Goal: Task Accomplishment & Management: Use online tool/utility

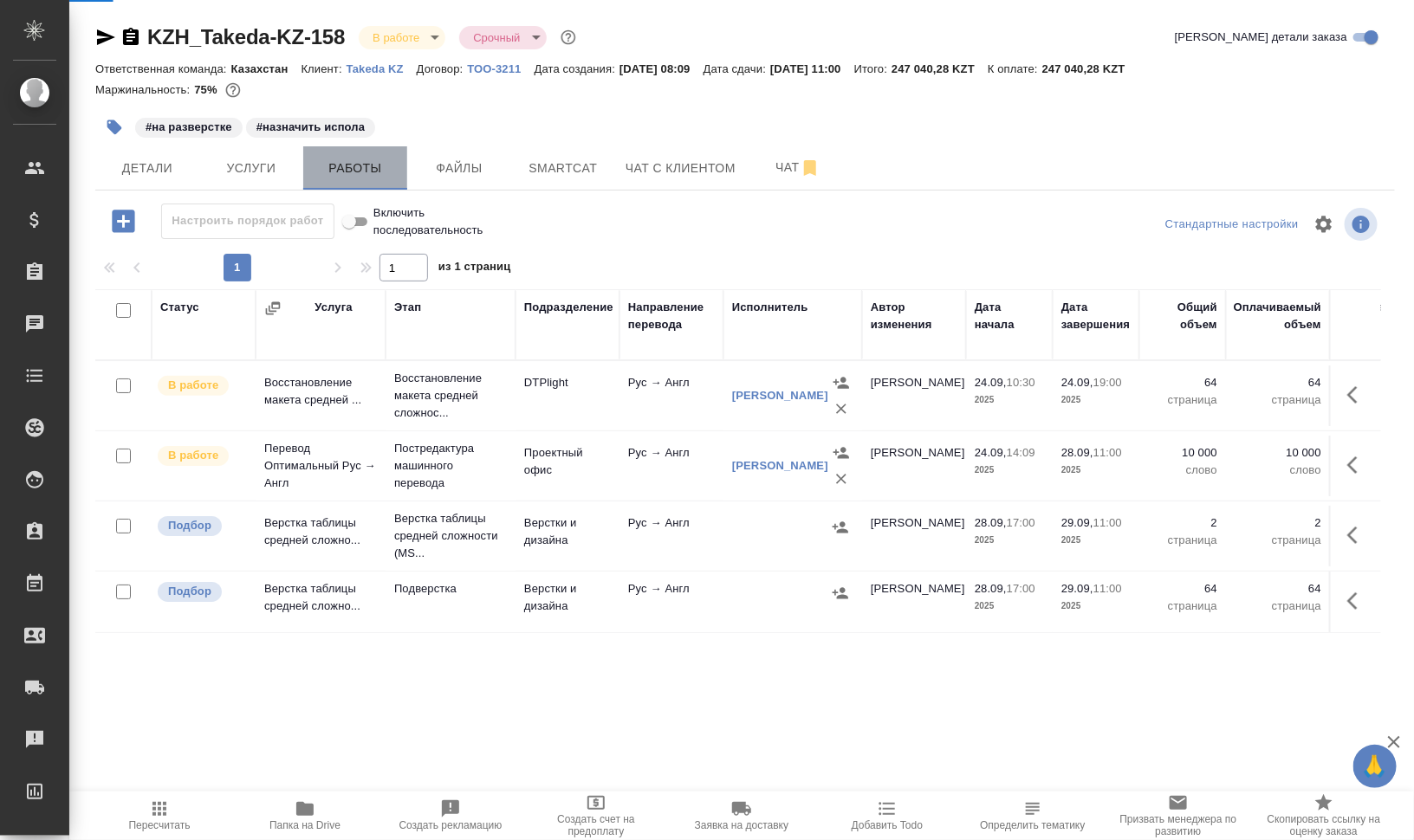
click at [357, 173] on span "Работы" at bounding box center [355, 169] width 83 height 22
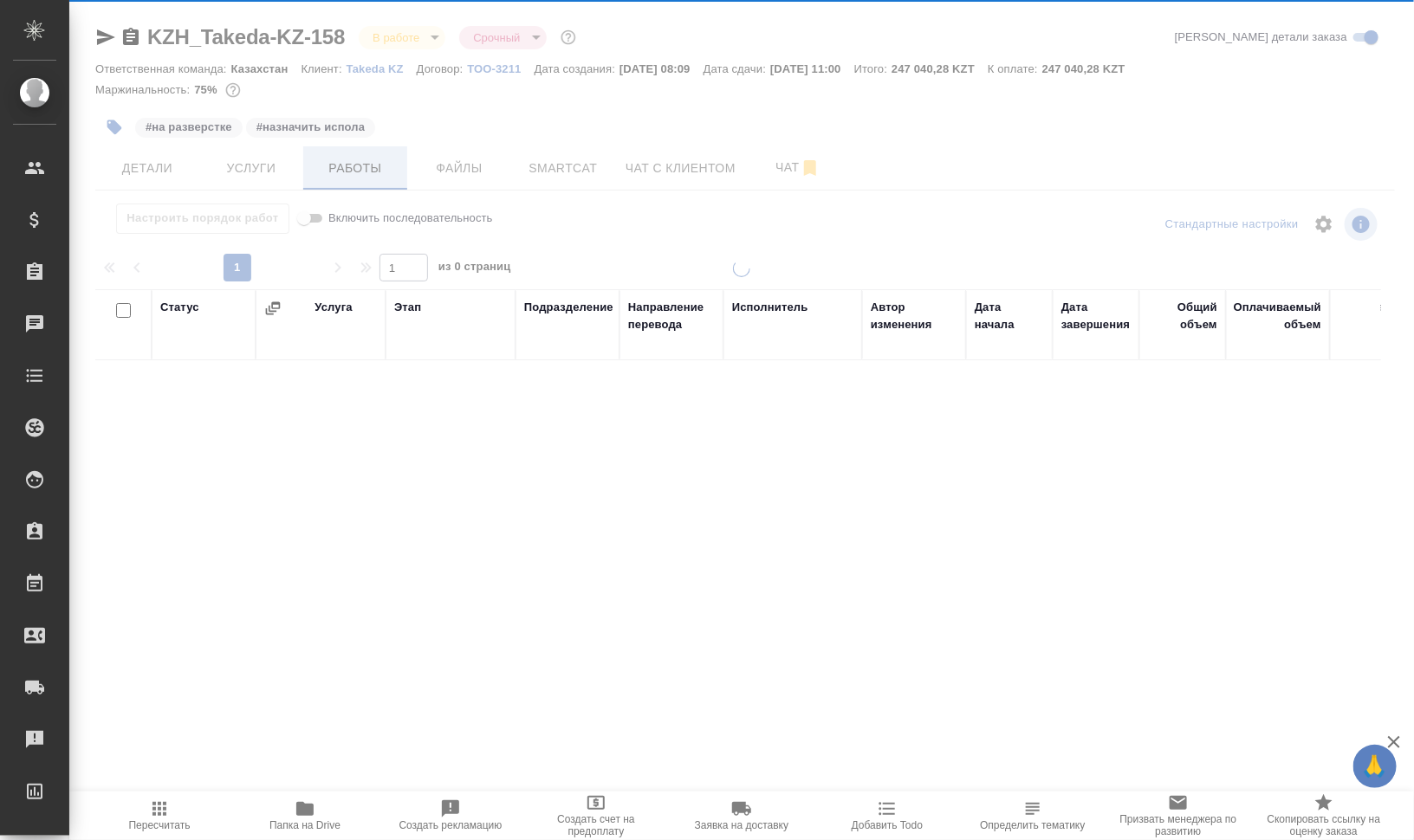
click at [361, 173] on div at bounding box center [742, 362] width 1345 height 724
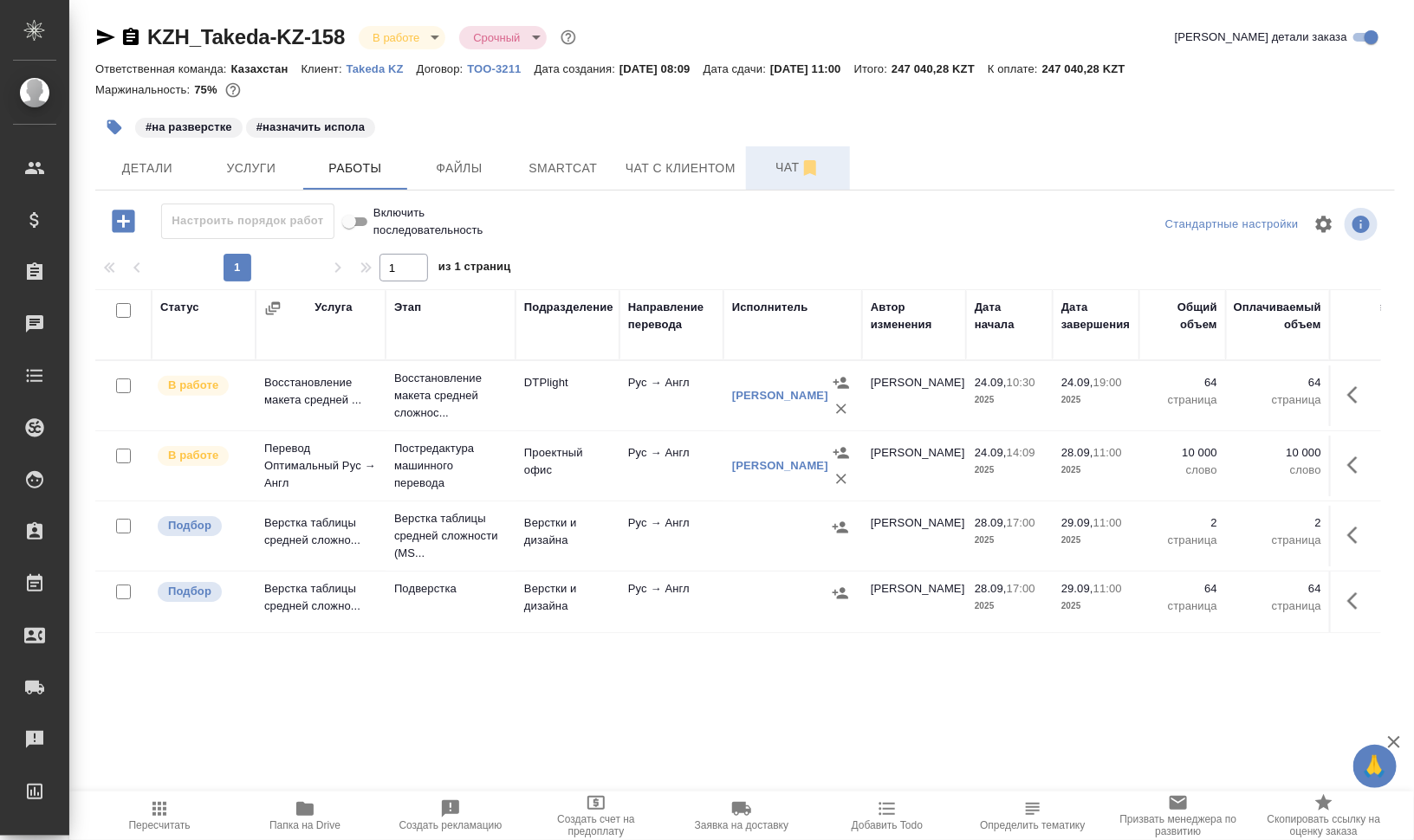
click at [775, 164] on span "Чат" at bounding box center [798, 168] width 83 height 22
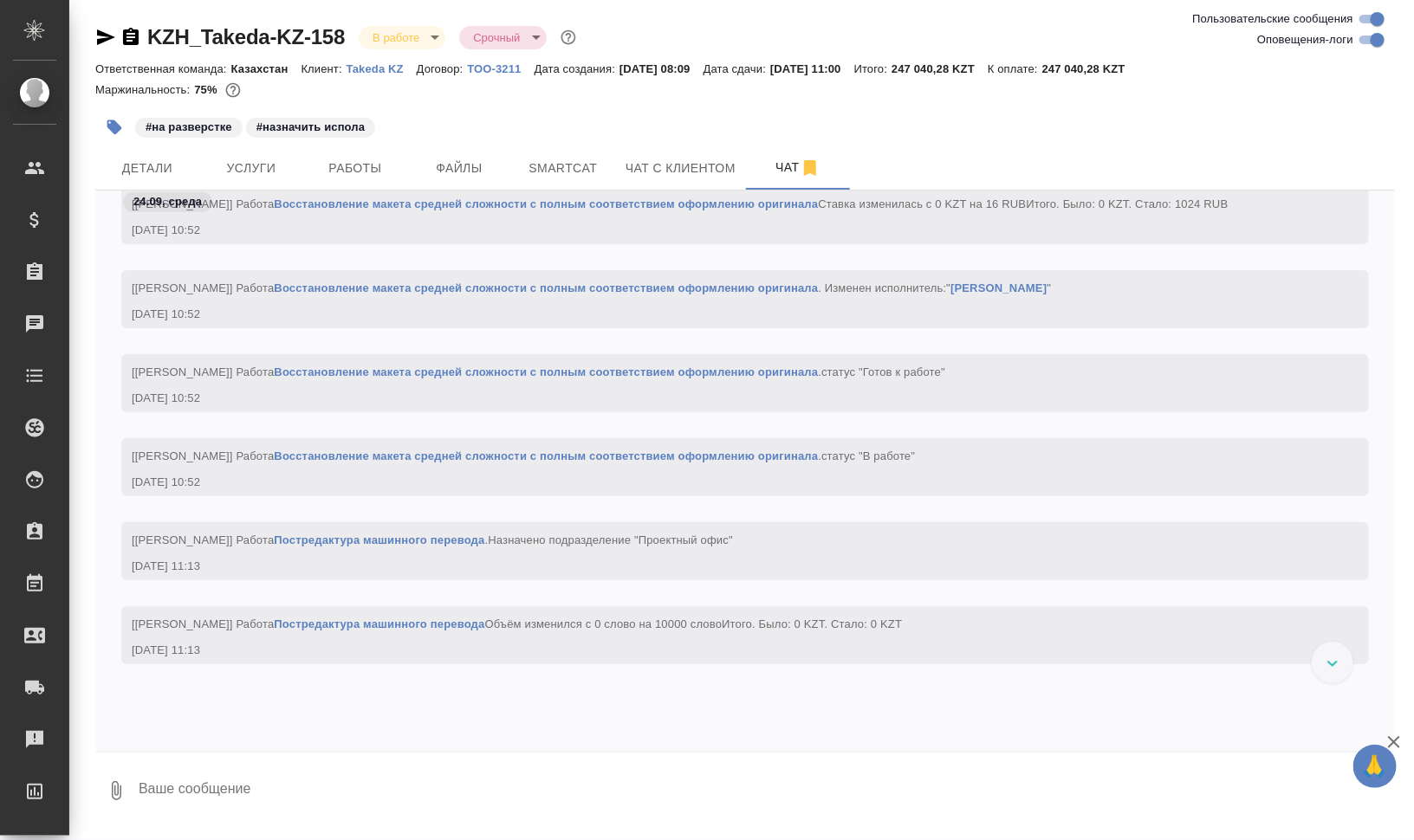
scroll to position [3176, 0]
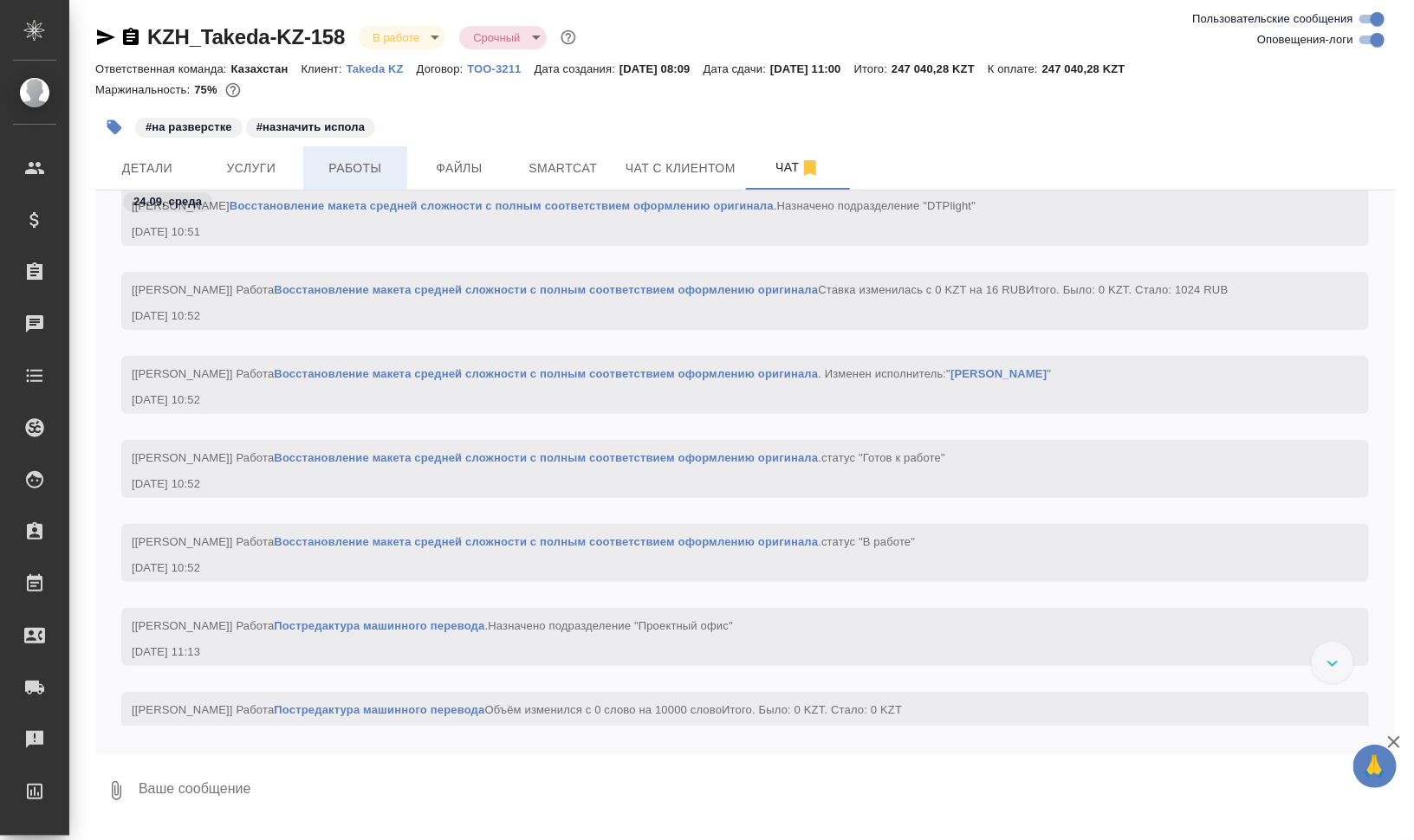
click at [386, 161] on span "Работы" at bounding box center [355, 169] width 83 height 22
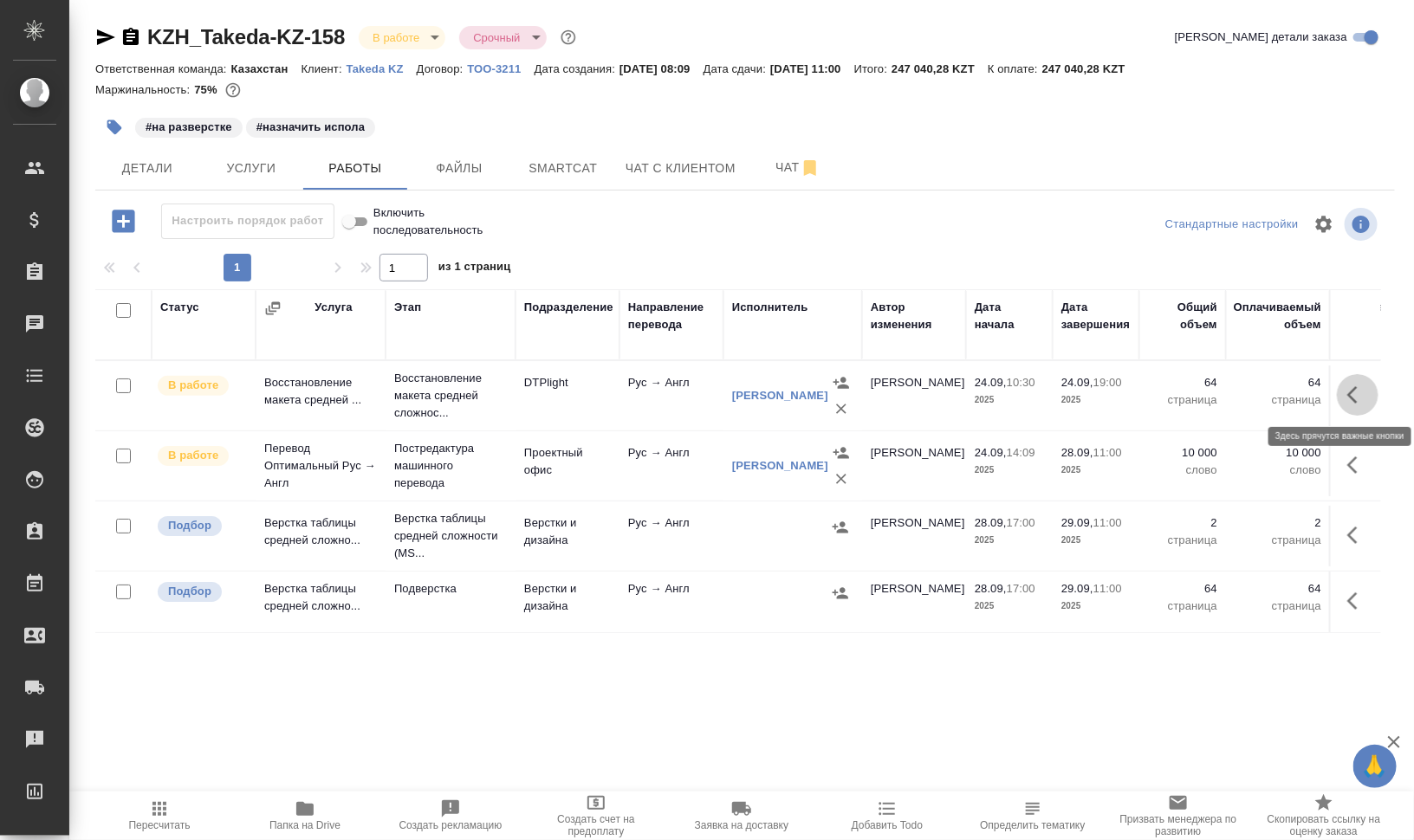
click at [1361, 380] on button "button" at bounding box center [1358, 394] width 41 height 41
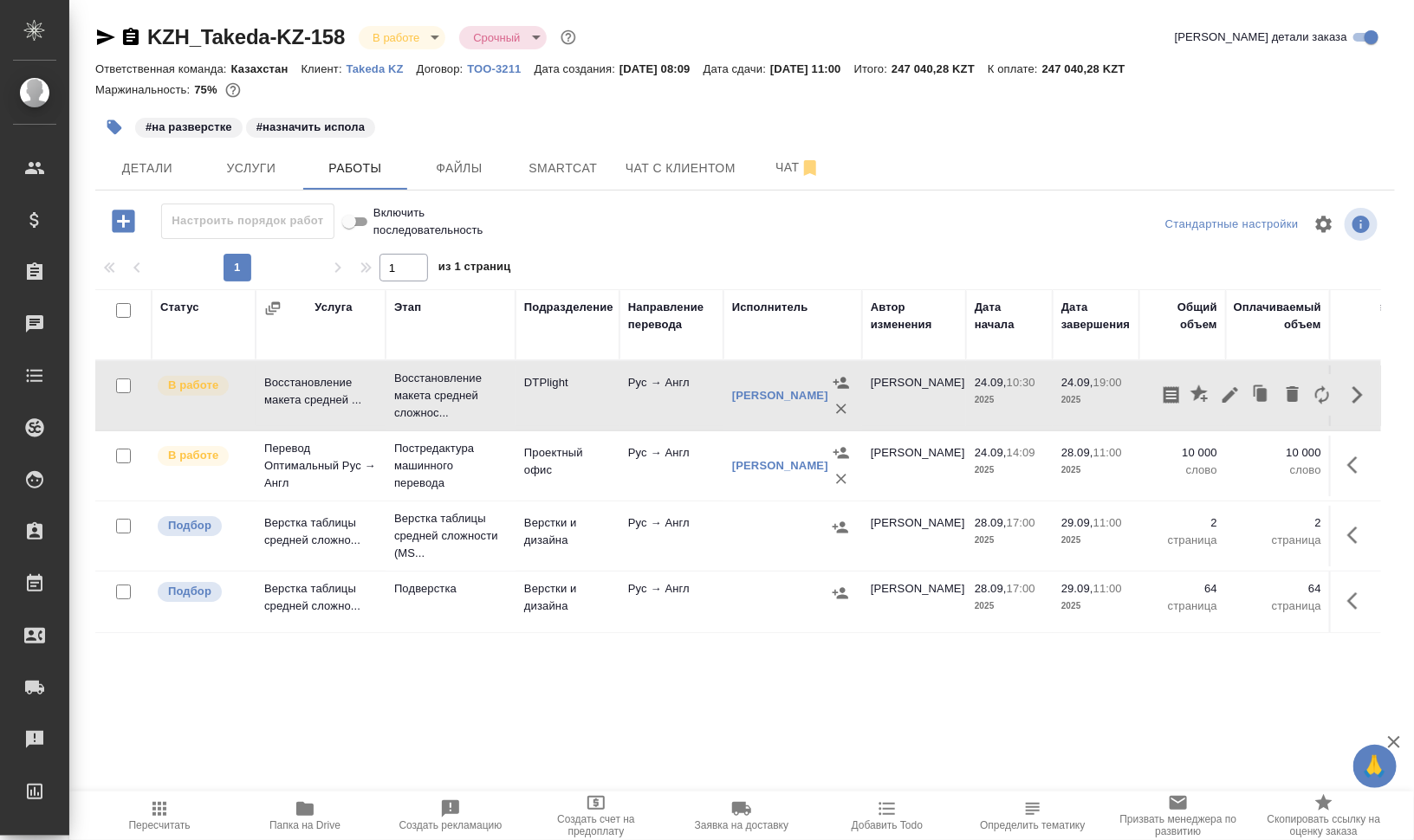
click at [534, 391] on td "DTPlight" at bounding box center [568, 395] width 104 height 61
click at [471, 175] on span "Файлы" at bounding box center [459, 169] width 83 height 22
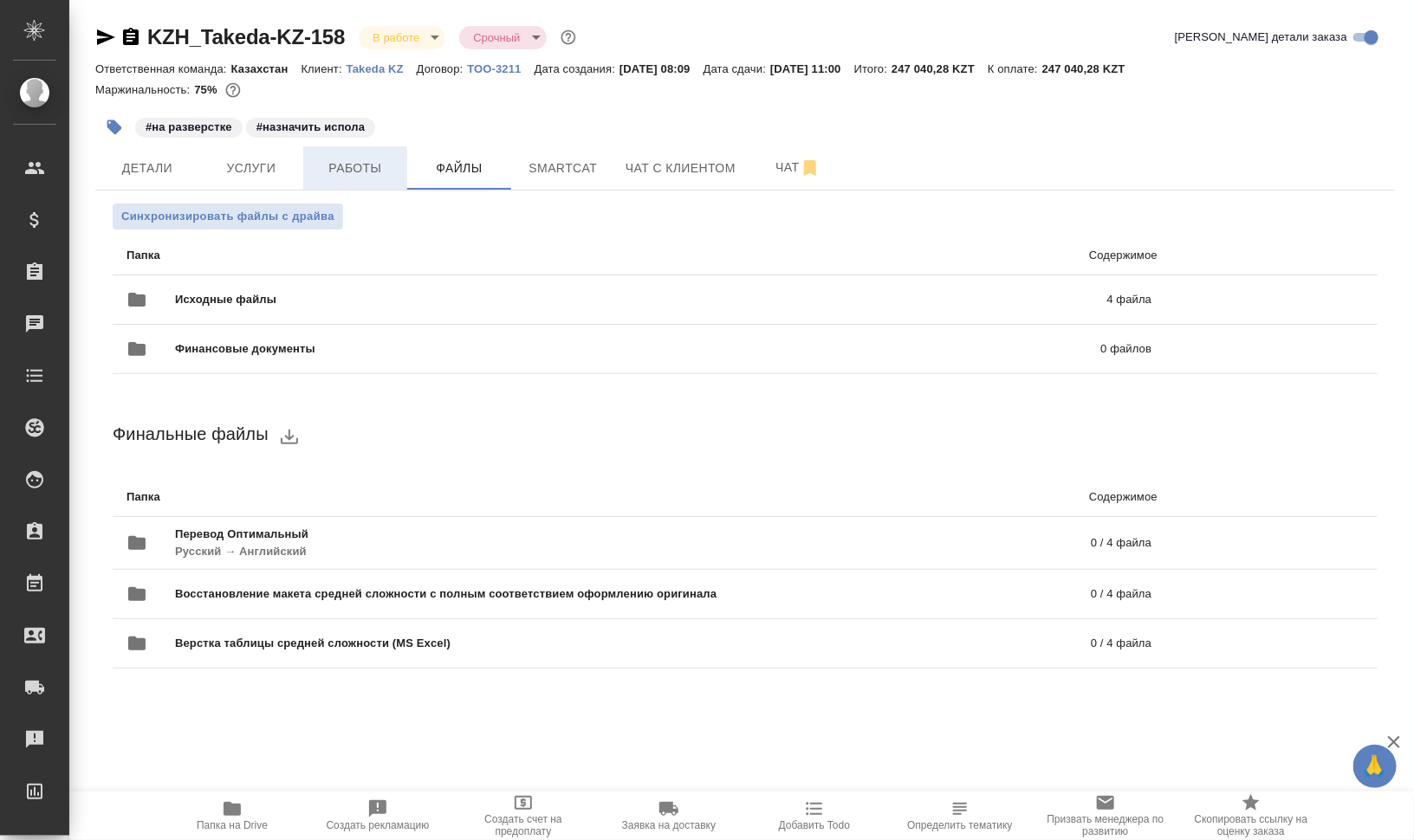
click at [359, 169] on span "Работы" at bounding box center [355, 169] width 83 height 22
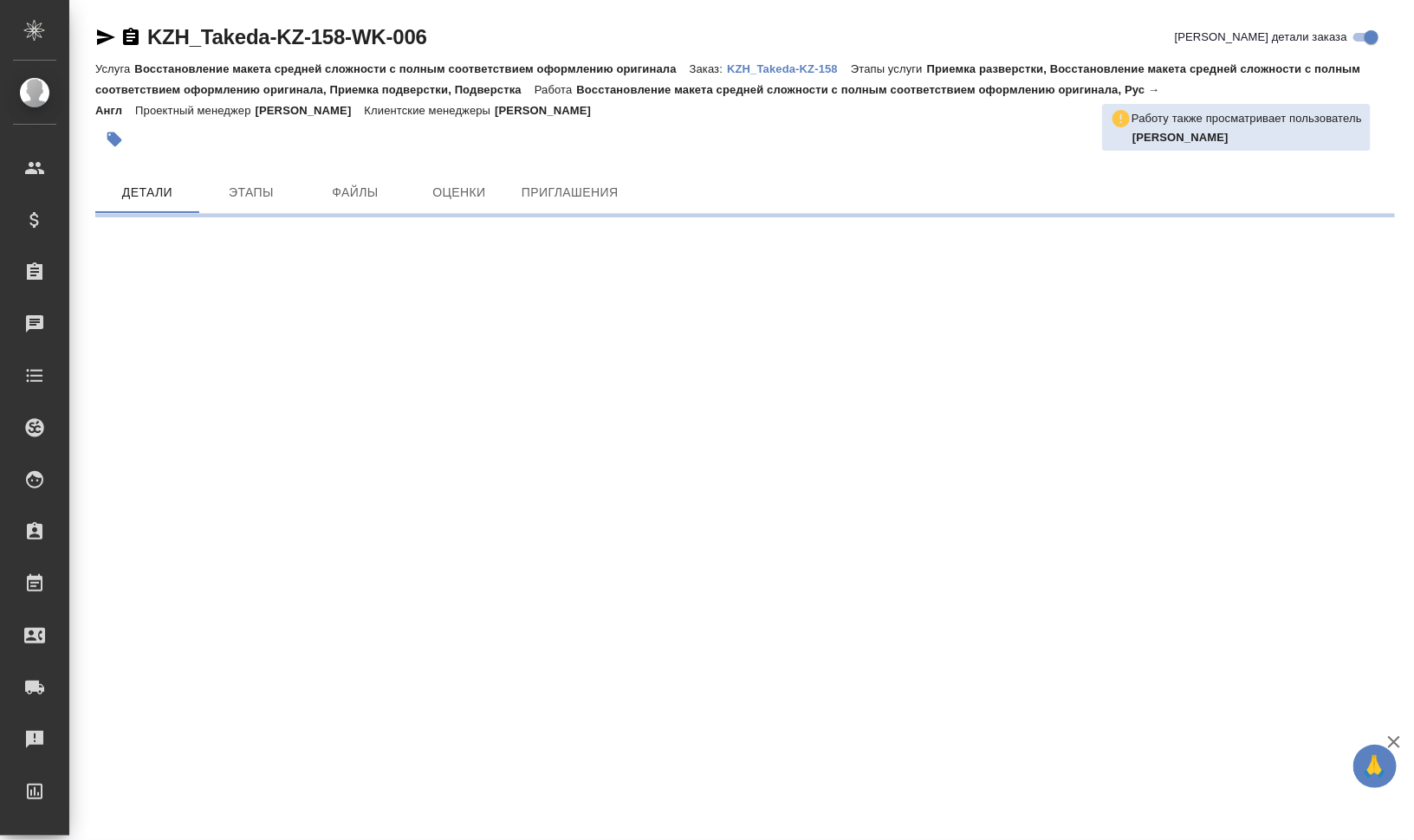
click at [102, 35] on icon "button" at bounding box center [106, 37] width 19 height 16
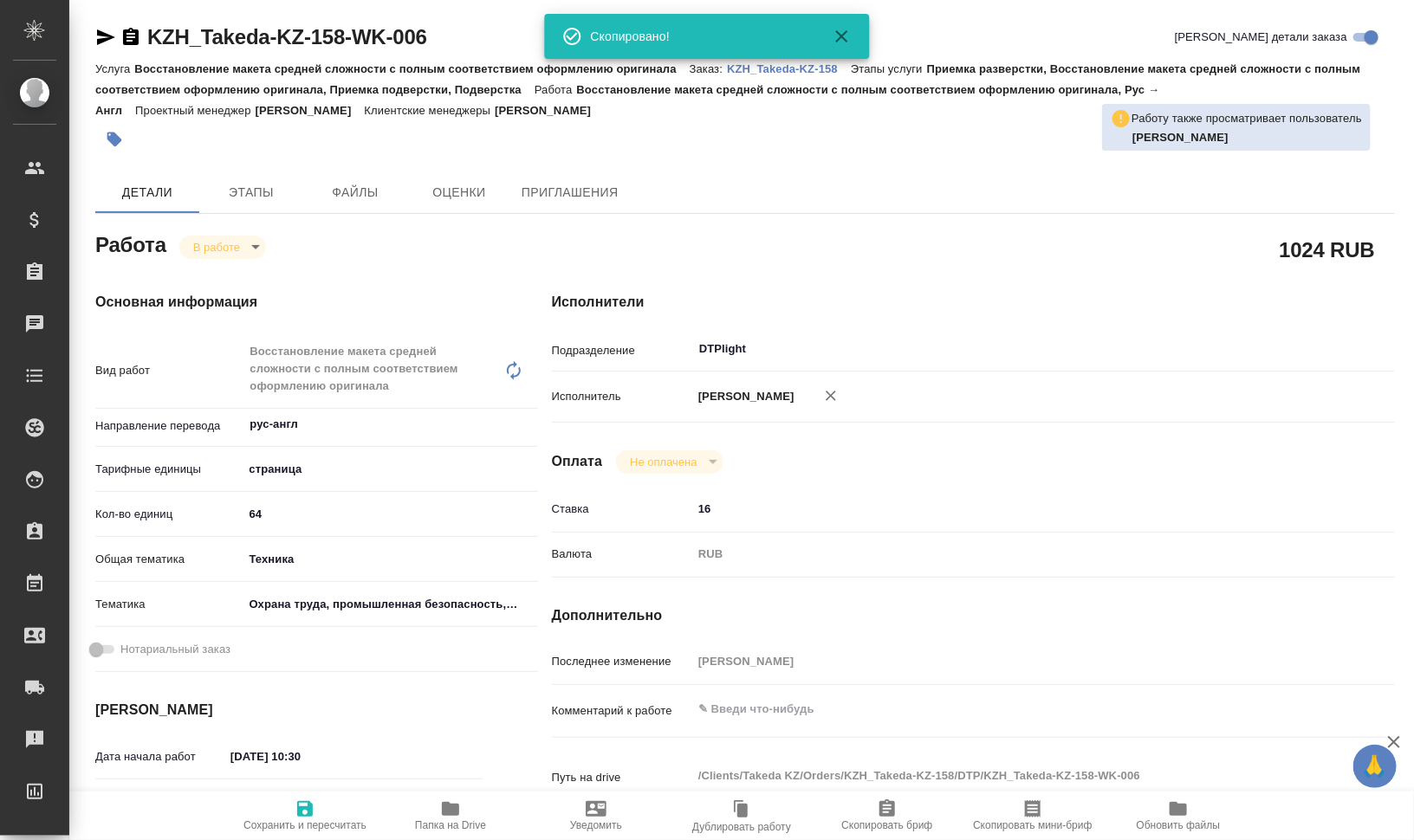
type textarea "x"
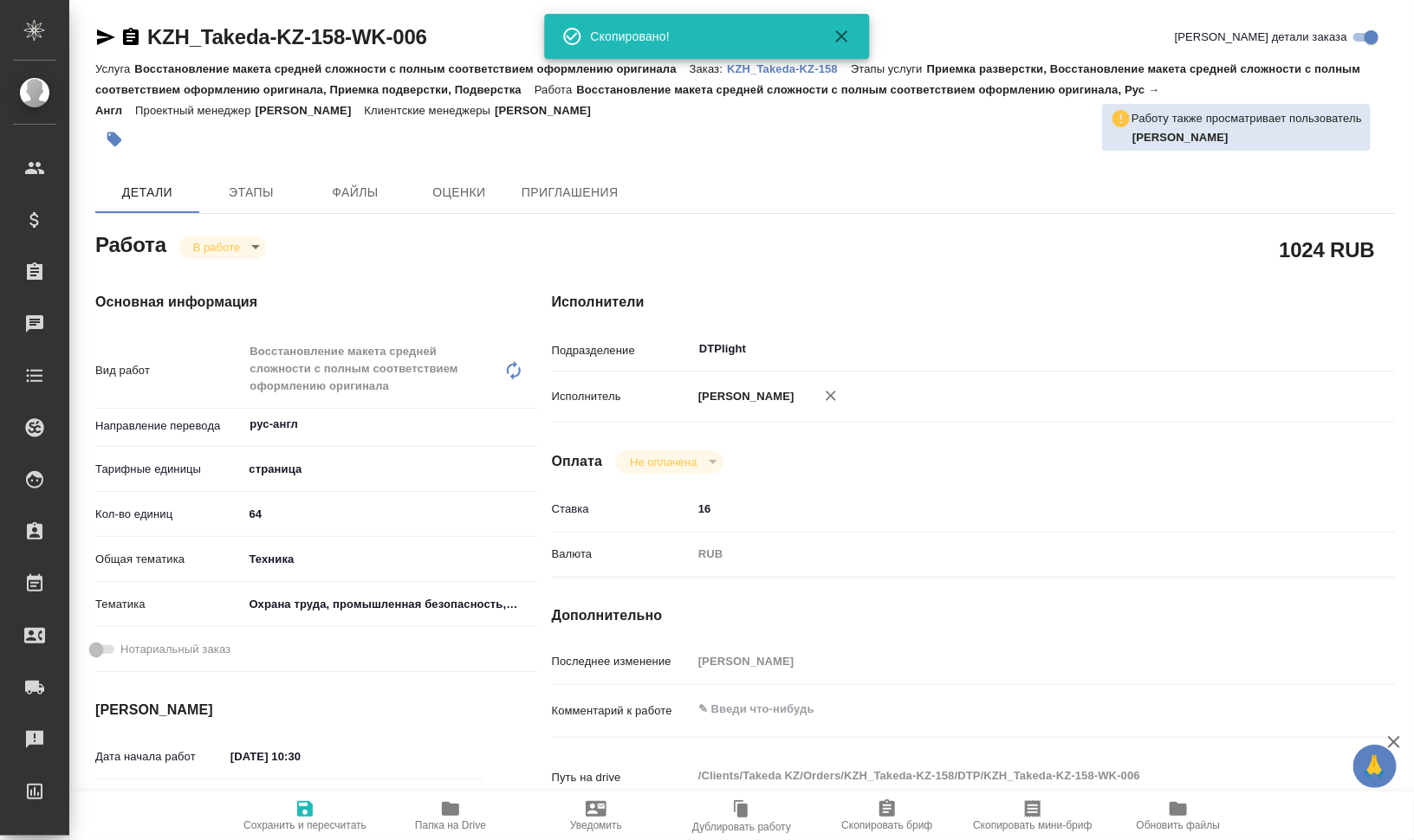
type textarea "x"
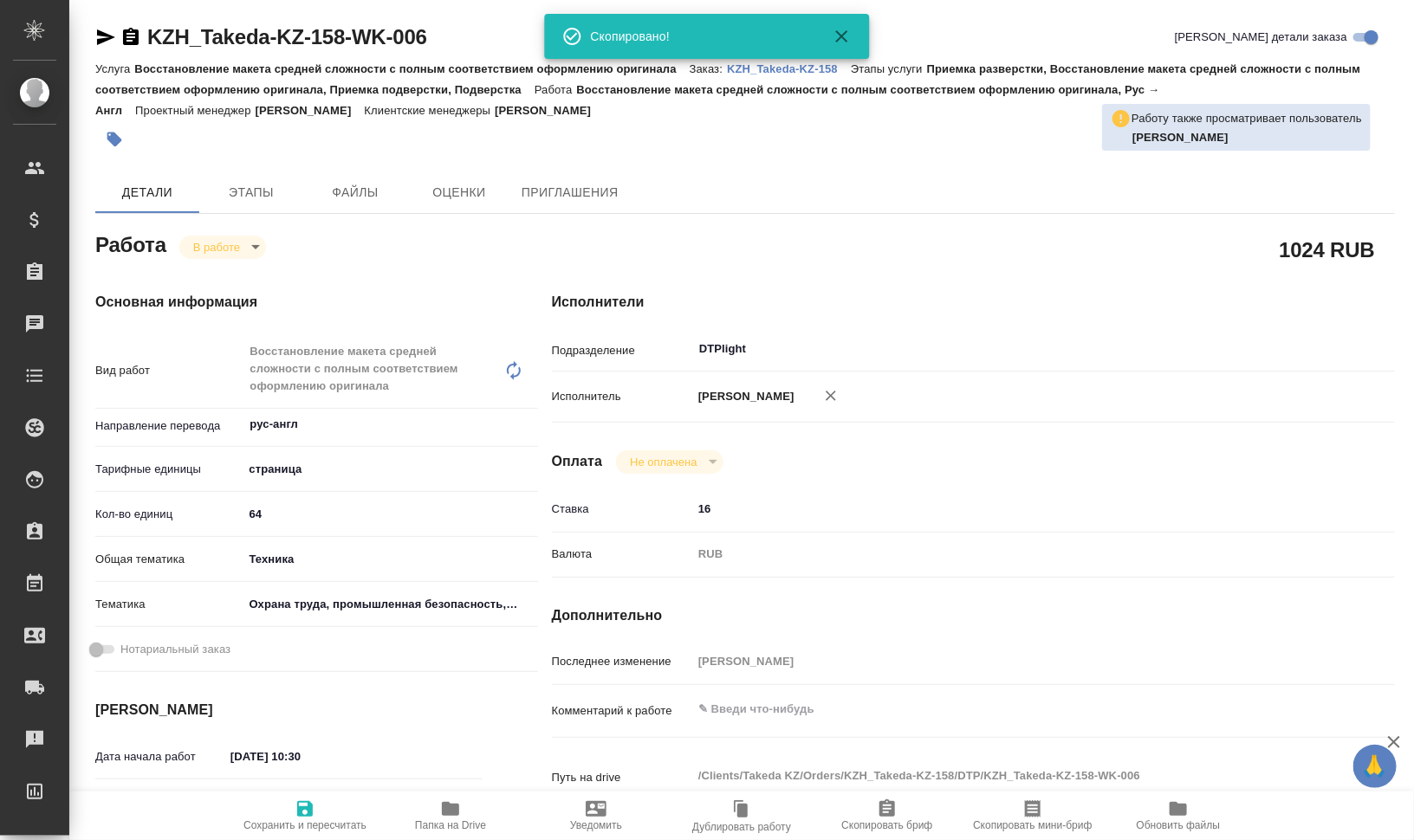
type textarea "x"
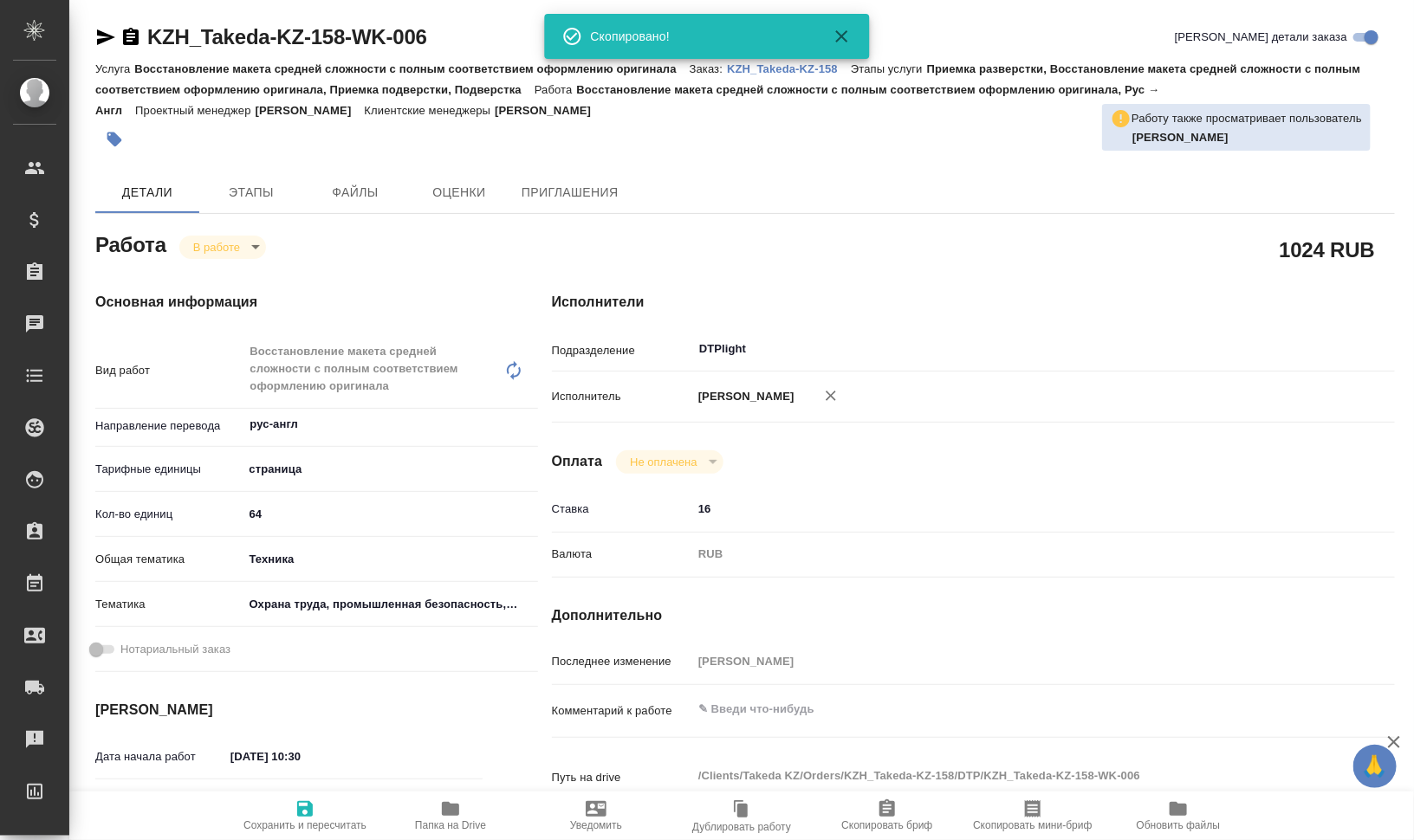
type textarea "x"
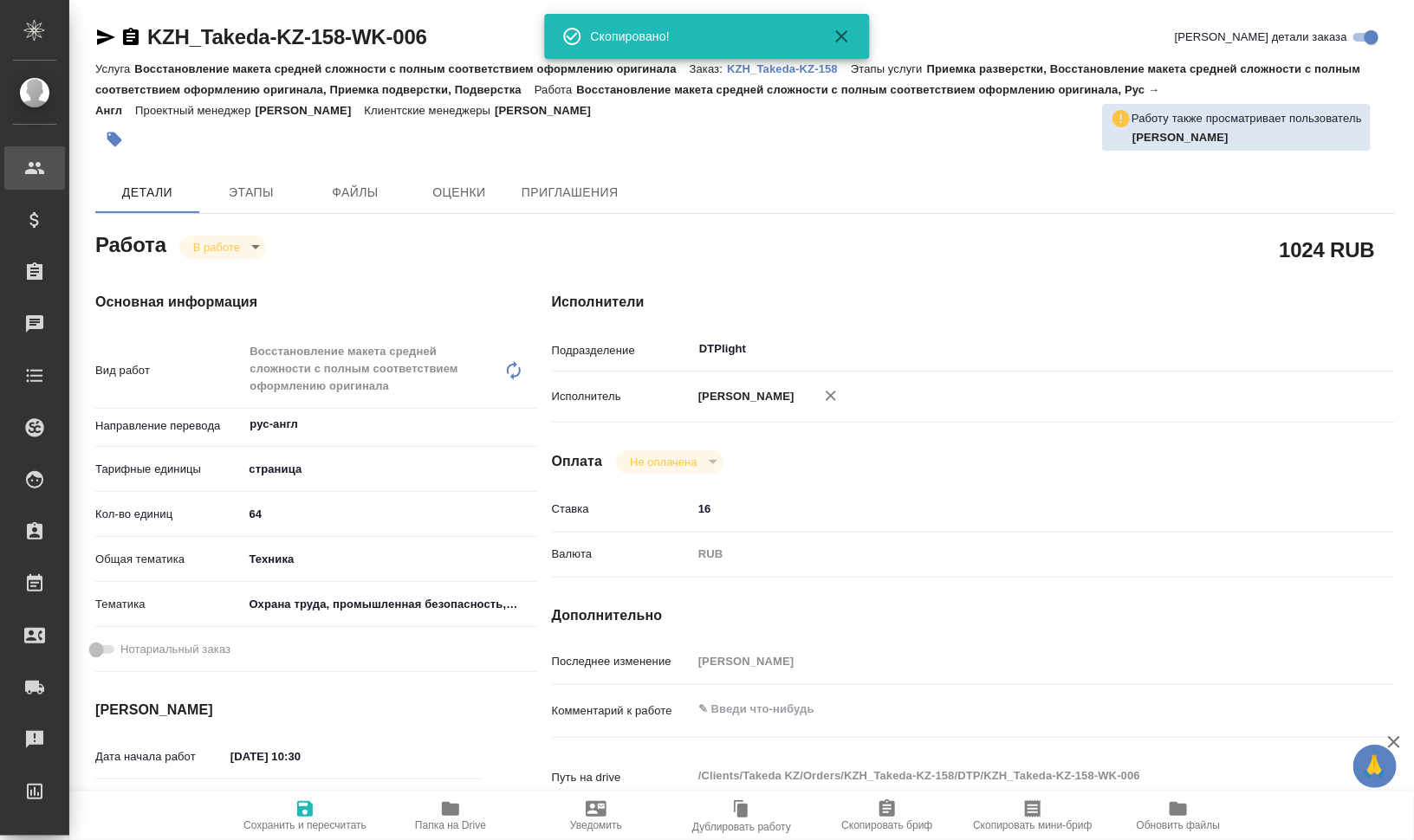
type textarea "x"
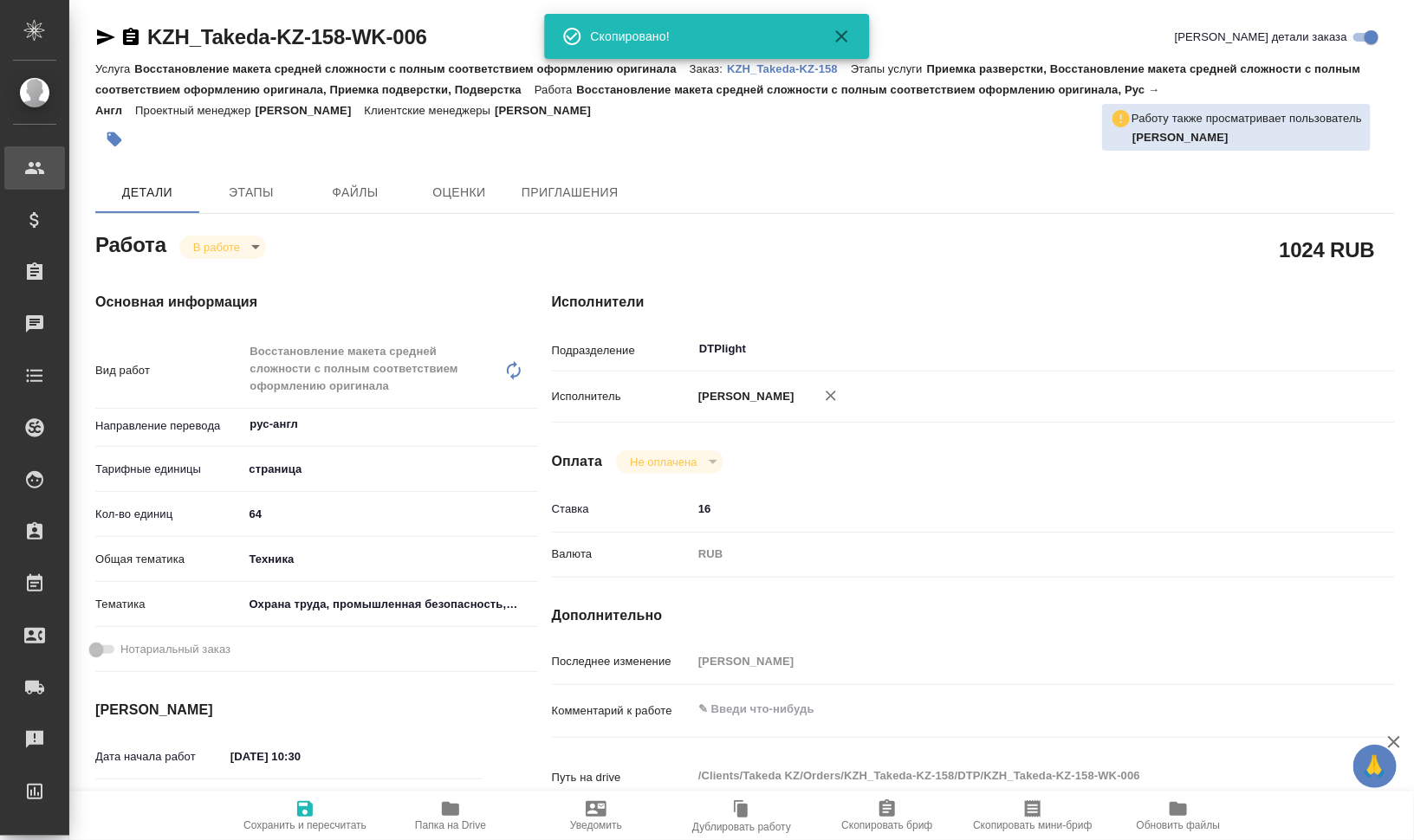
type textarea "x"
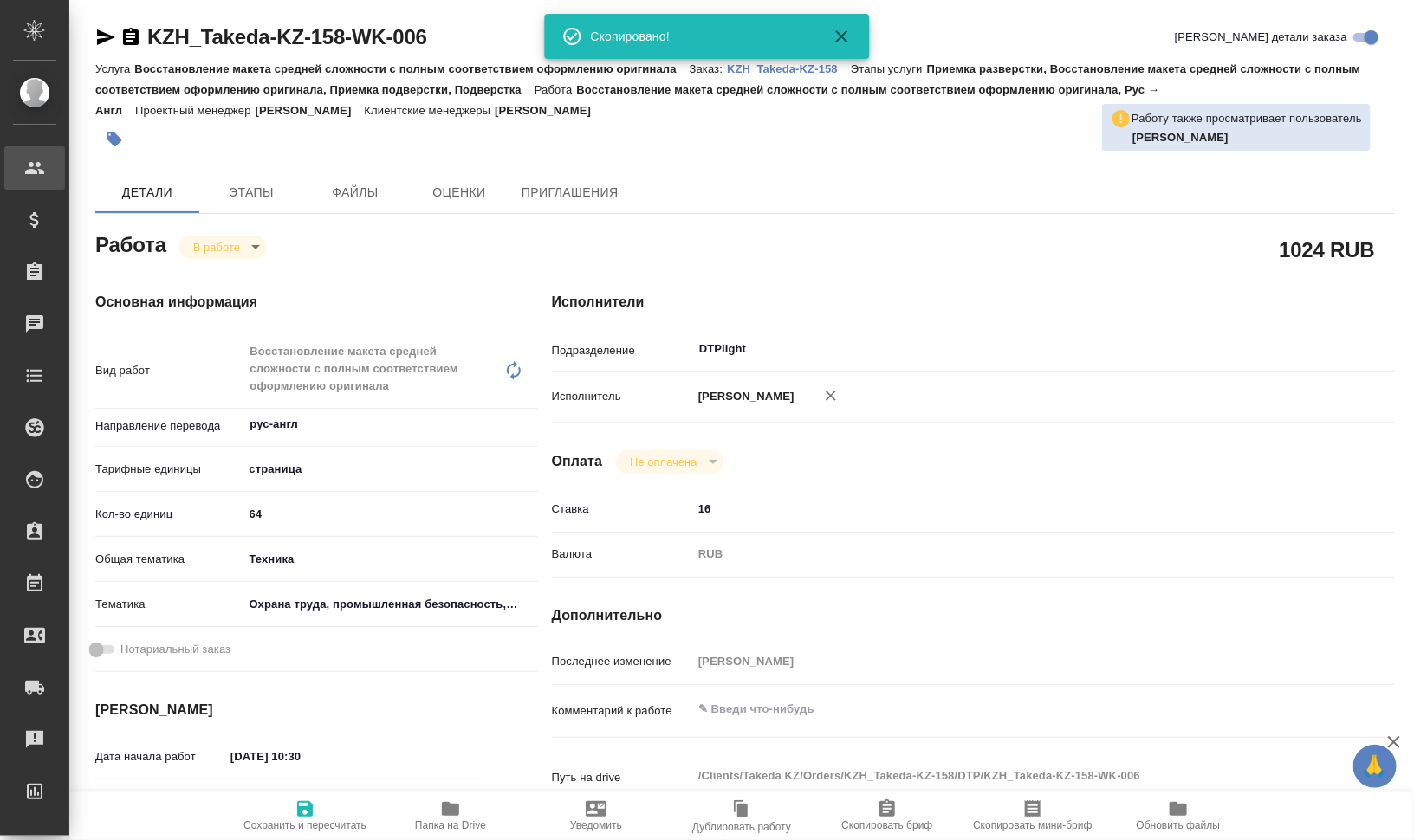
type textarea "x"
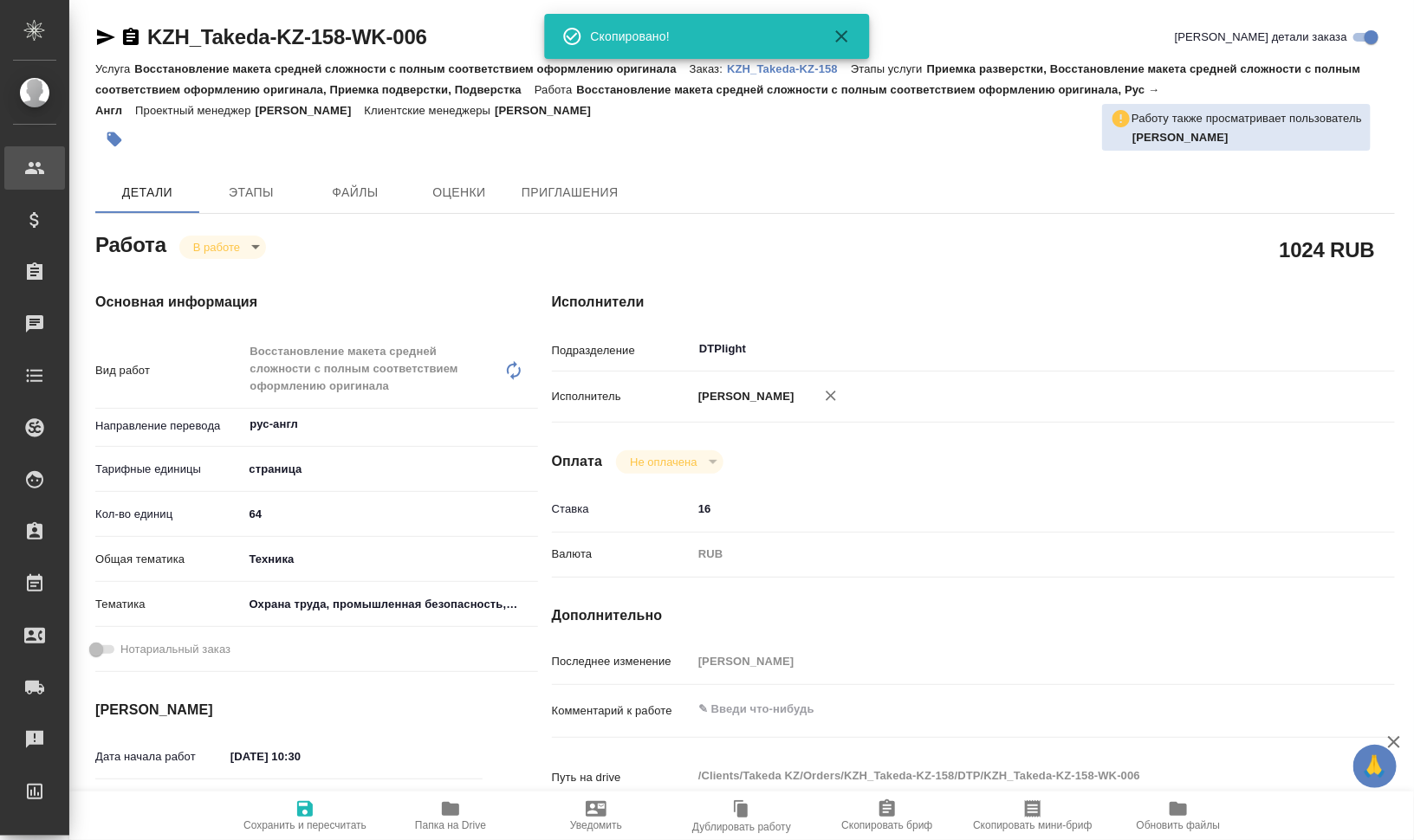
type textarea "x"
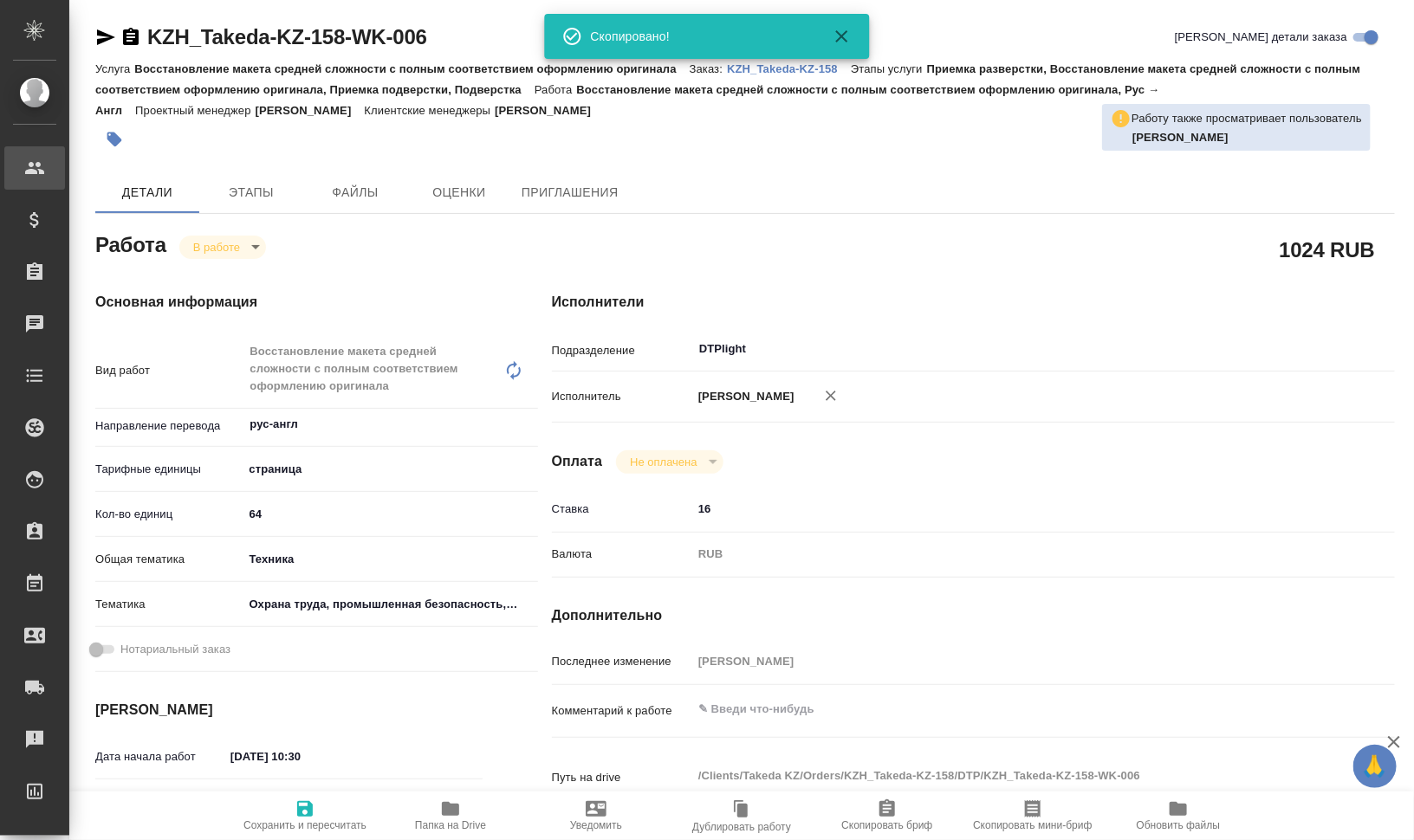
type textarea "x"
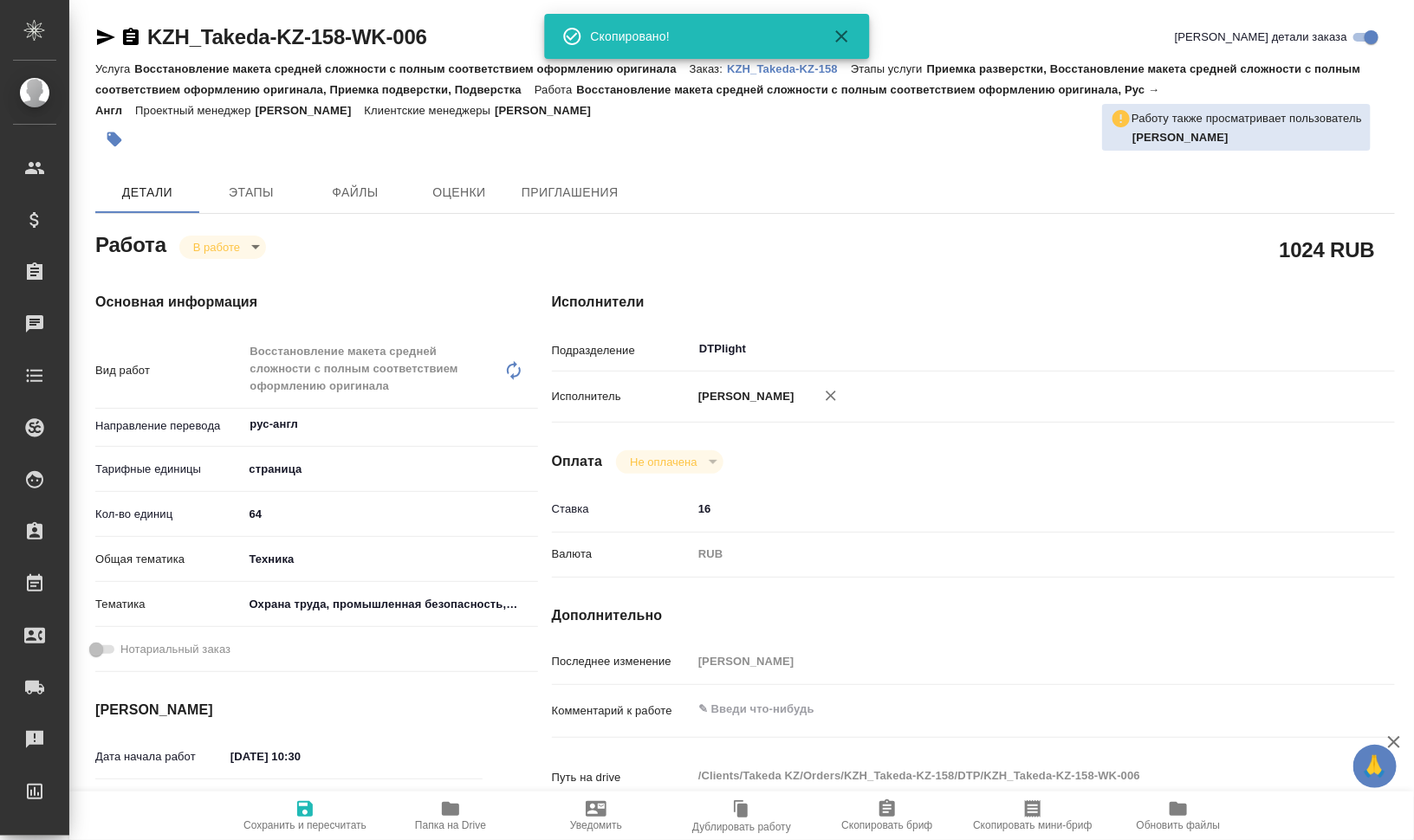
type textarea "x"
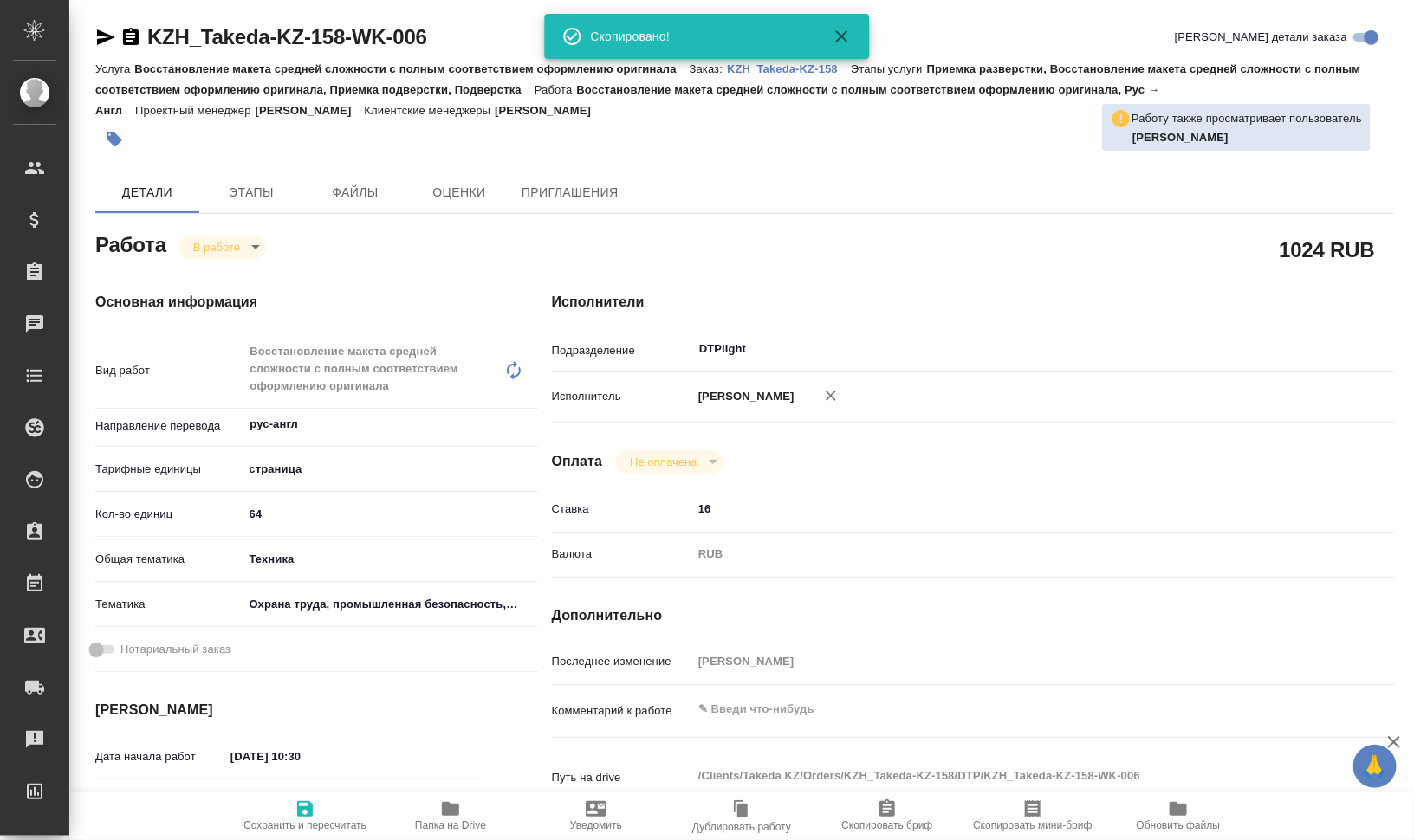
type textarea "x"
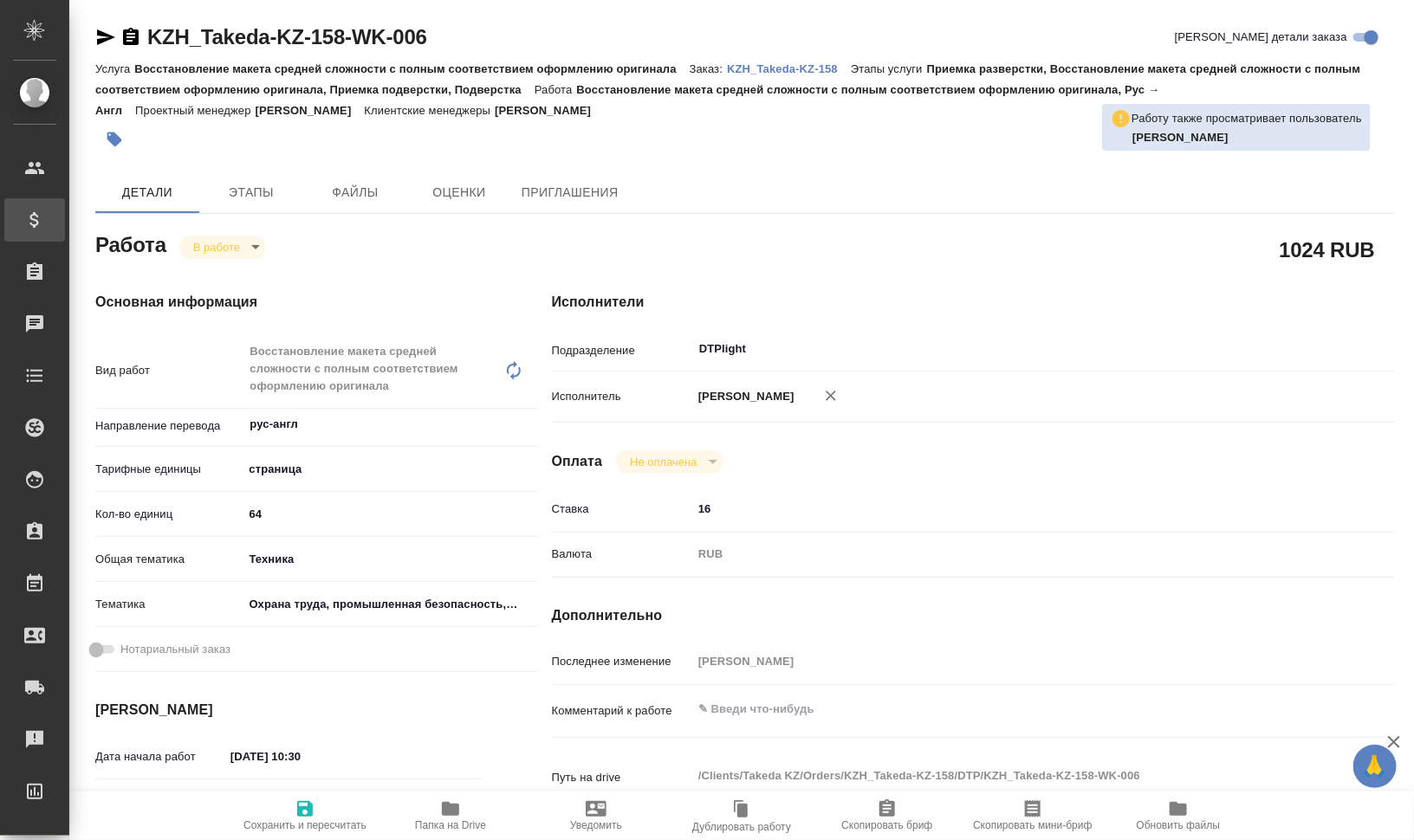
type textarea "x"
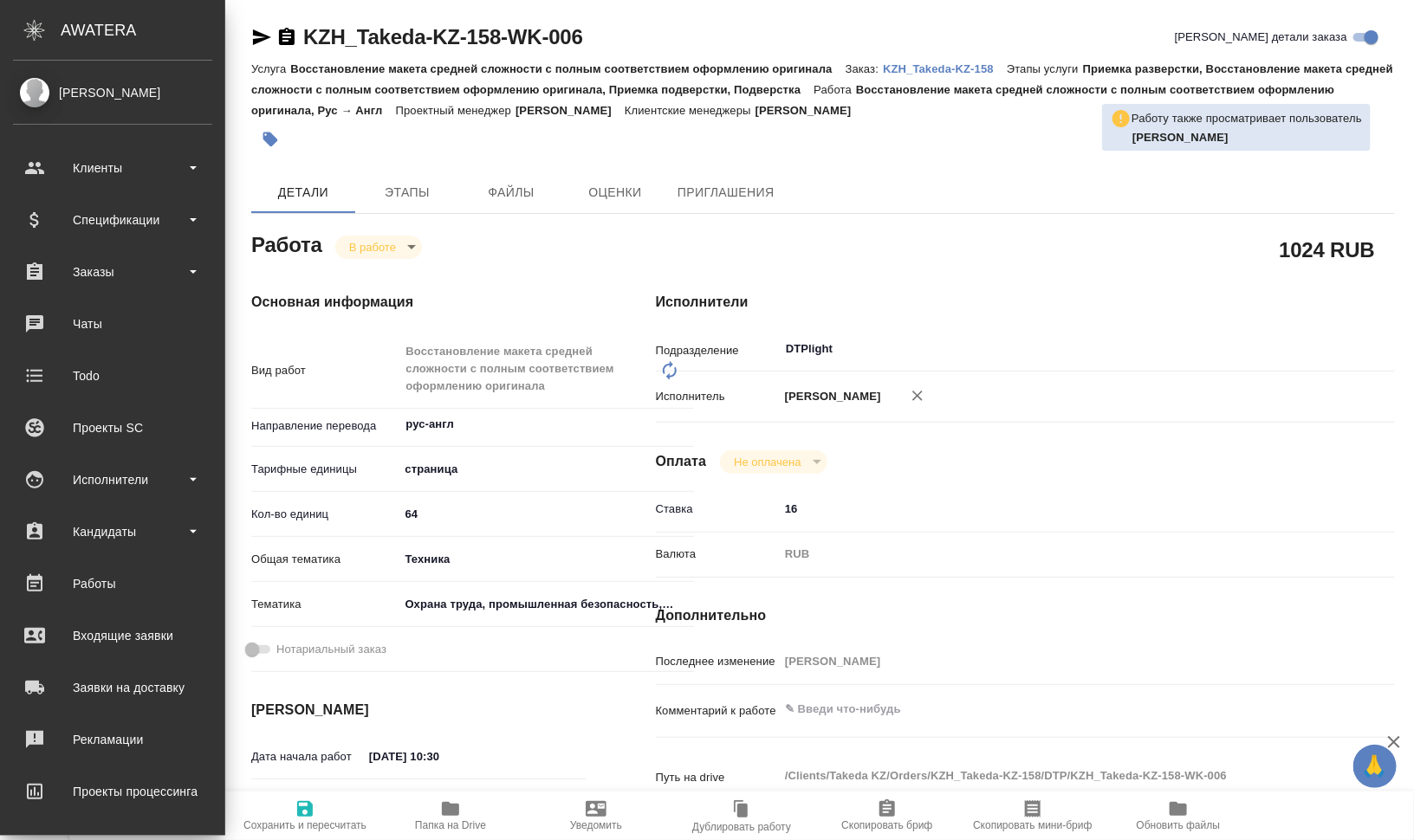
type textarea "x"
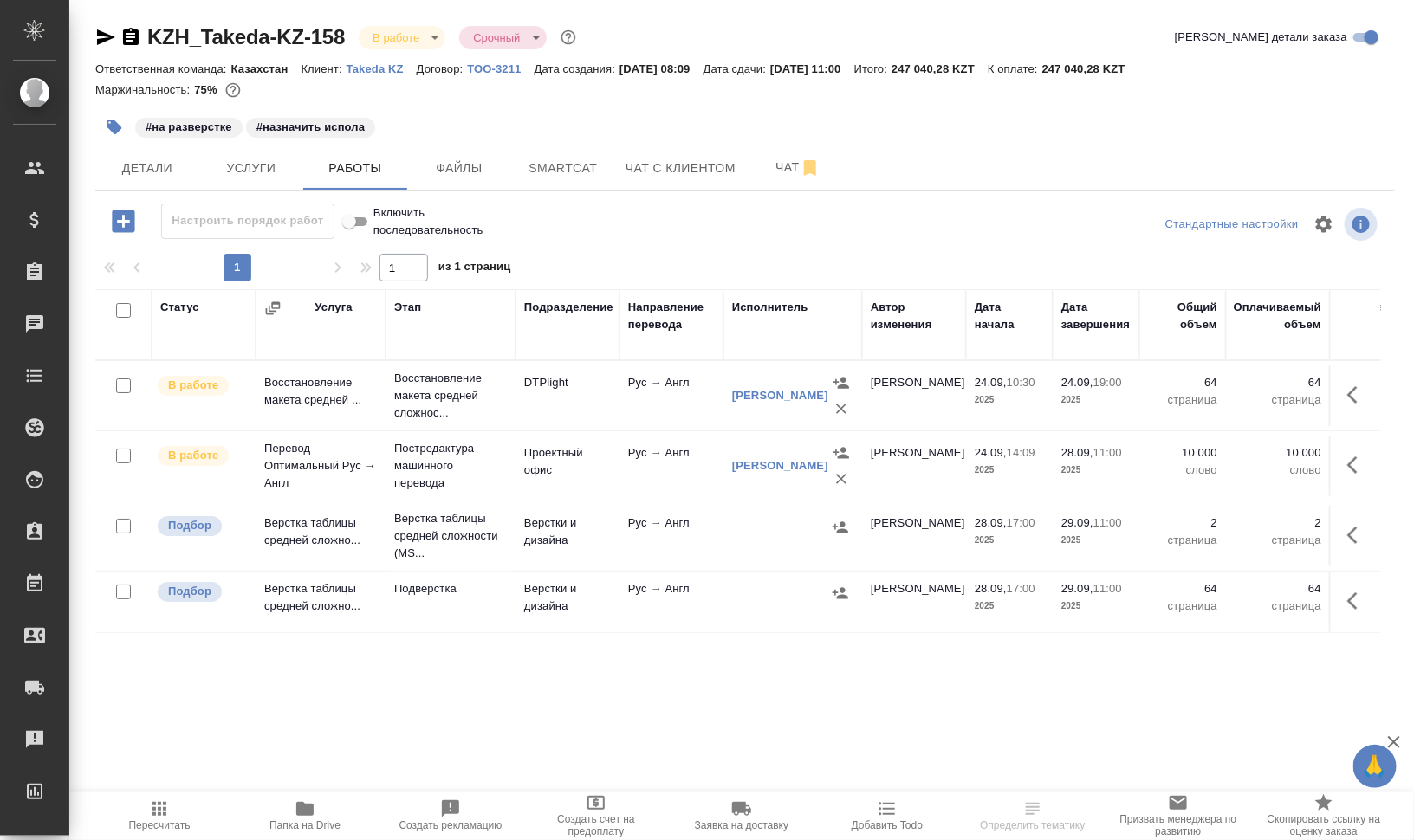
click at [384, 412] on td "Восстановление макета средней ..." at bounding box center [320, 395] width 130 height 61
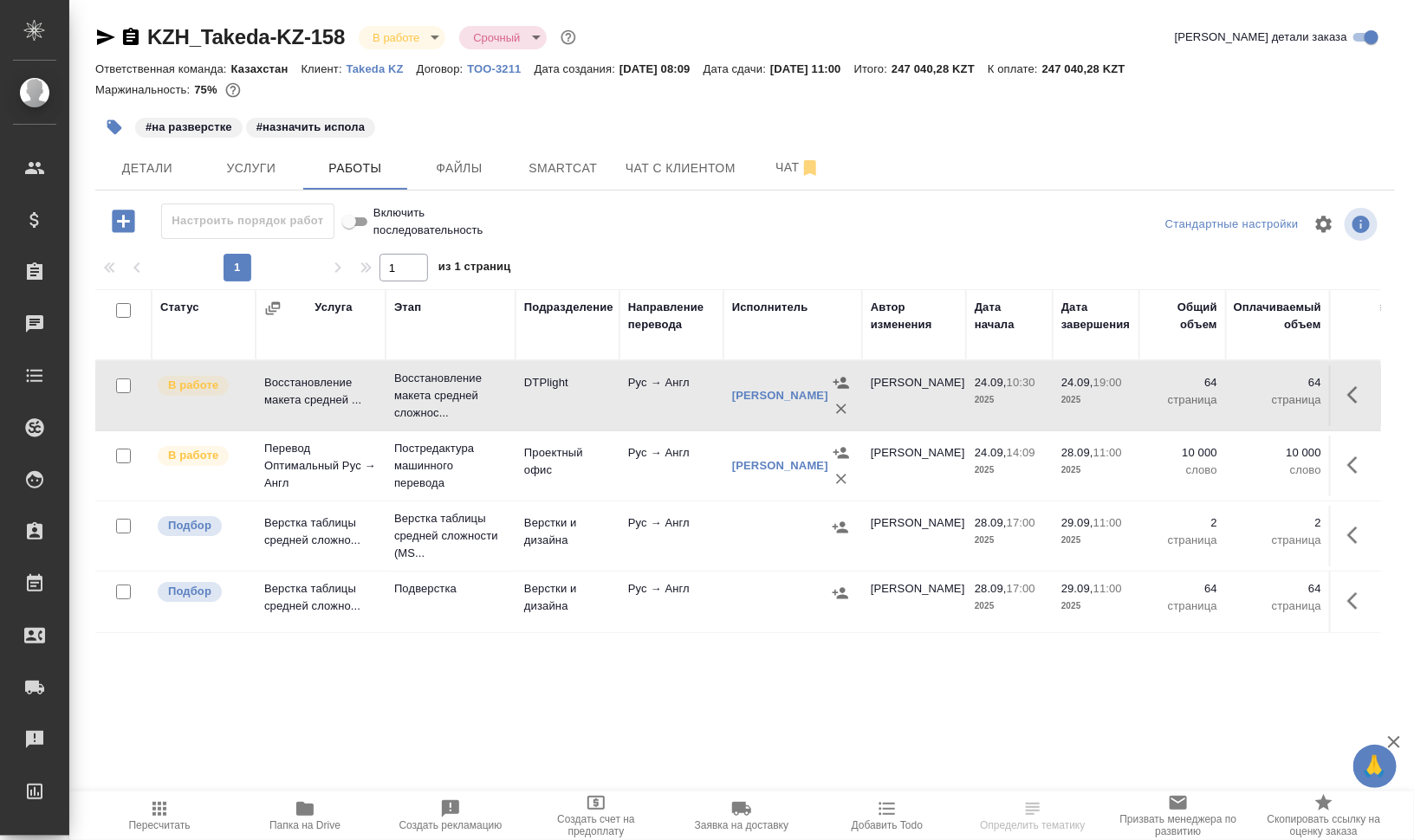
click at [384, 412] on td "Восстановление макета средней ..." at bounding box center [320, 395] width 130 height 61
click at [487, 163] on span "Файлы" at bounding box center [459, 169] width 83 height 22
click at [357, 169] on span "Работы" at bounding box center [355, 169] width 83 height 22
click at [357, 169] on span "Работы" at bounding box center [355, 169] width 83 height 22
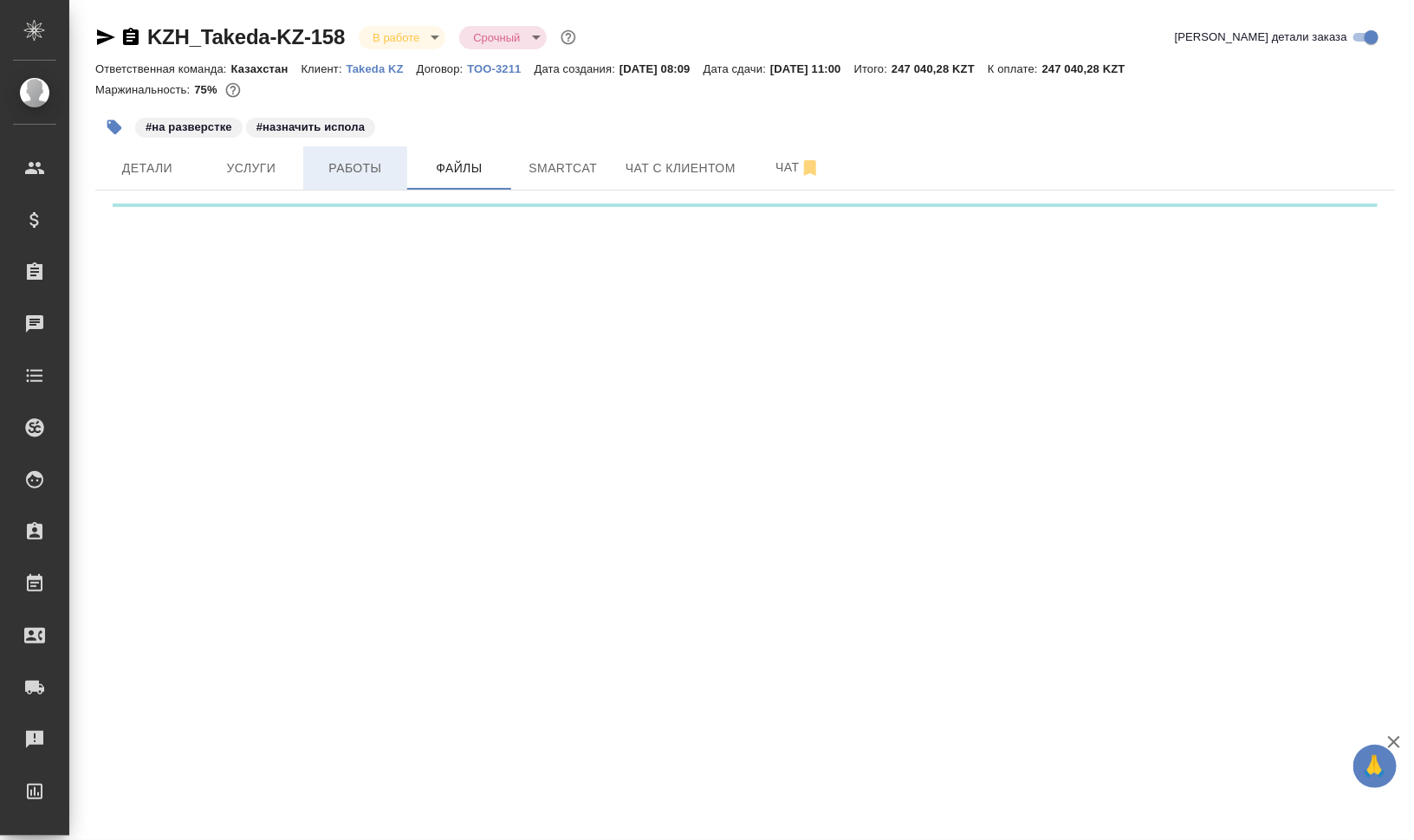
click at [357, 169] on div "KZH_Takeda-KZ-158 В работе inProgress Срочный urgent Кратко детали заказа Ответ…" at bounding box center [745, 115] width 1319 height 229
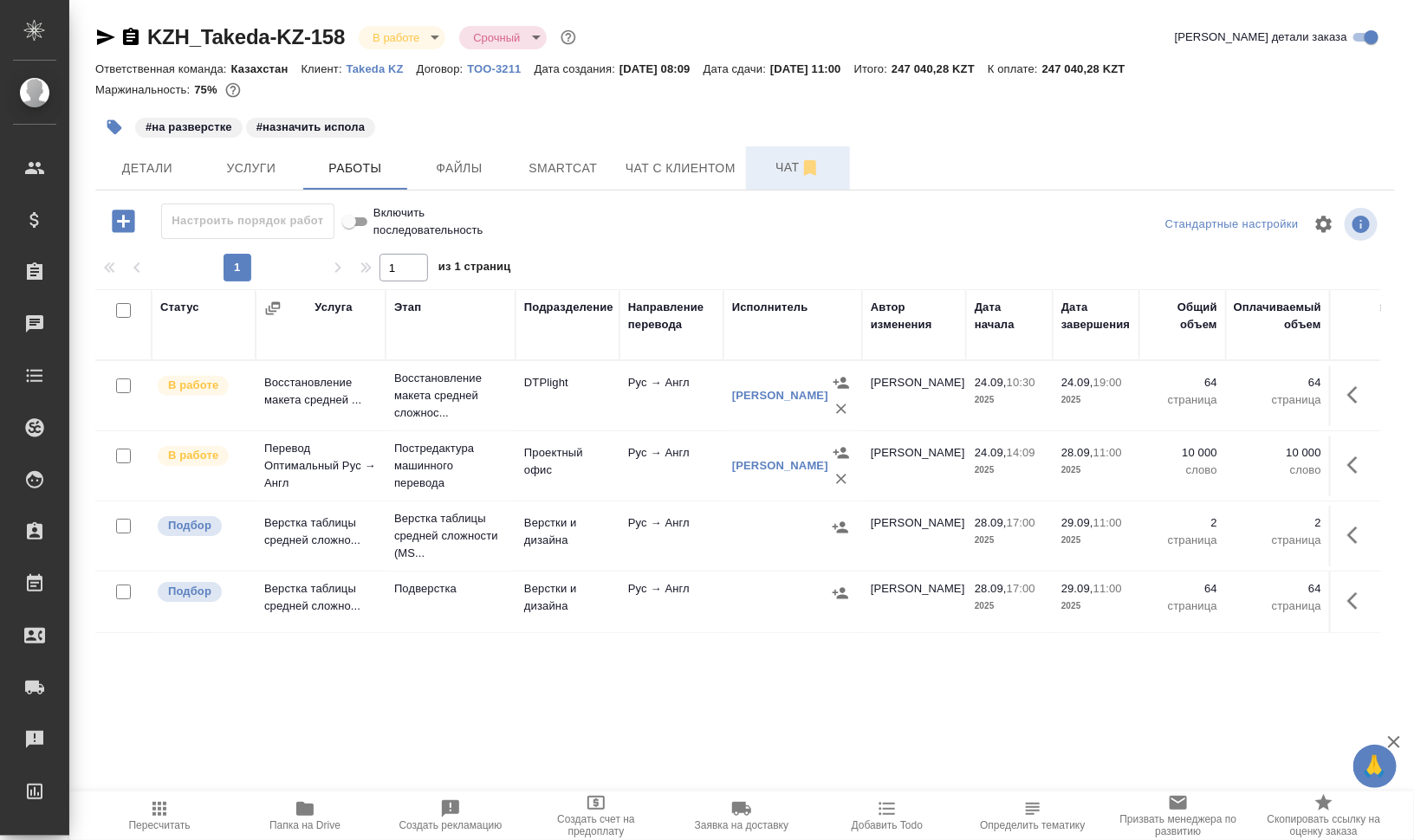
click at [763, 155] on button "Чат" at bounding box center [798, 168] width 104 height 43
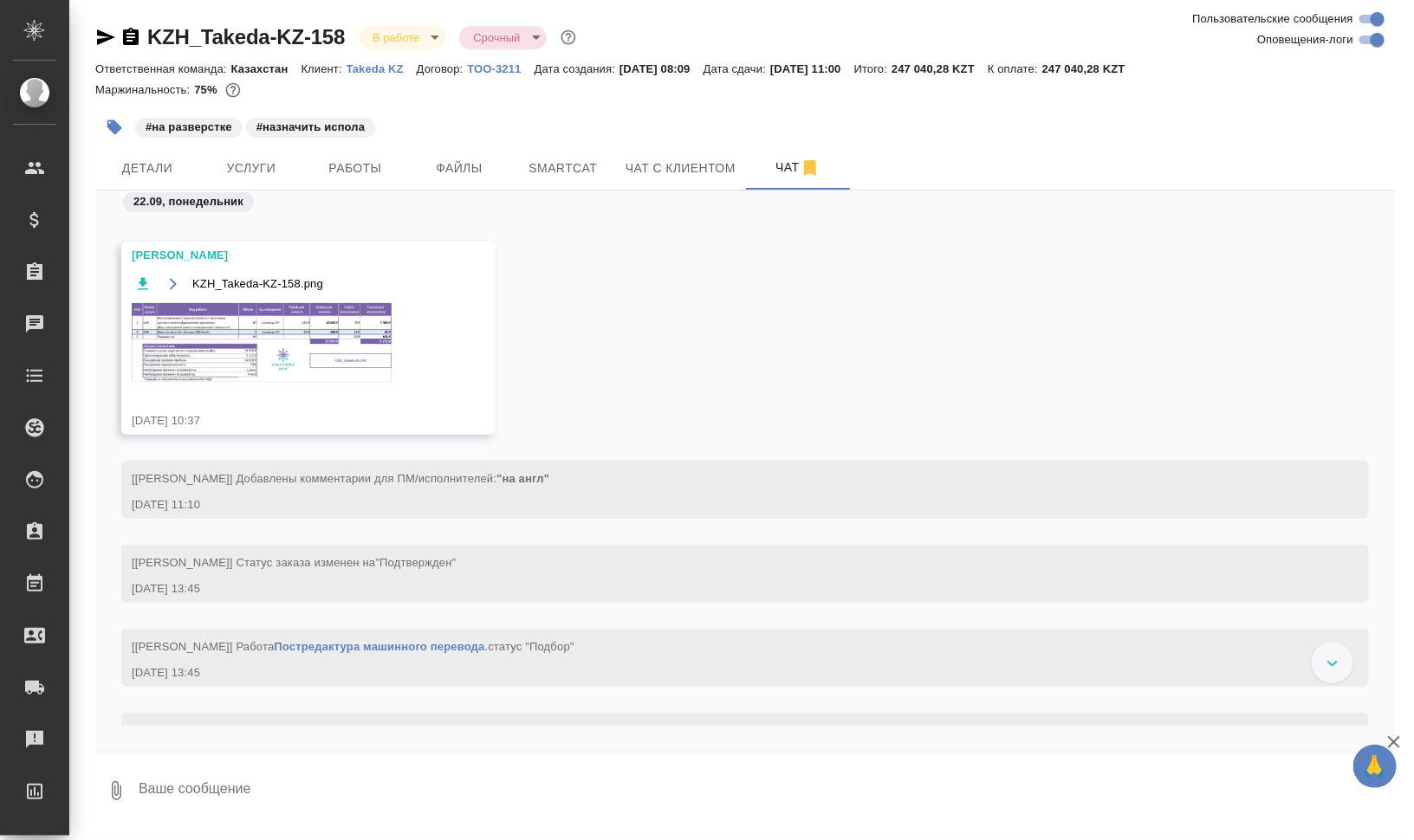
scroll to position [325, 0]
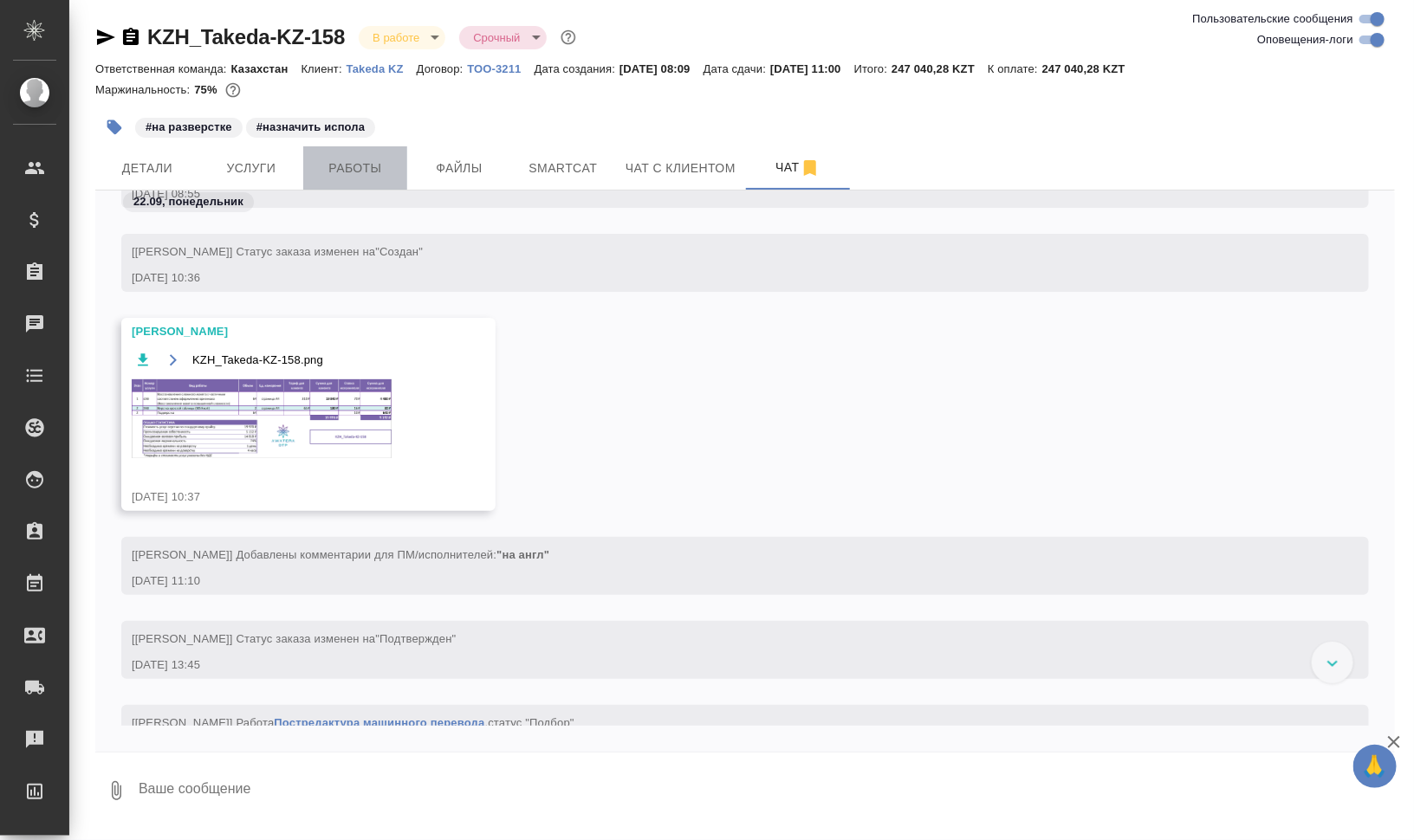
click at [368, 159] on span "Работы" at bounding box center [355, 169] width 83 height 22
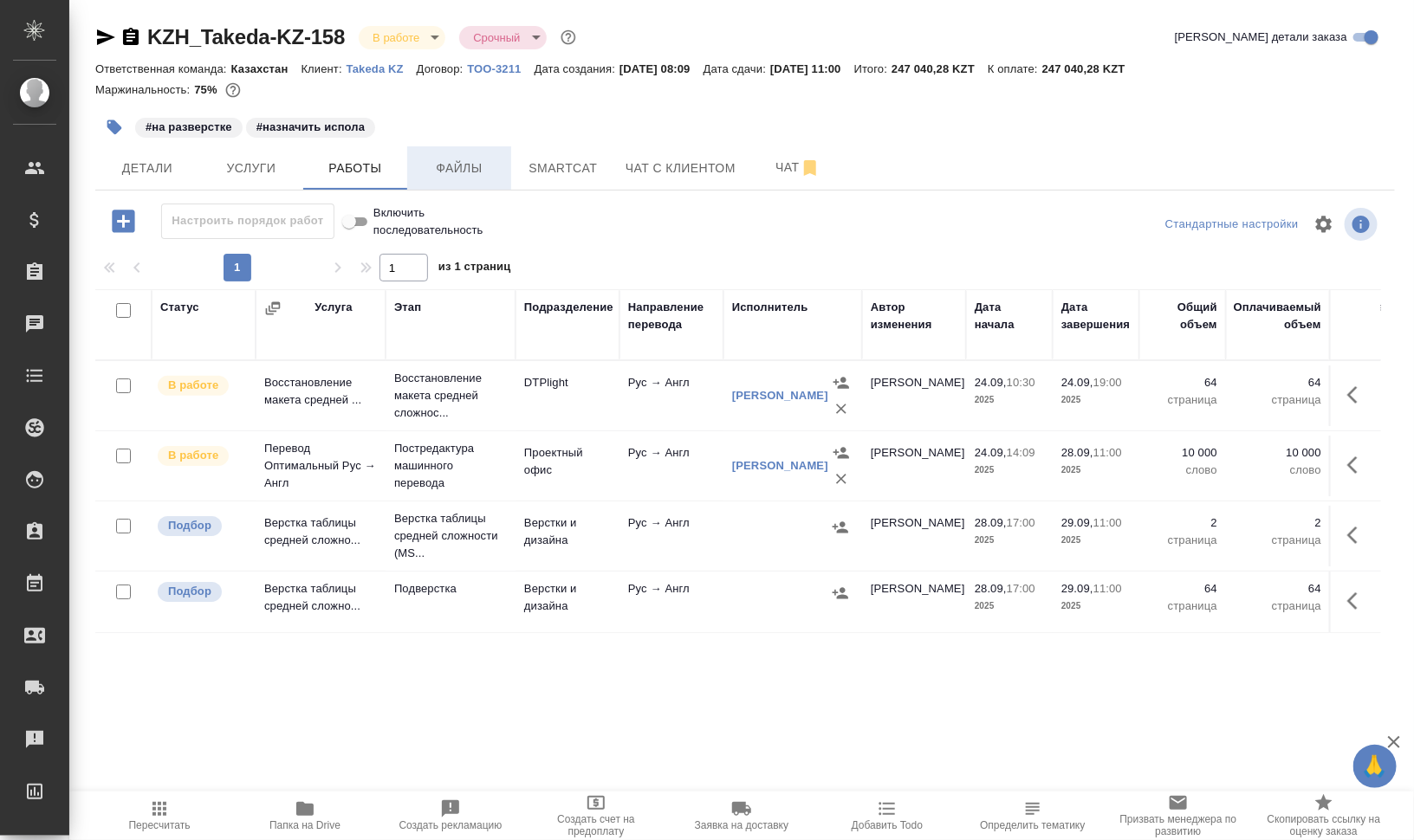
click at [422, 157] on button "Файлы" at bounding box center [459, 168] width 104 height 43
click at [348, 178] on button "Работы" at bounding box center [356, 168] width 104 height 43
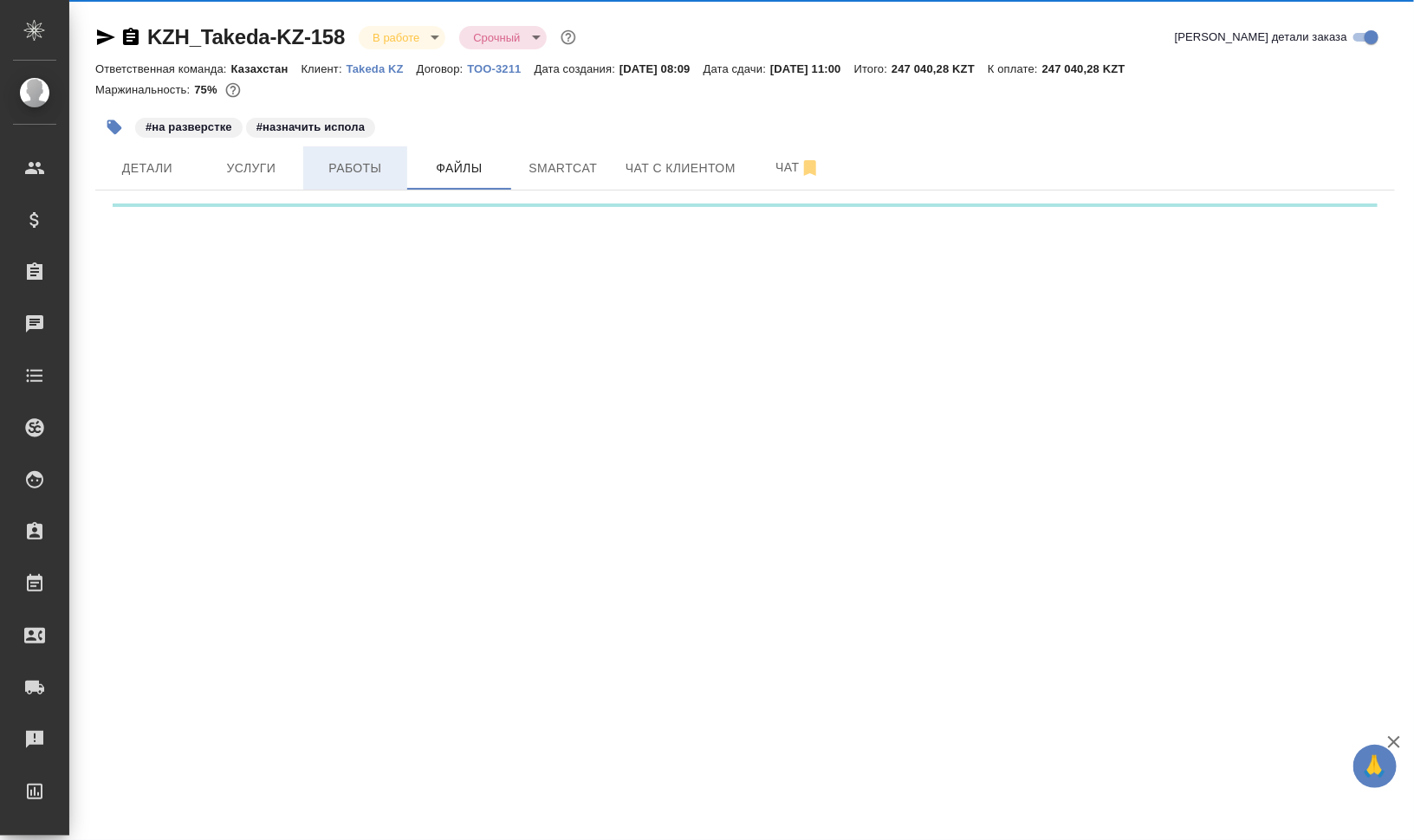
click at [348, 178] on button "Работы" at bounding box center [356, 168] width 104 height 43
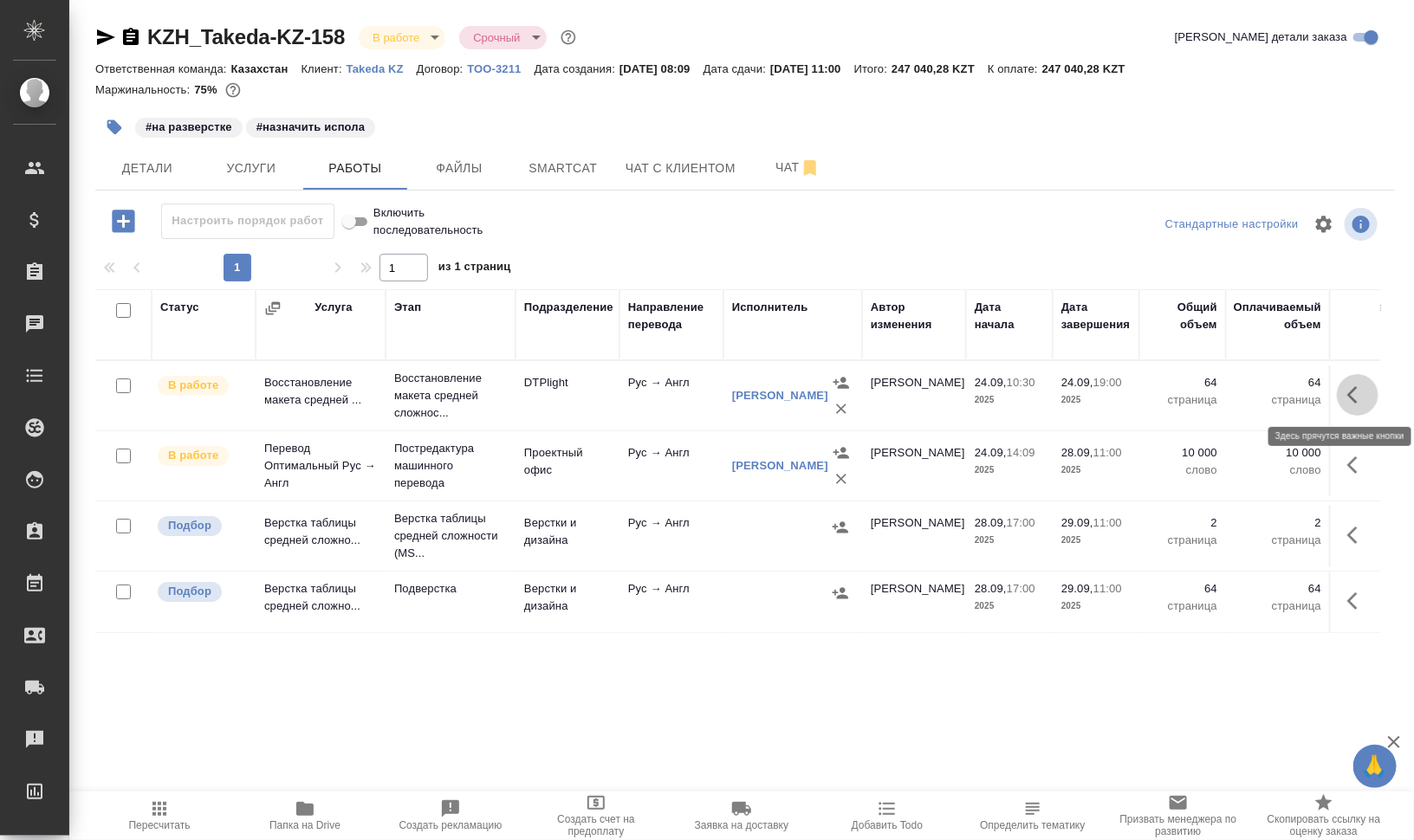
click at [1352, 393] on icon "button" at bounding box center [1358, 395] width 21 height 21
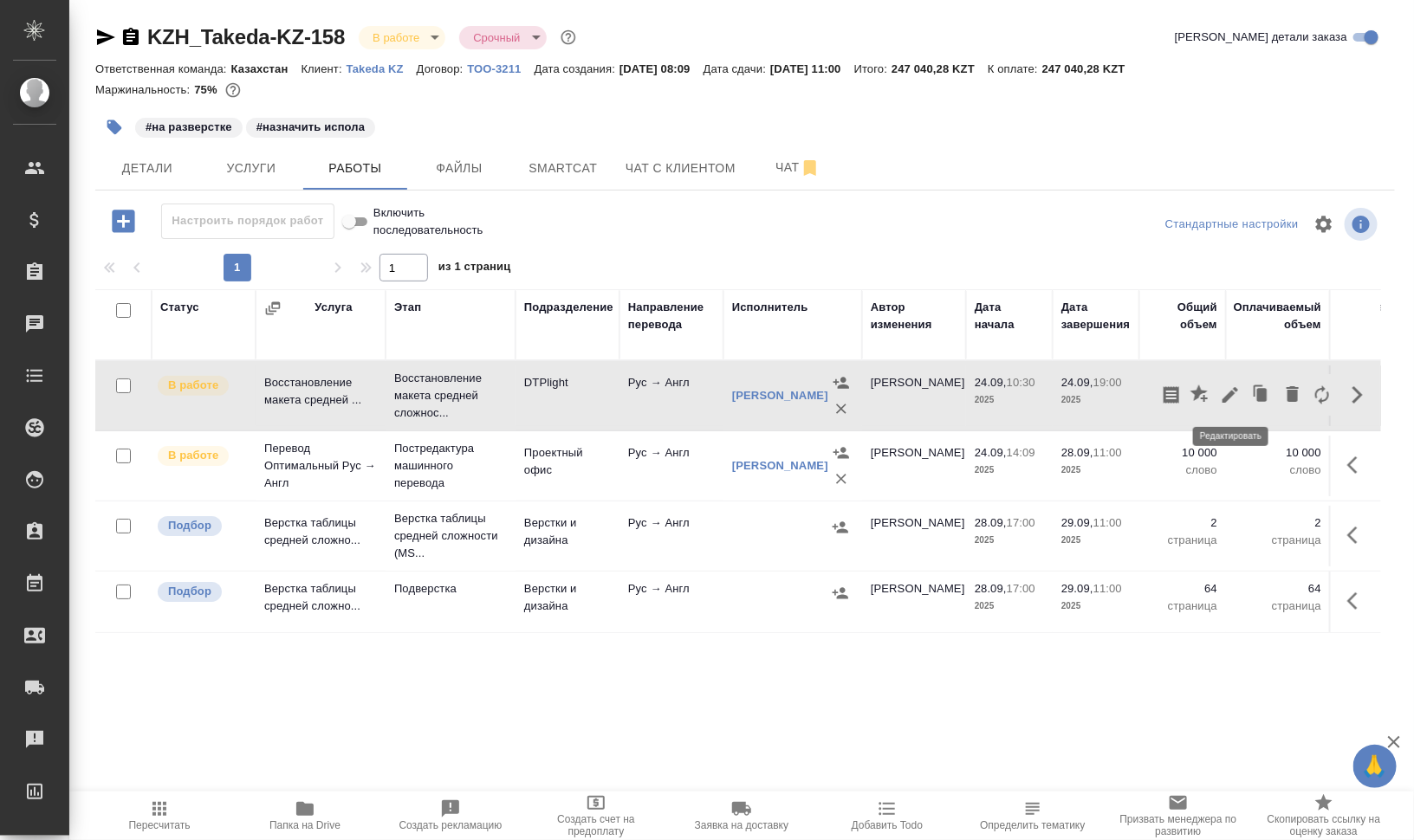
click at [1232, 394] on icon "button" at bounding box center [1230, 395] width 16 height 16
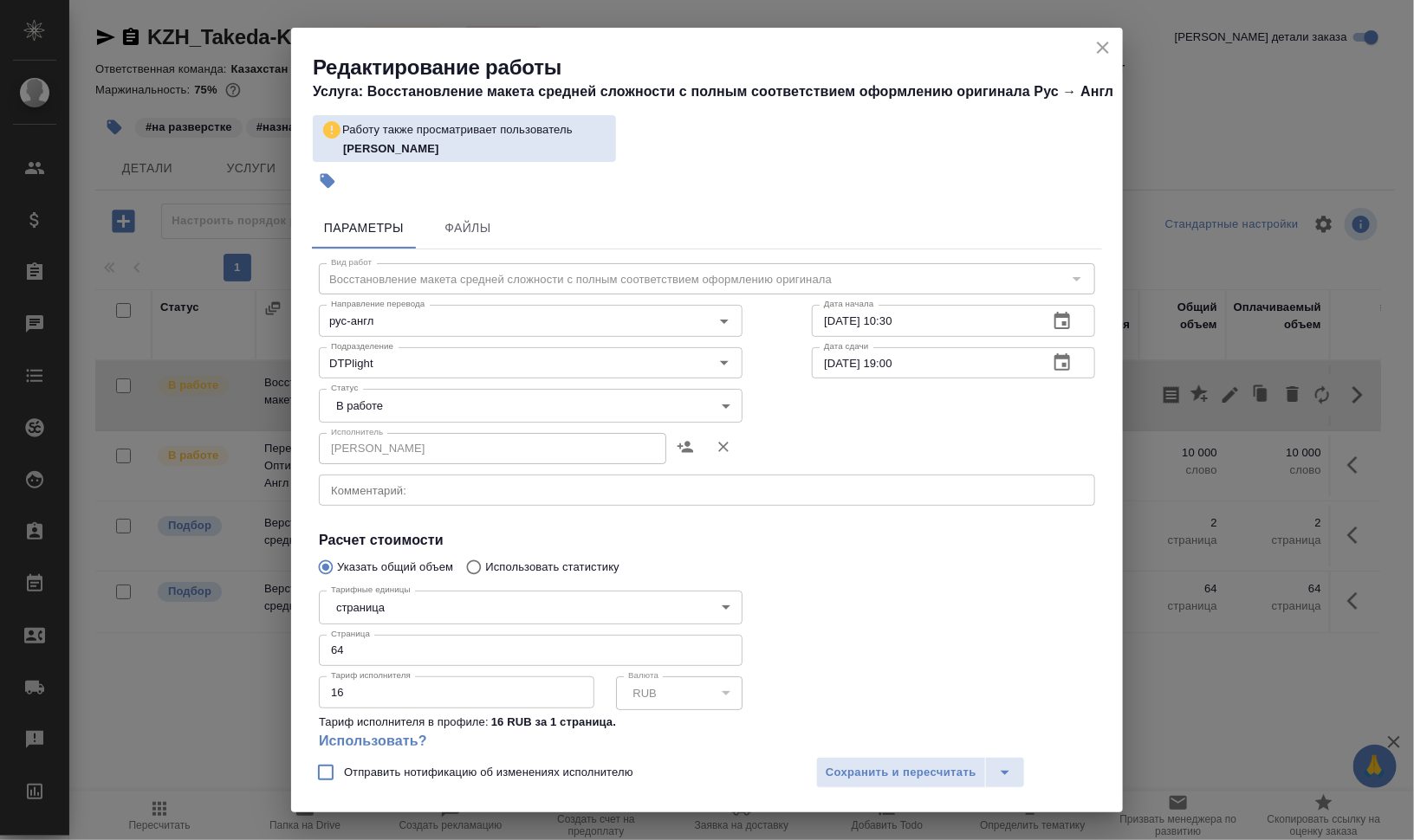
click at [1103, 48] on icon "close" at bounding box center [1103, 48] width 12 height 12
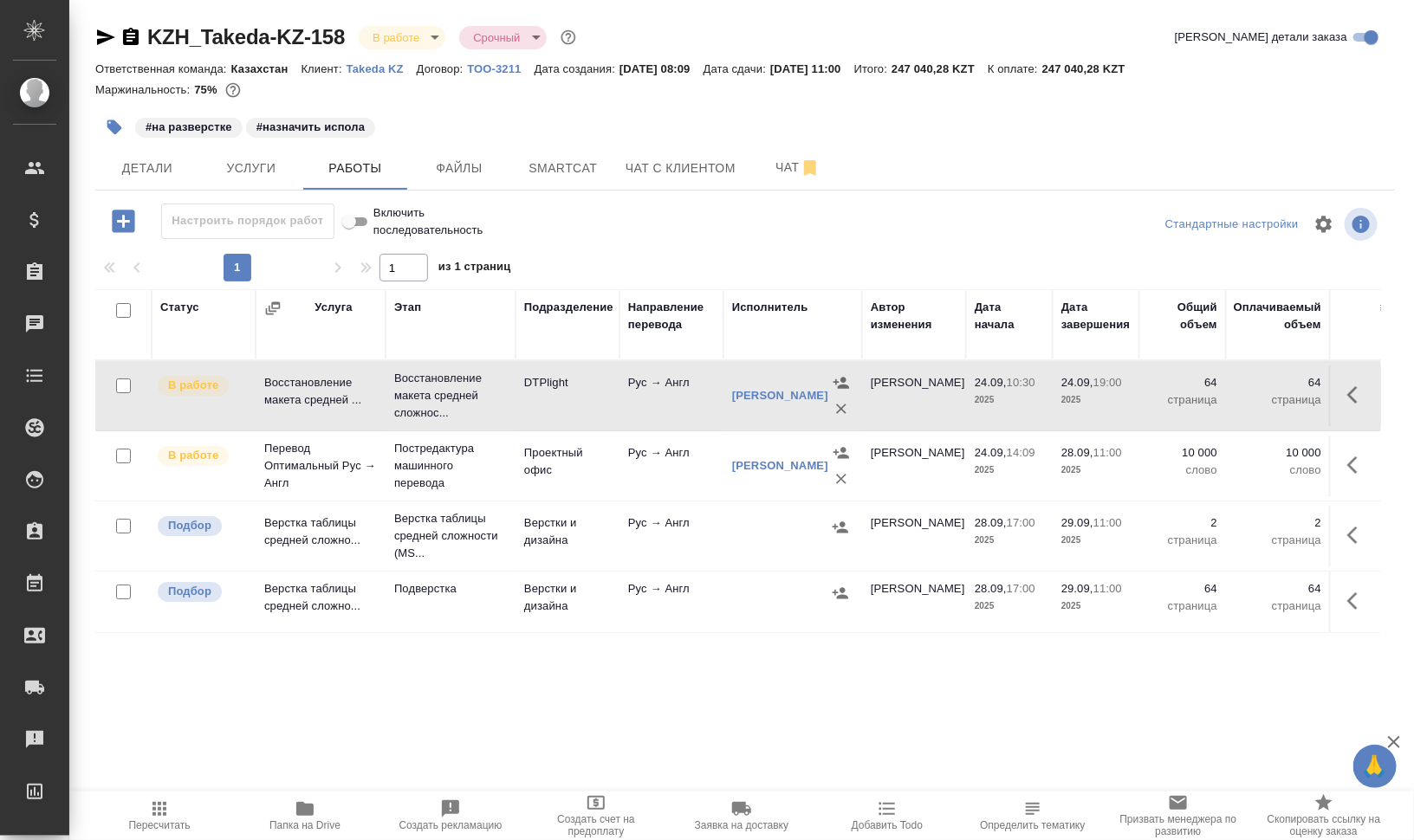
click at [540, 391] on td "DTPlight" at bounding box center [568, 395] width 104 height 61
click at [302, 828] on span "Папка на Drive" at bounding box center [305, 826] width 71 height 12
click at [582, 187] on button "Smartcat" at bounding box center [563, 168] width 104 height 43
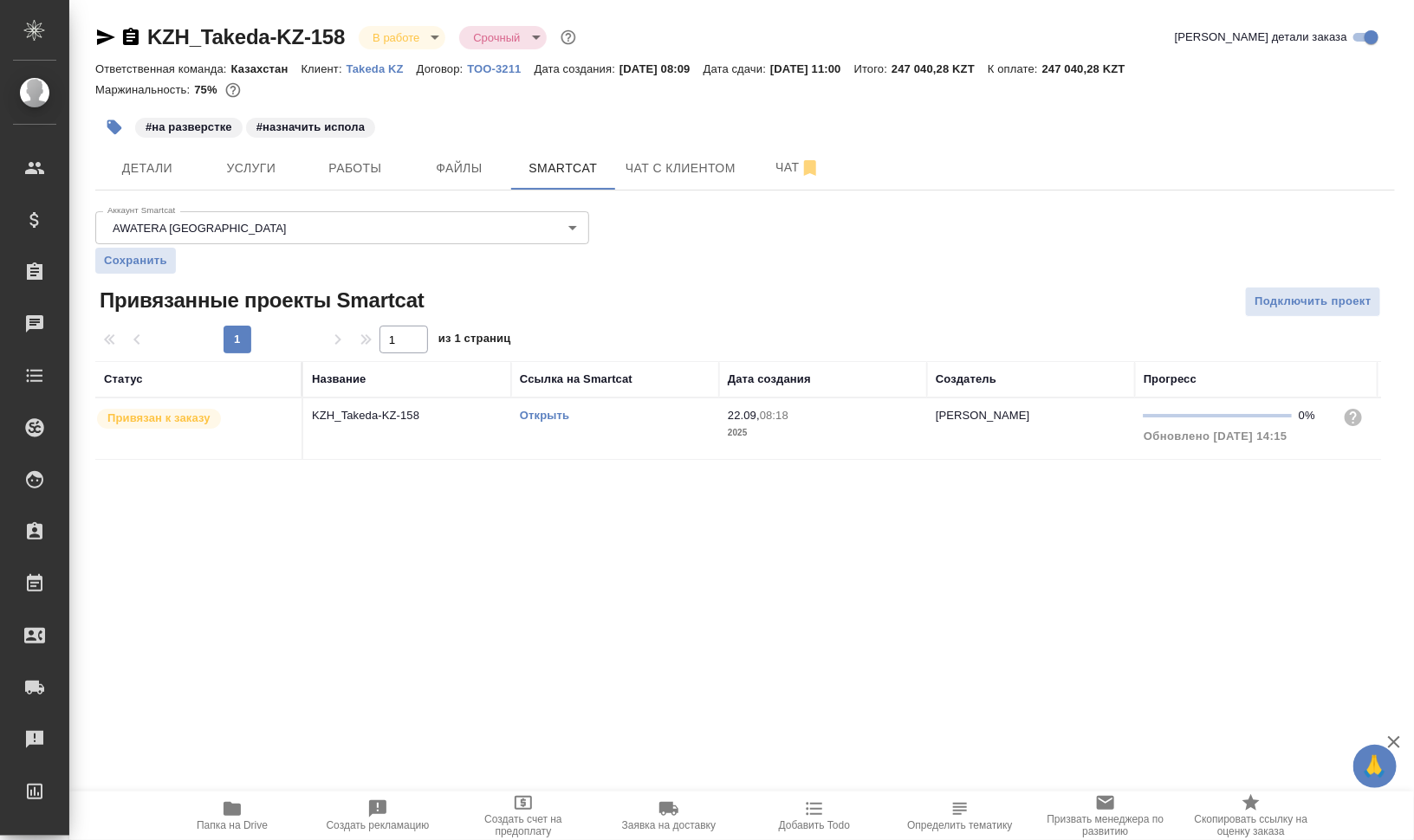
click at [538, 414] on link "Открыть" at bounding box center [545, 415] width 49 height 13
click at [763, 164] on span "Чат" at bounding box center [798, 168] width 83 height 22
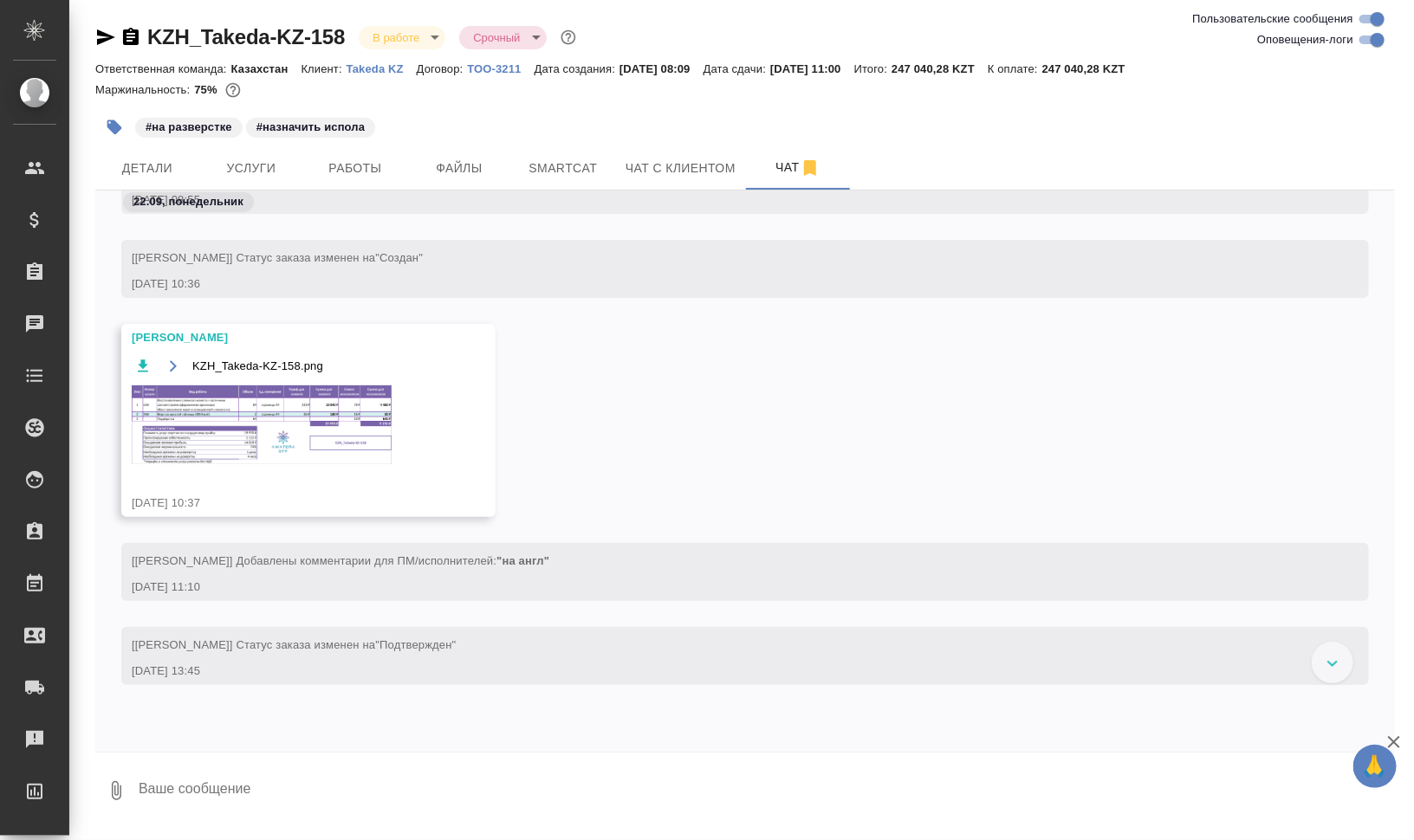
scroll to position [109, 0]
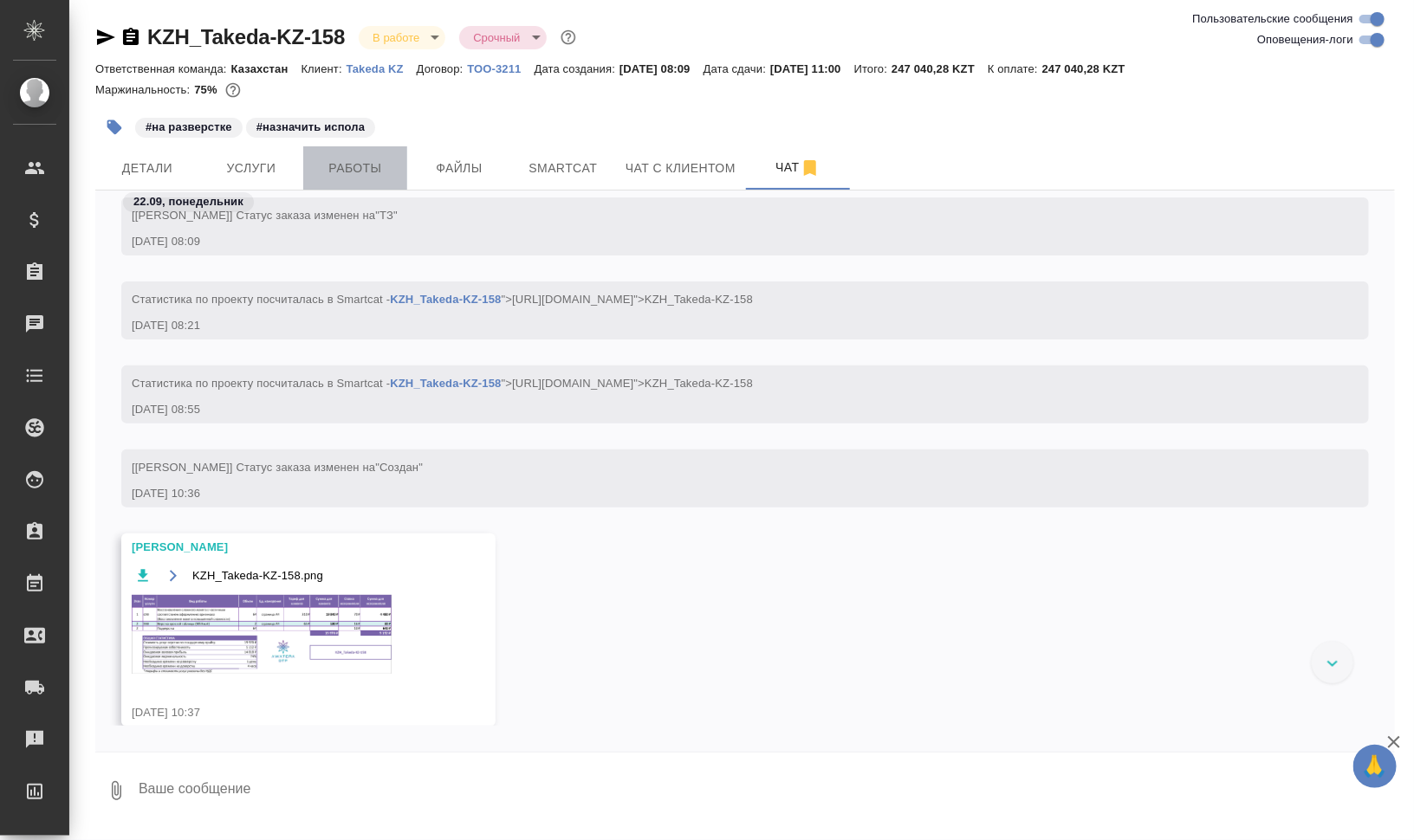
click at [365, 161] on span "Работы" at bounding box center [355, 169] width 83 height 22
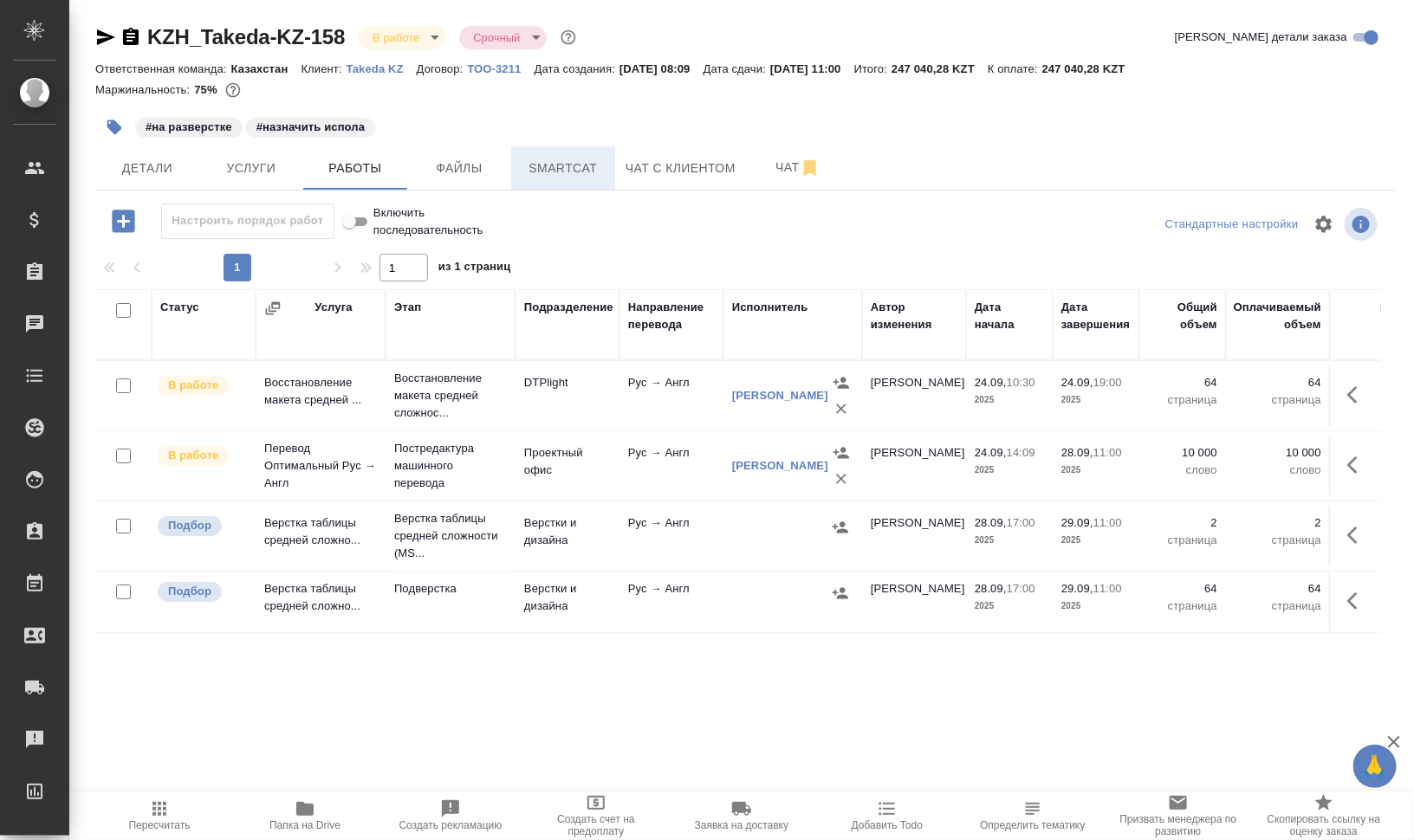
click at [559, 173] on span "Smartcat" at bounding box center [563, 169] width 83 height 22
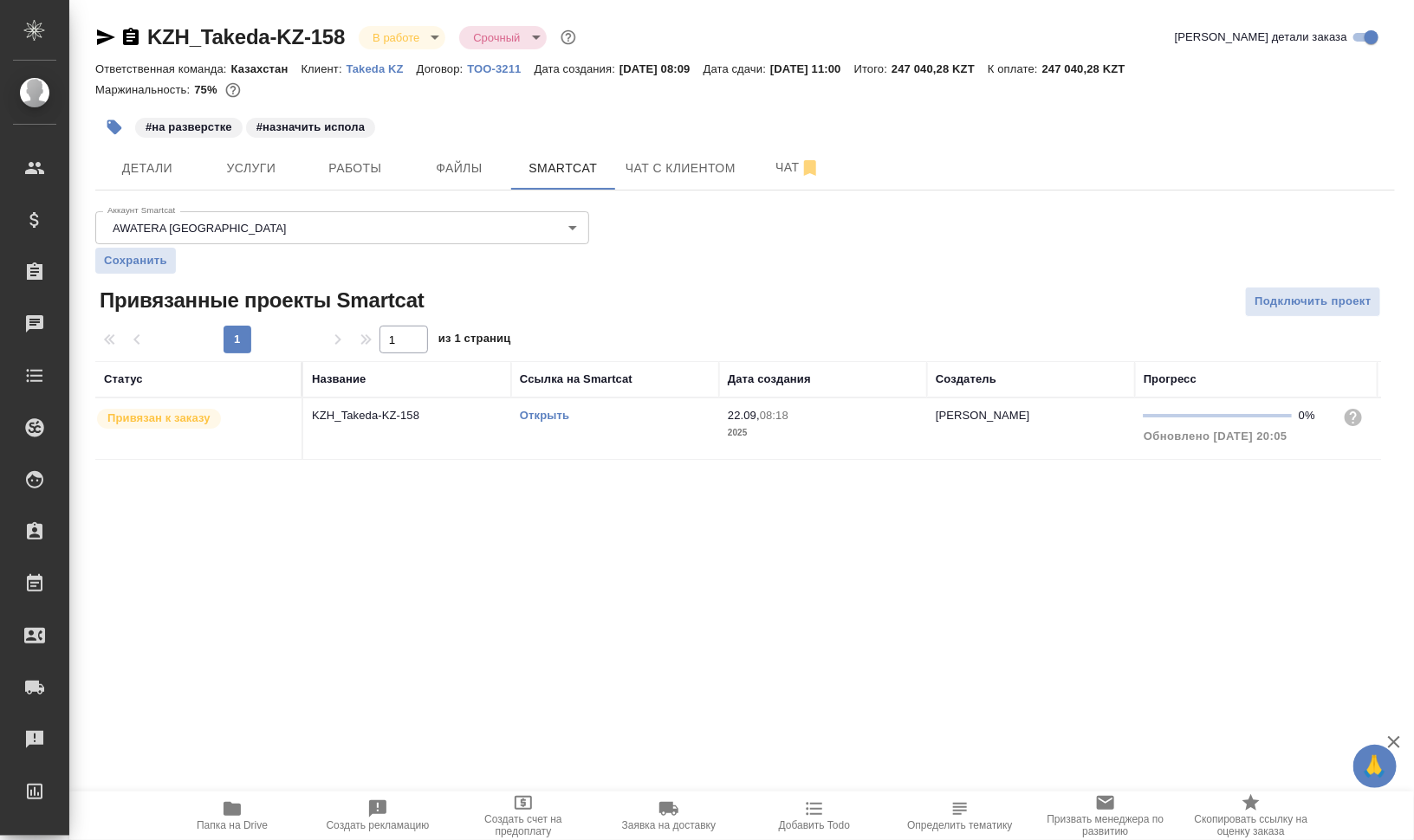
click at [557, 429] on td "Открыть" at bounding box center [615, 429] width 208 height 61
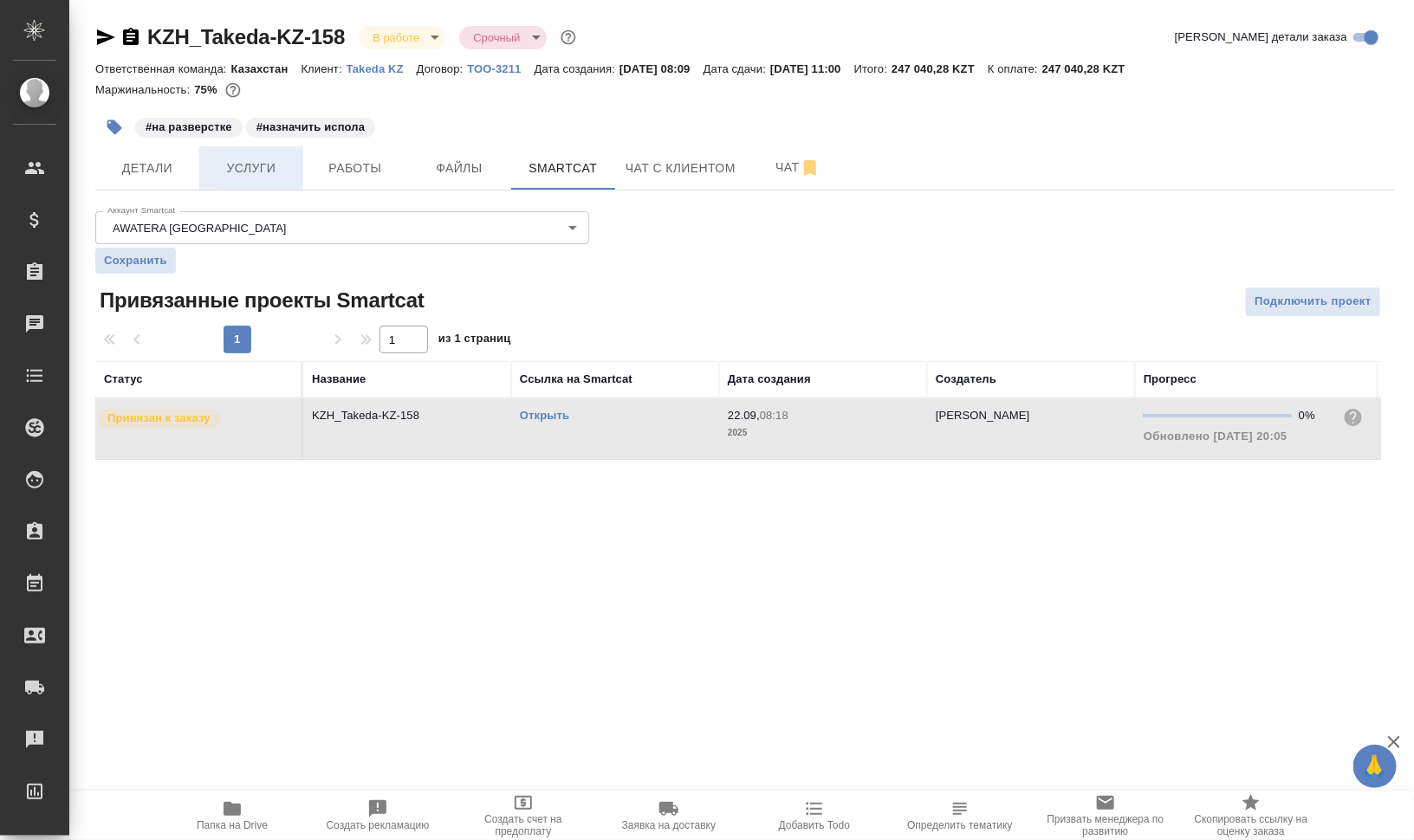
click at [224, 169] on span "Услуги" at bounding box center [252, 169] width 83 height 22
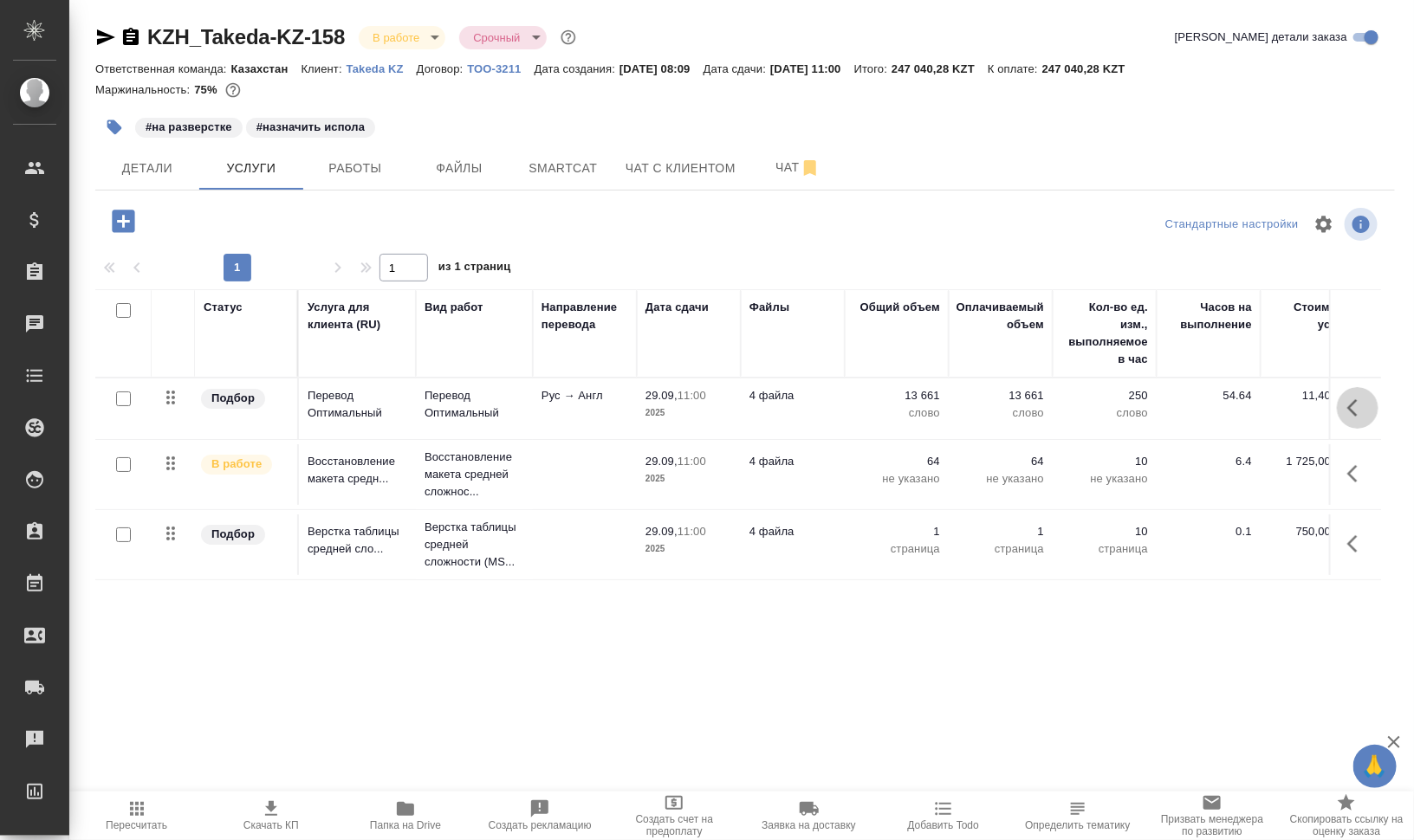
click at [1358, 405] on icon "button" at bounding box center [1358, 409] width 21 height 21
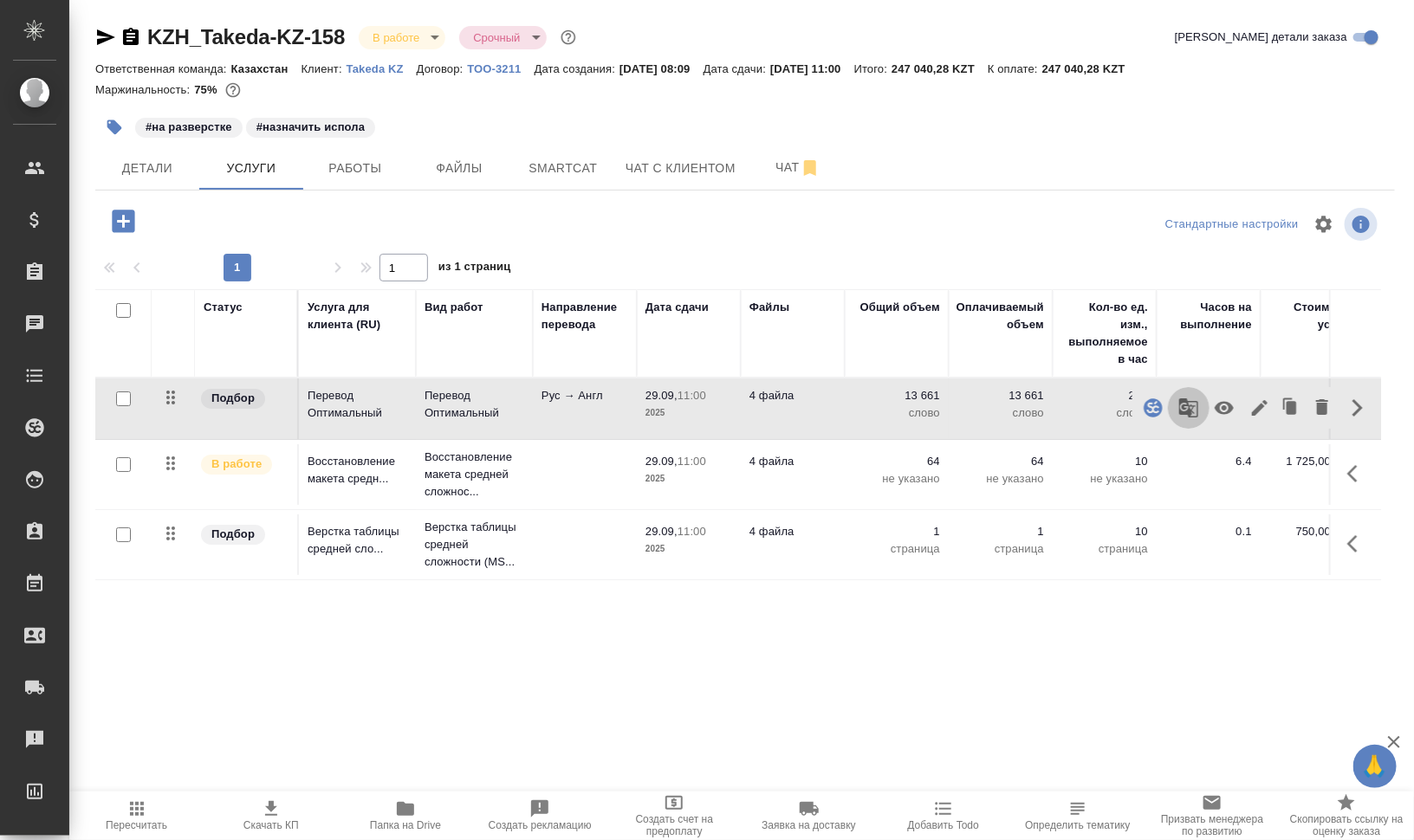
click at [1193, 408] on icon "button" at bounding box center [1189, 409] width 21 height 21
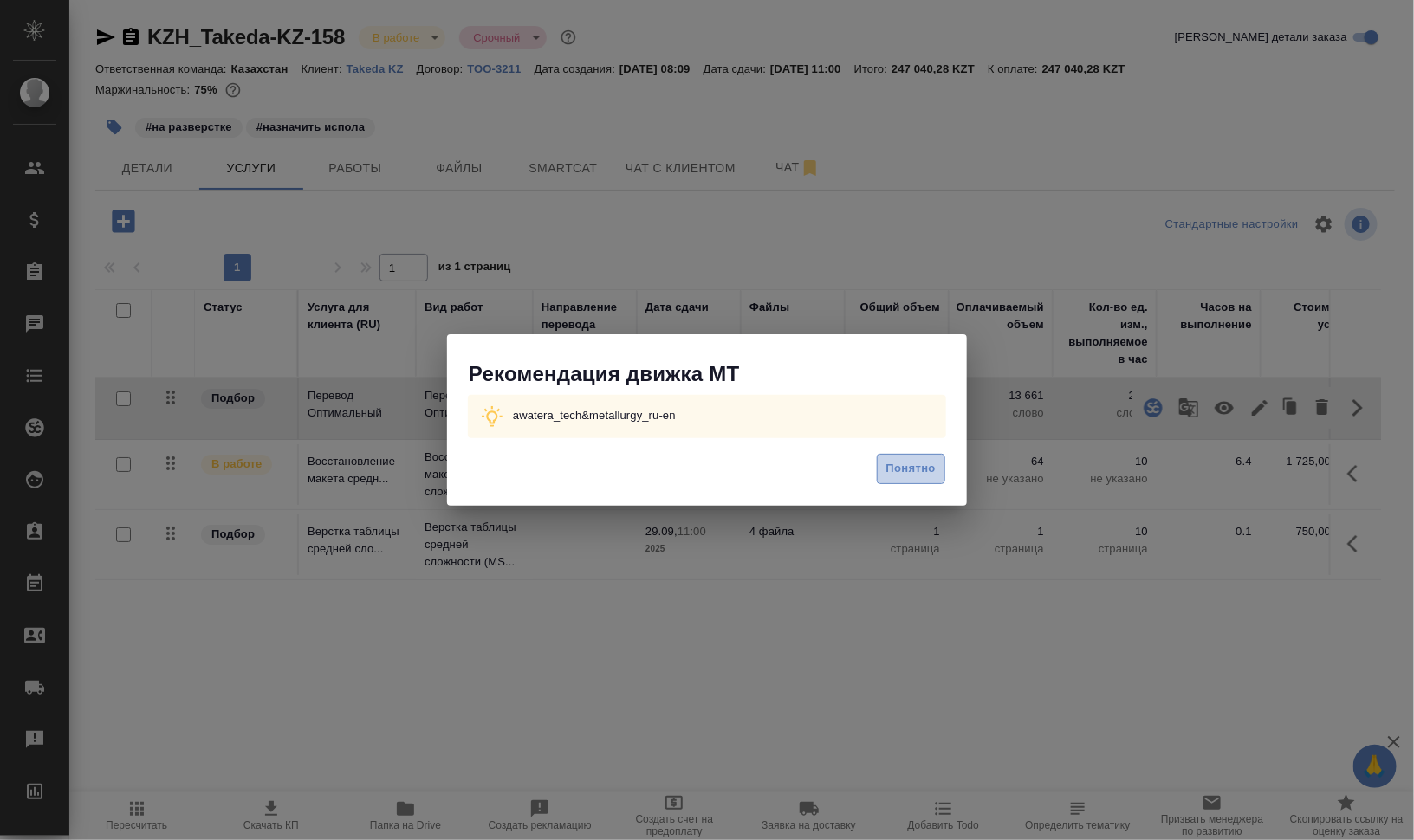
click at [940, 471] on button "Понятно" at bounding box center [912, 469] width 69 height 30
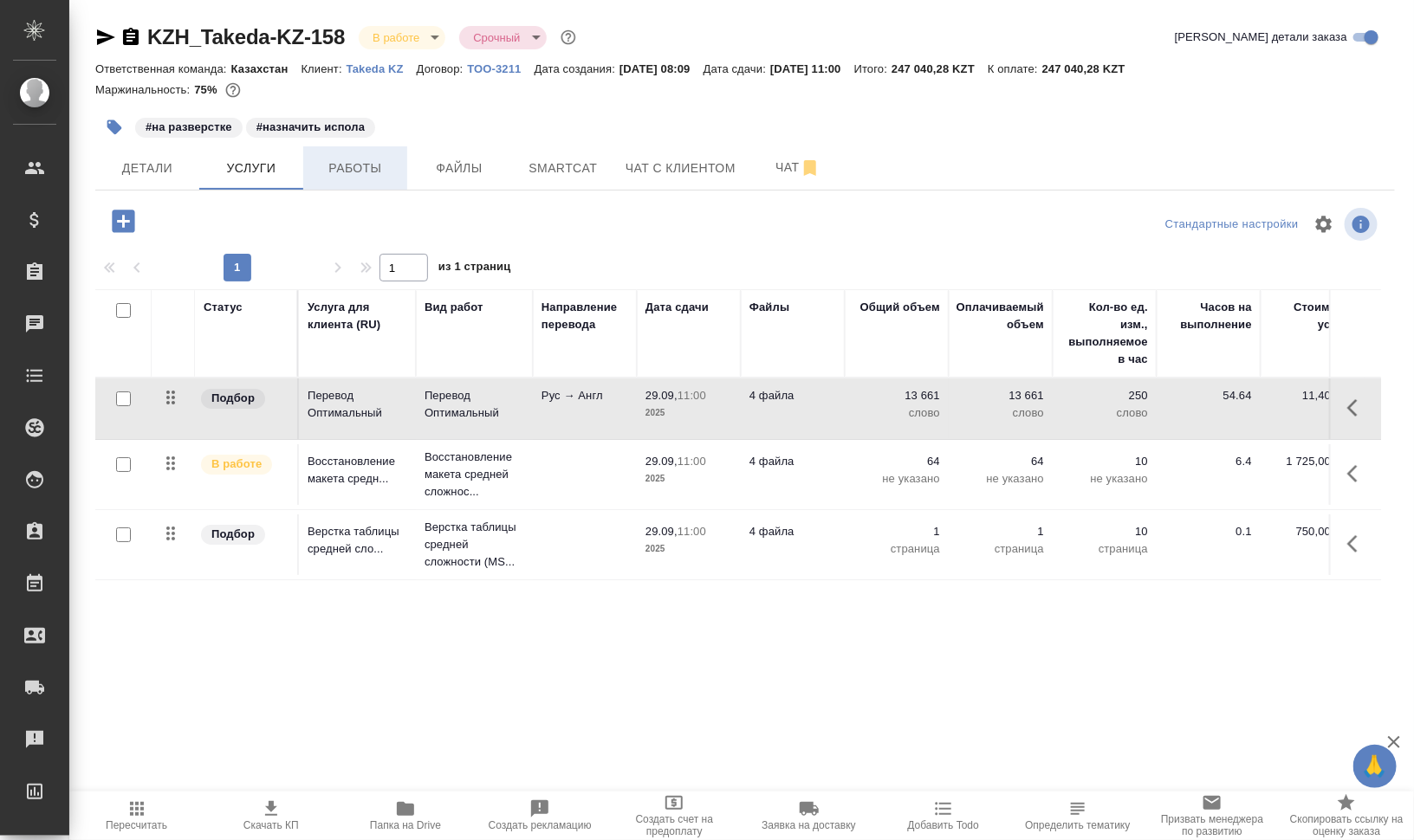
click at [393, 170] on span "Работы" at bounding box center [355, 169] width 83 height 22
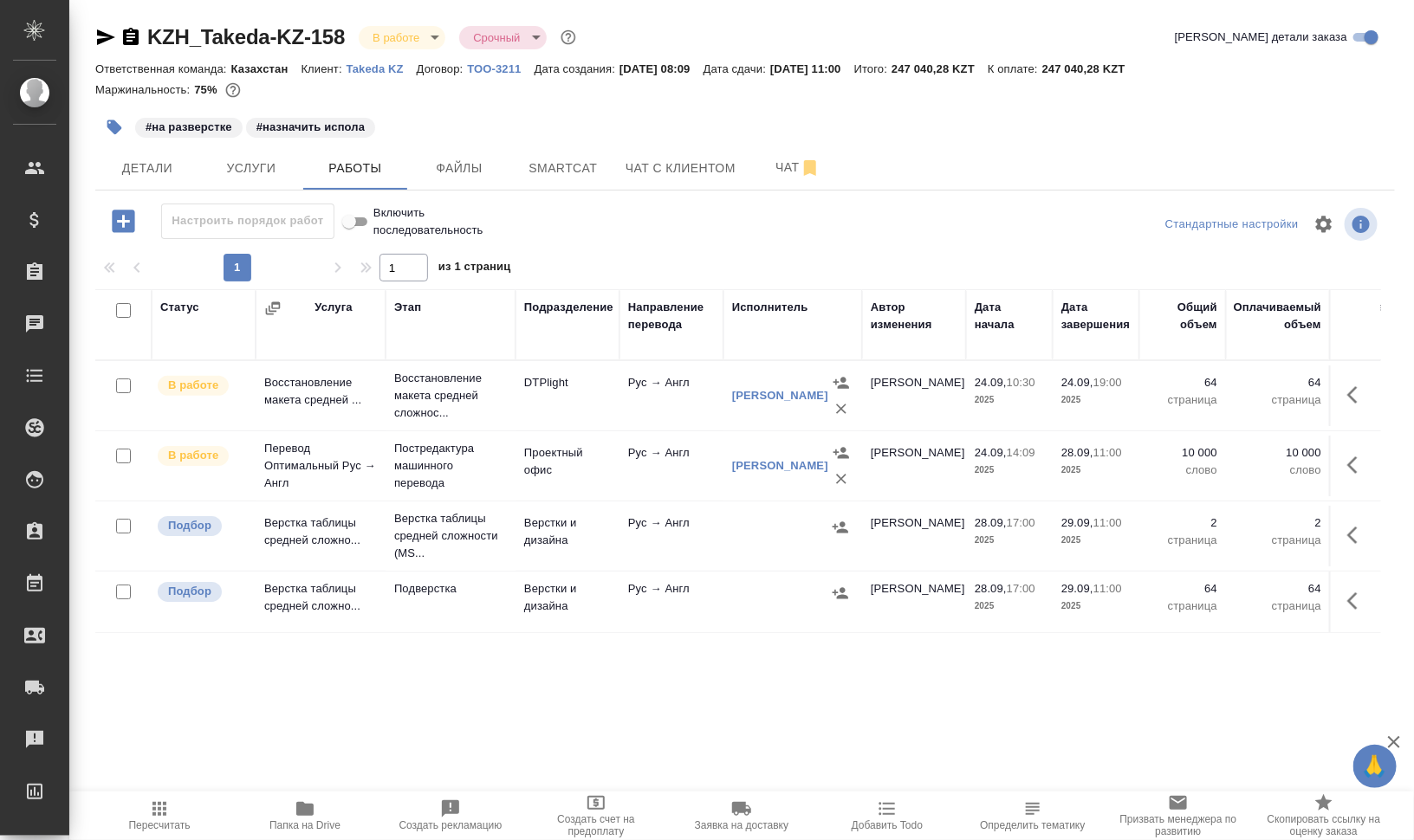
click at [793, 464] on div "Заименко Елена Леонидовна" at bounding box center [780, 466] width 96 height 18
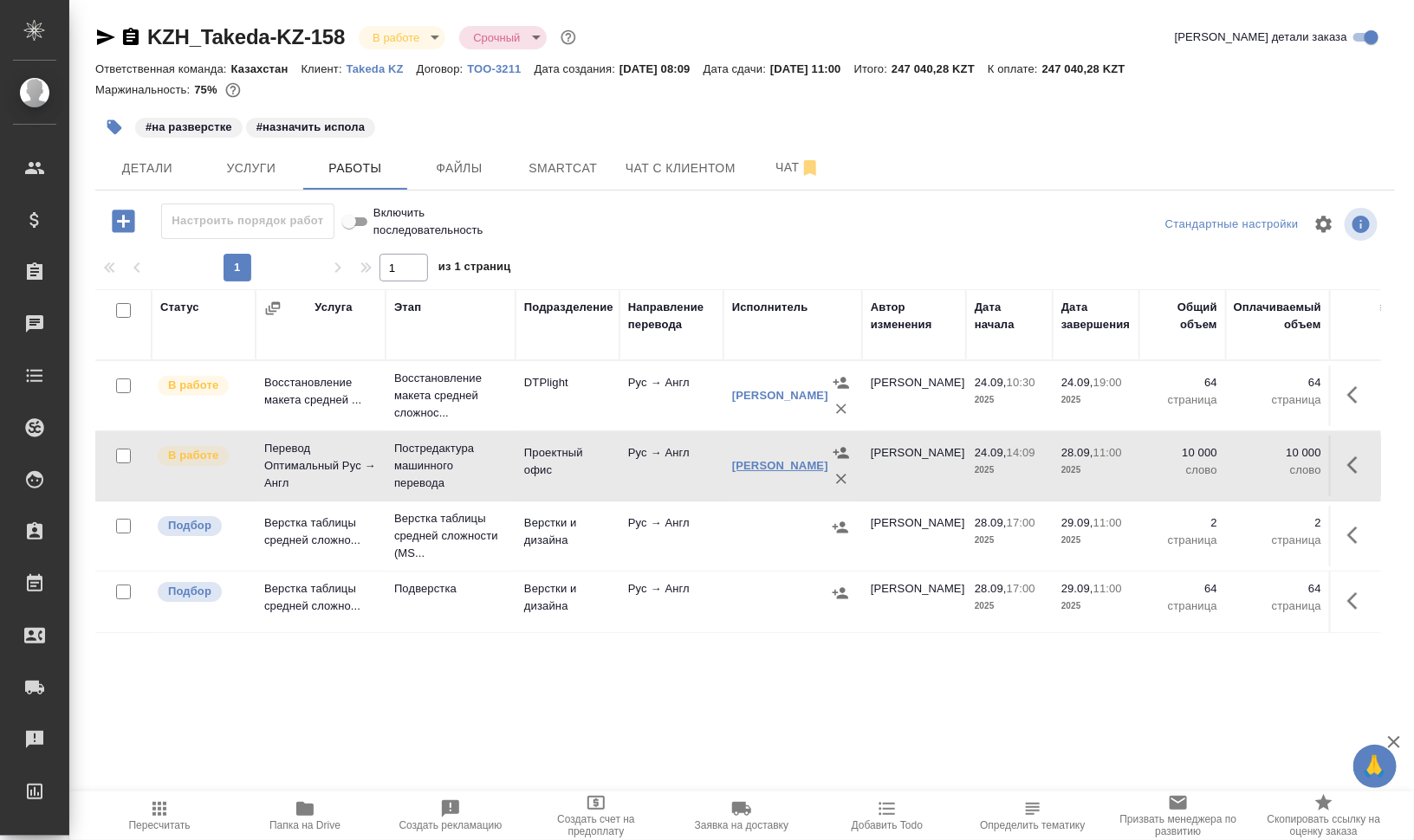
click at [793, 469] on link "Заименко Елена Леонидовна" at bounding box center [780, 465] width 96 height 13
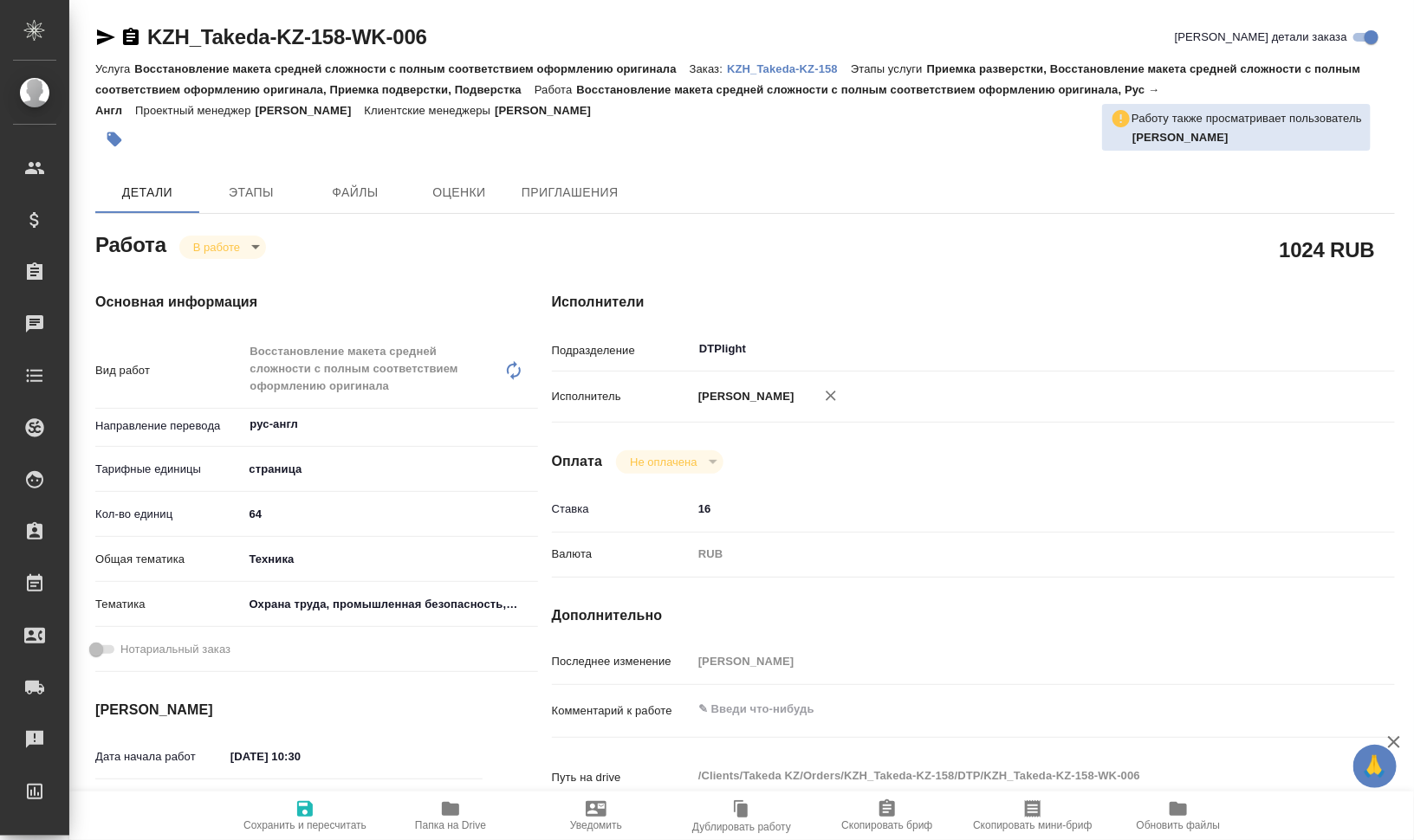
type textarea "x"
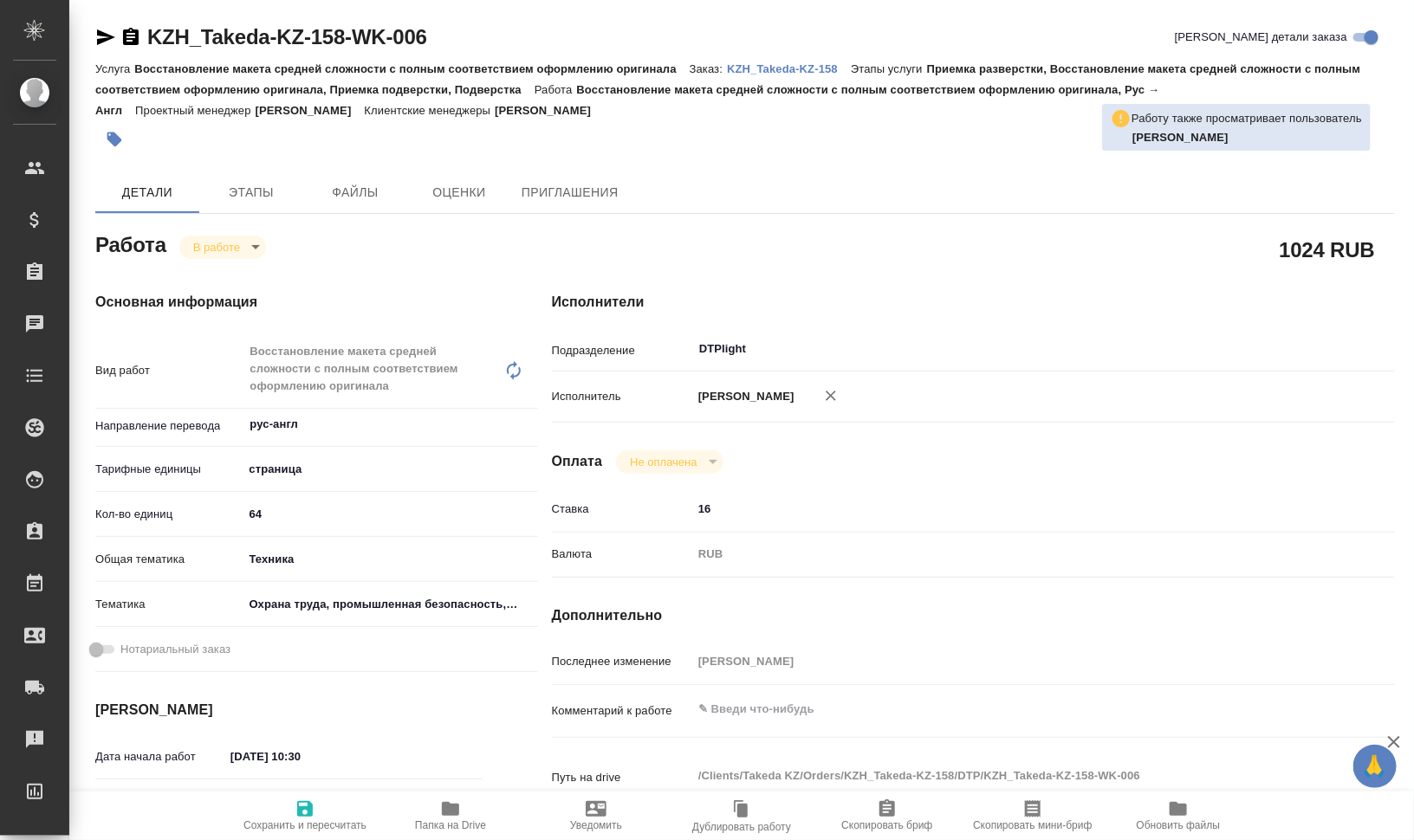
type textarea "x"
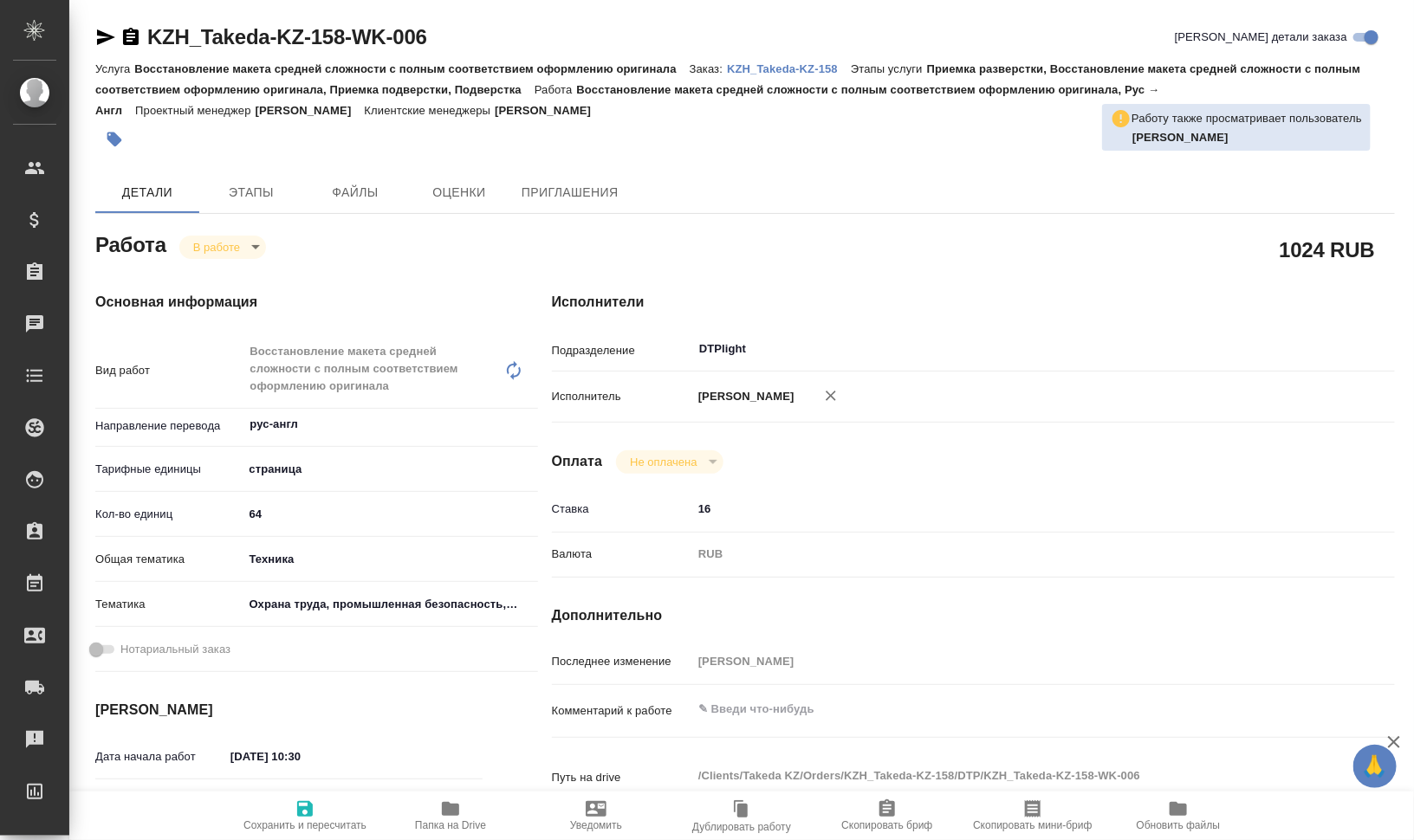
type textarea "x"
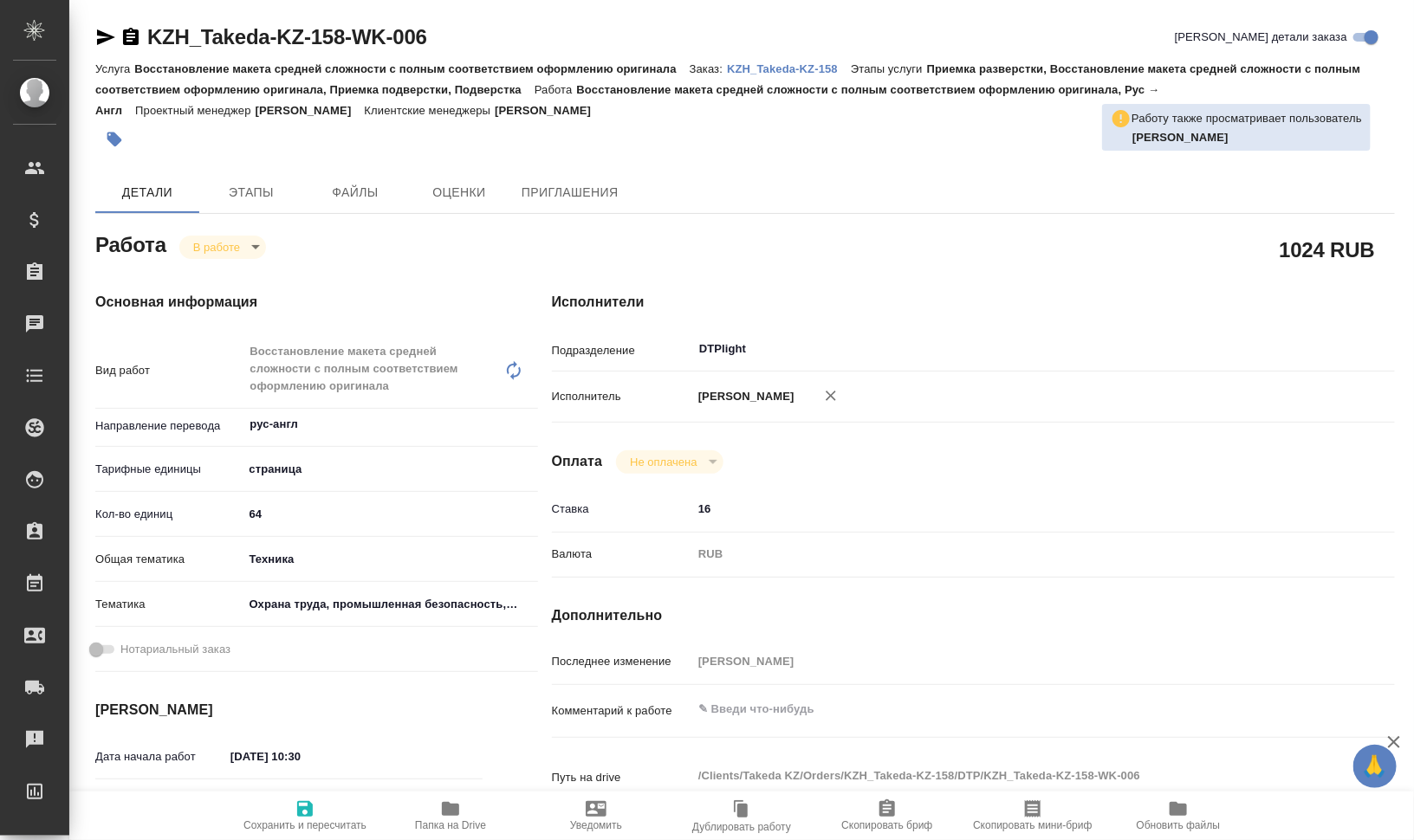
type textarea "x"
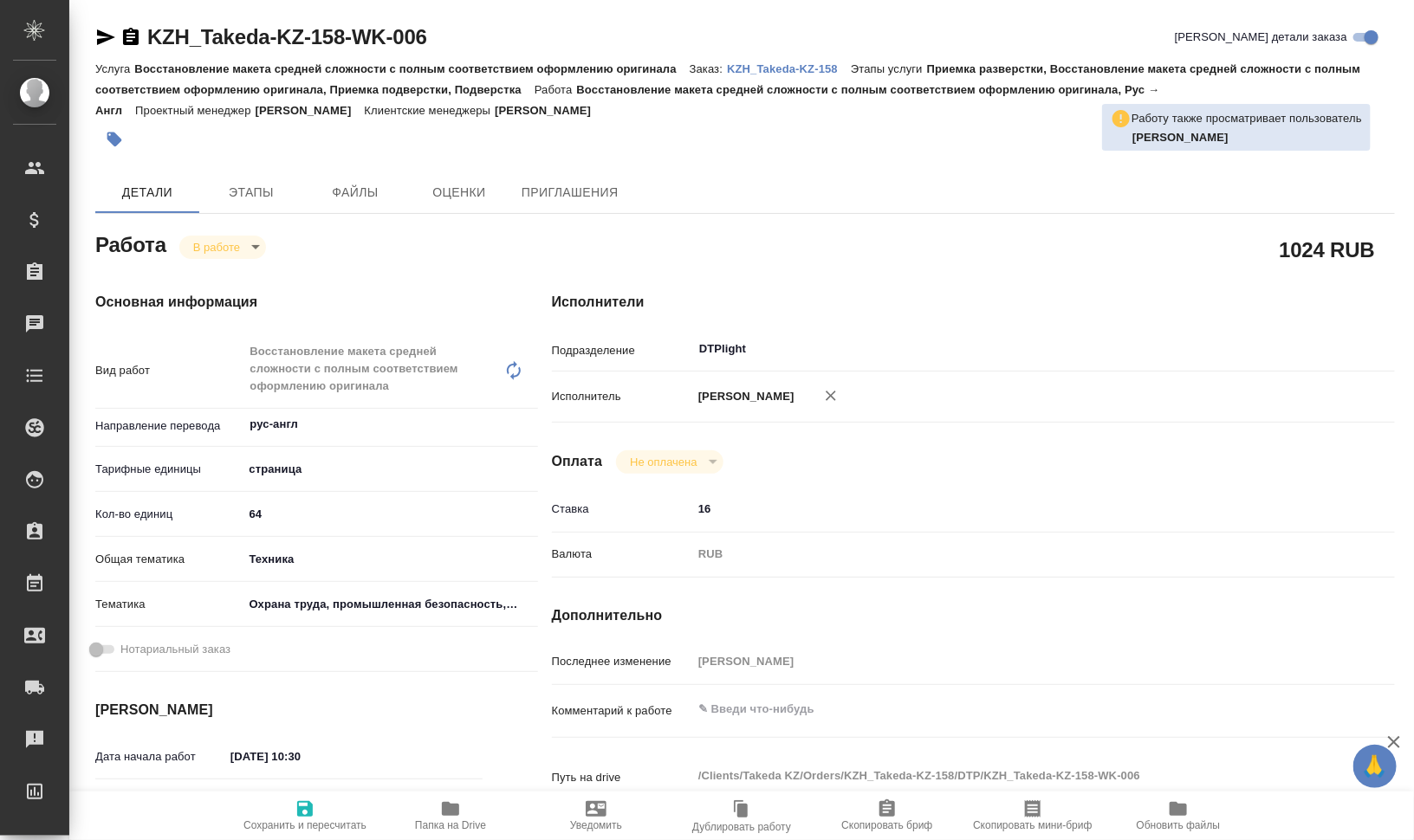
type textarea "x"
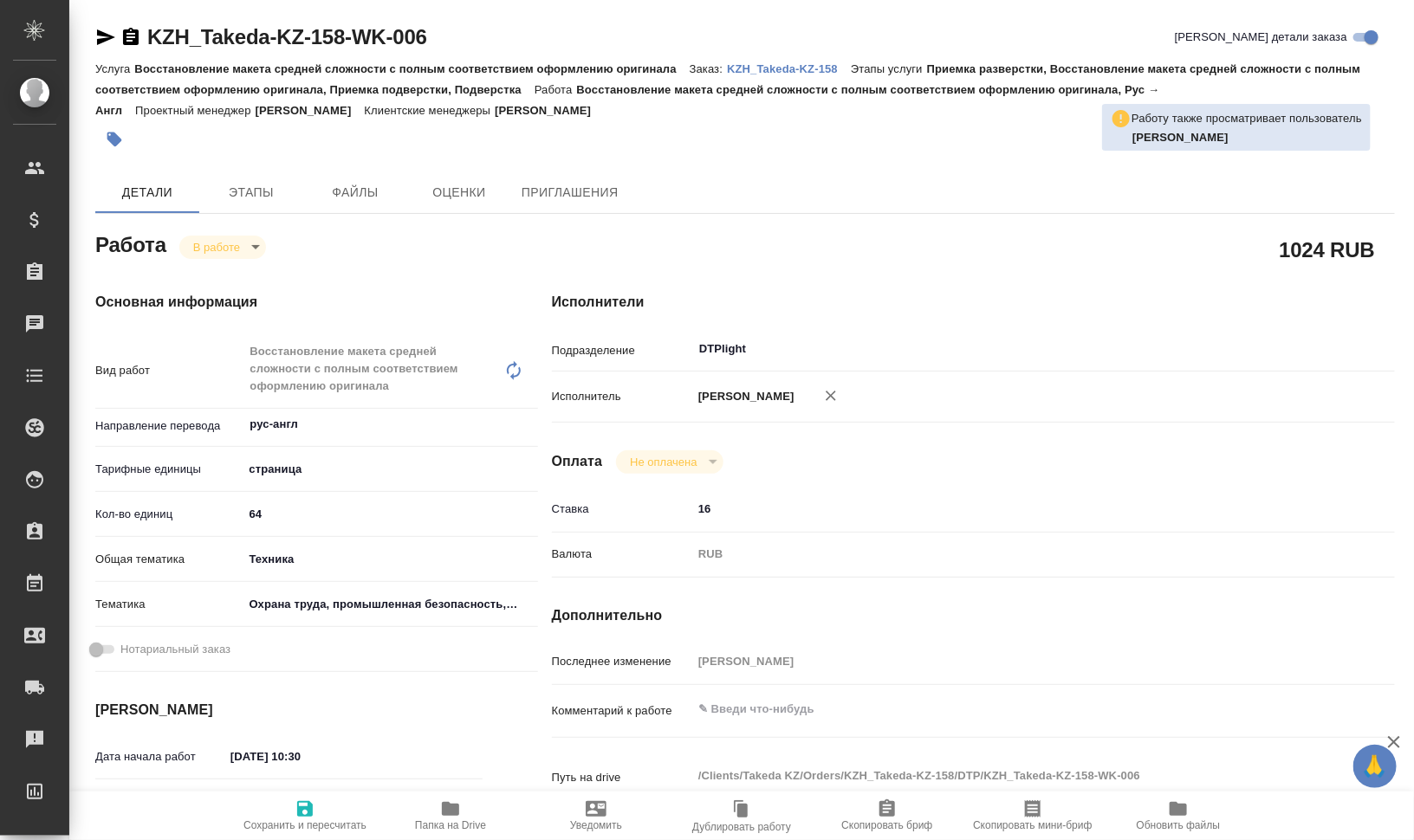
type textarea "x"
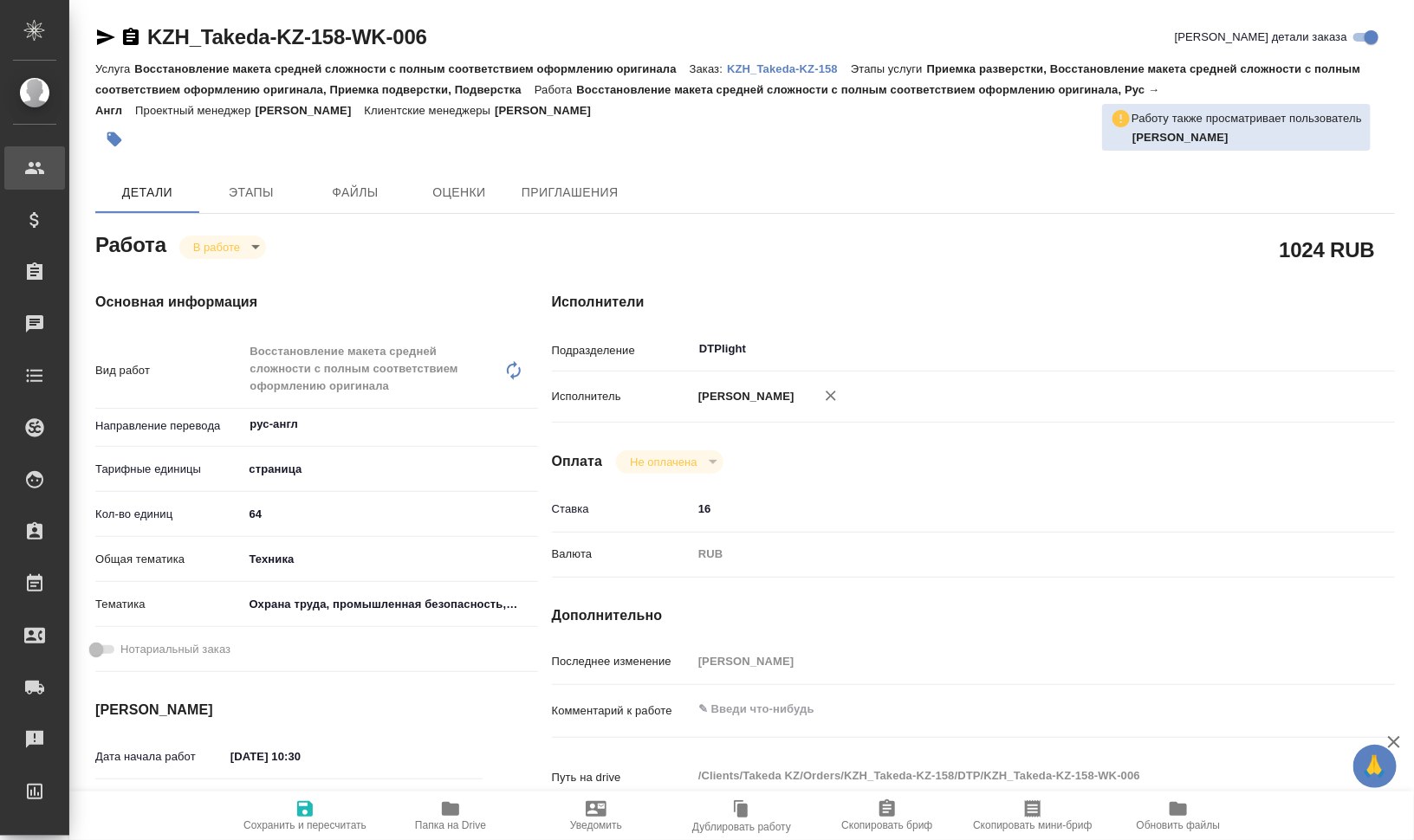
type textarea "x"
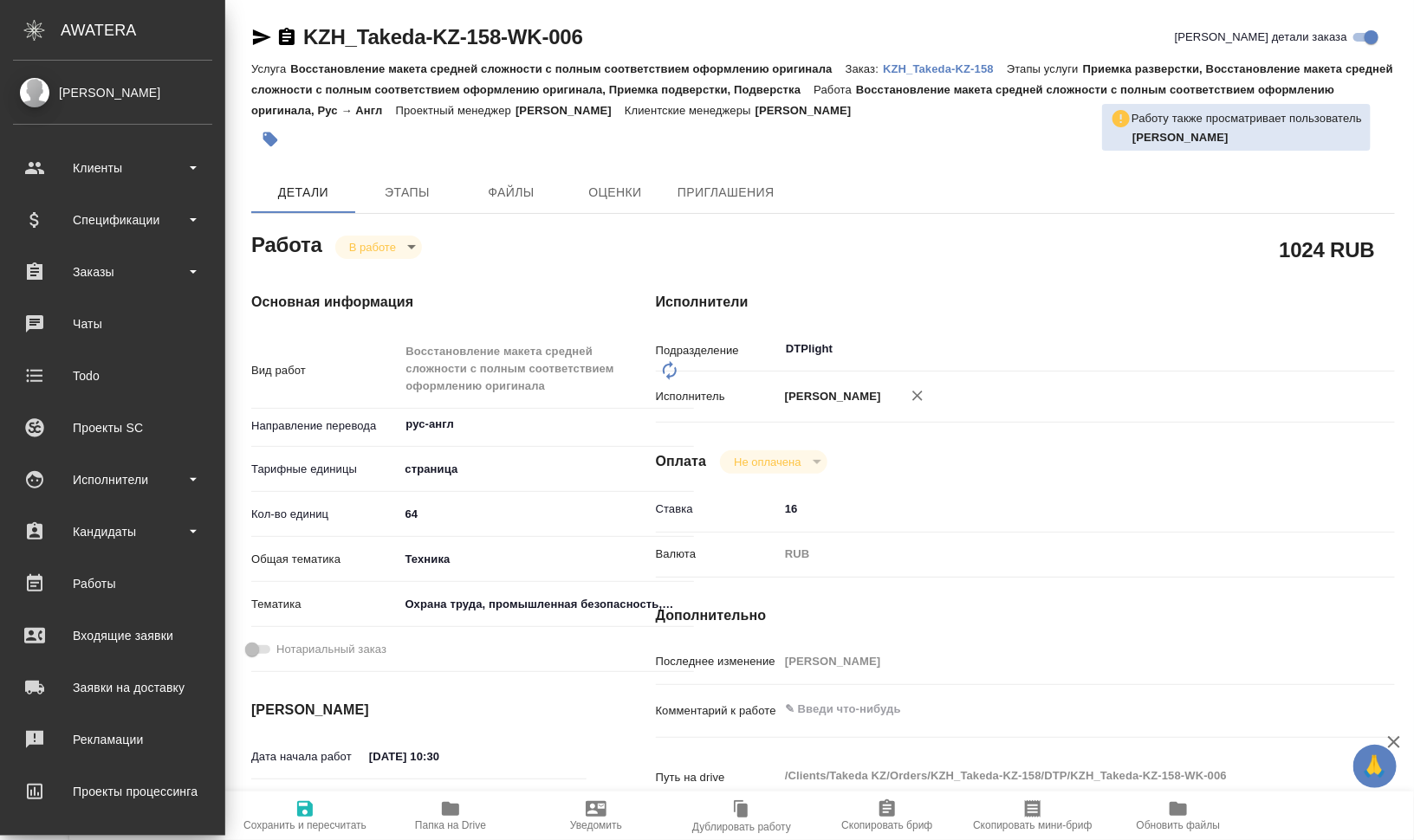
type textarea "x"
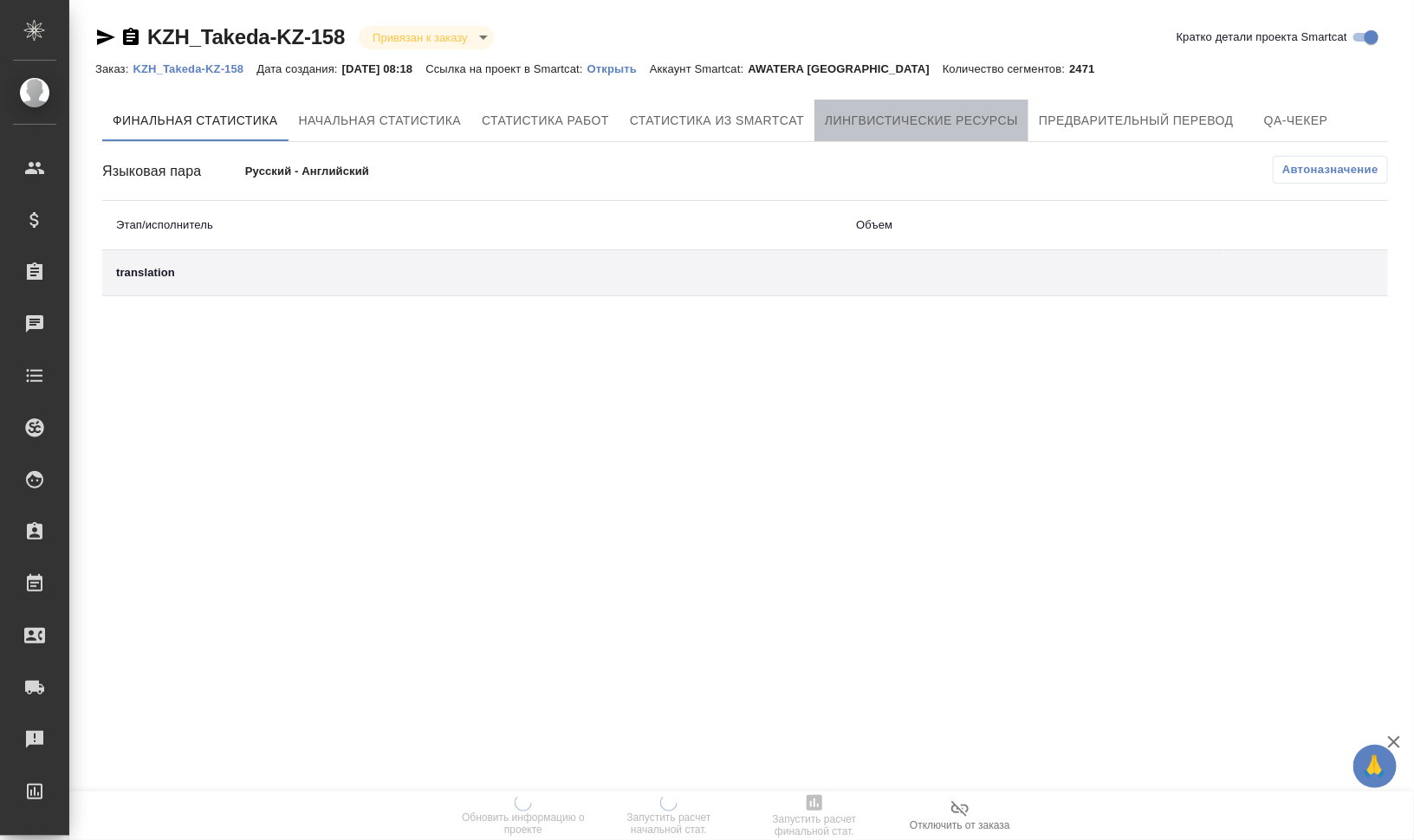
click at [958, 131] on button "Лингвистические ресурсы" at bounding box center [921, 120] width 214 height 41
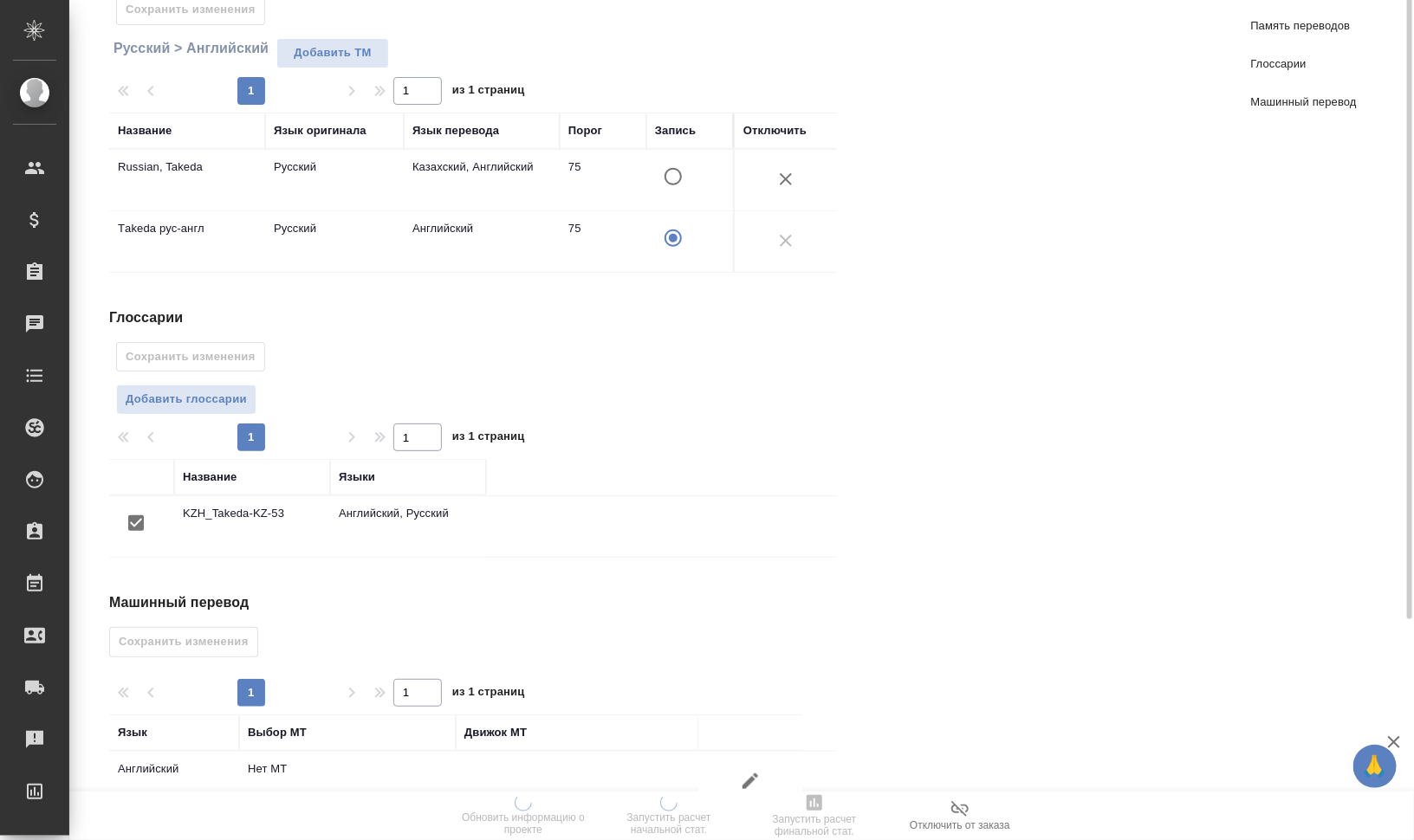
scroll to position [254, 0]
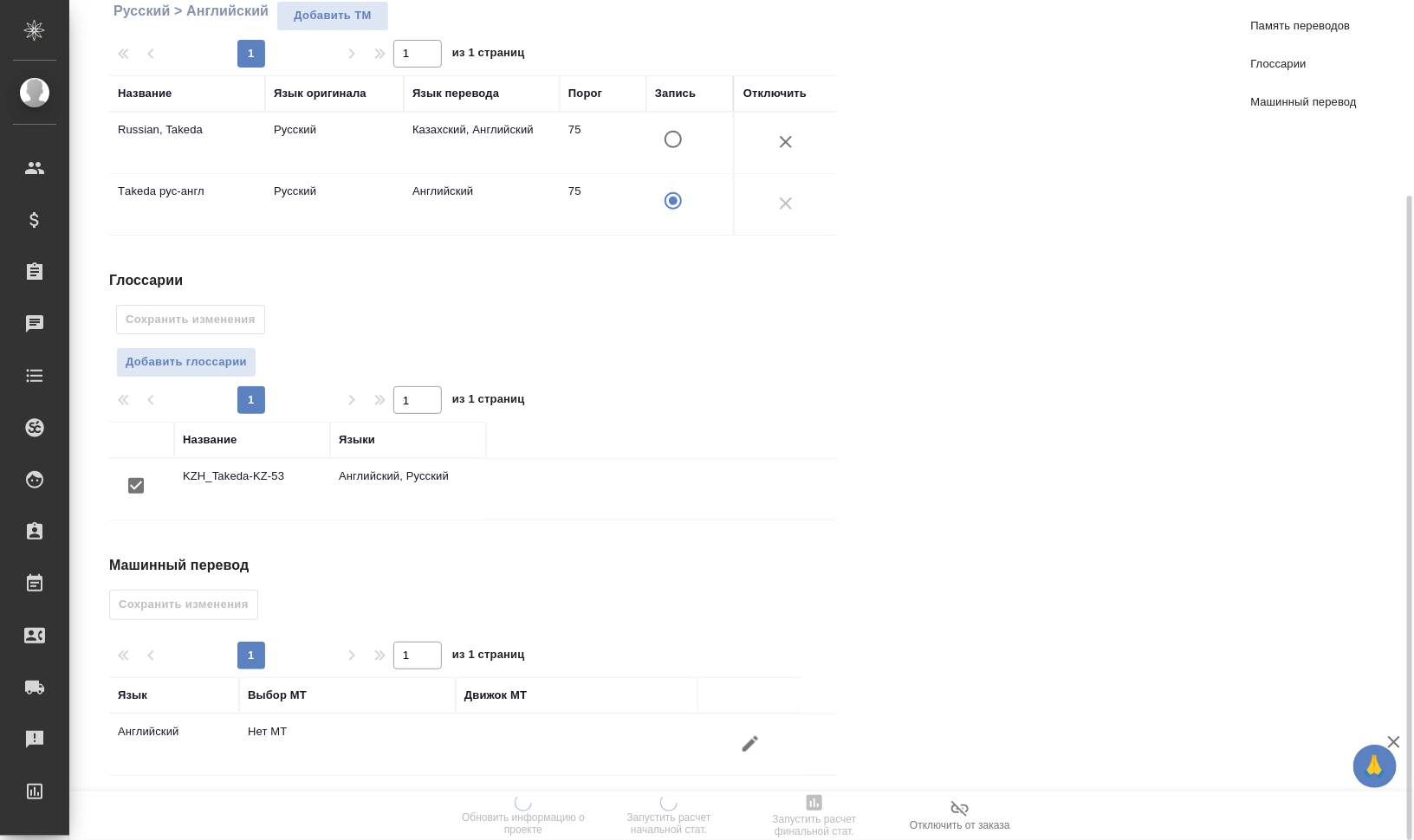
click at [745, 734] on icon "button" at bounding box center [750, 745] width 21 height 21
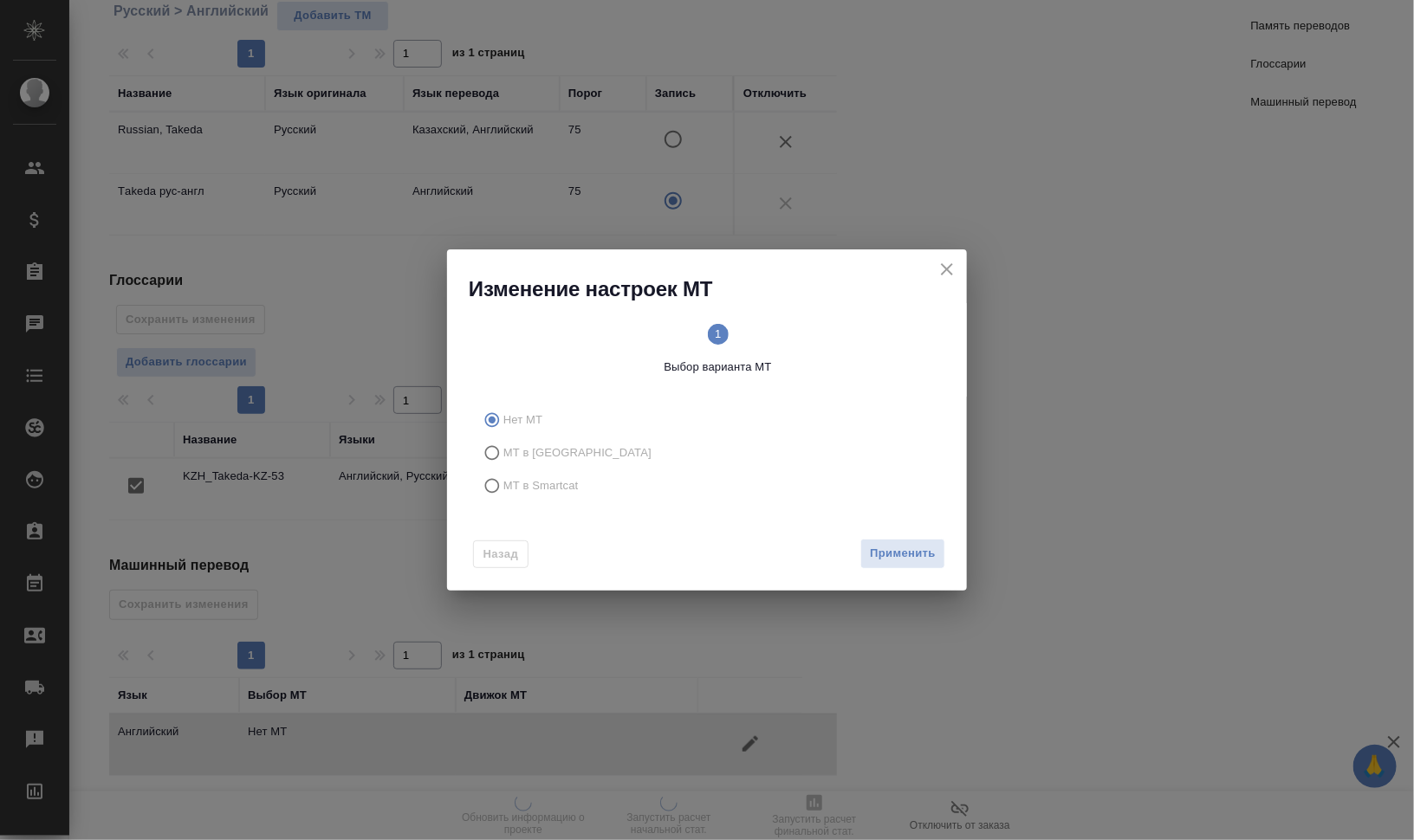
click at [559, 484] on span "МТ в Smartcat" at bounding box center [540, 486] width 75 height 18
click at [503, 484] on input "МТ в Smartcat" at bounding box center [489, 485] width 27 height 33
radio input "true"
click at [824, 339] on circle at bounding box center [832, 334] width 21 height 21
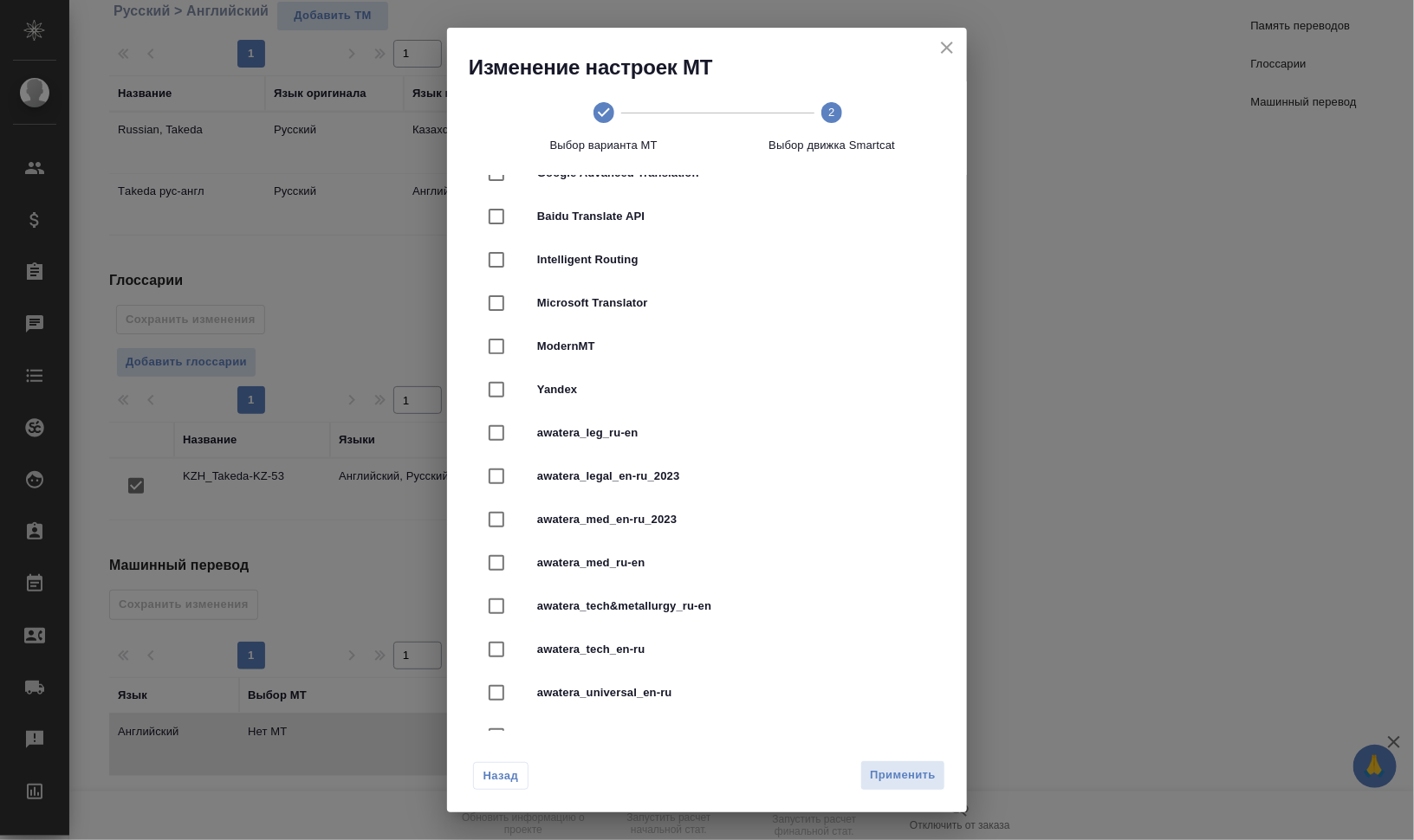
scroll to position [263, 0]
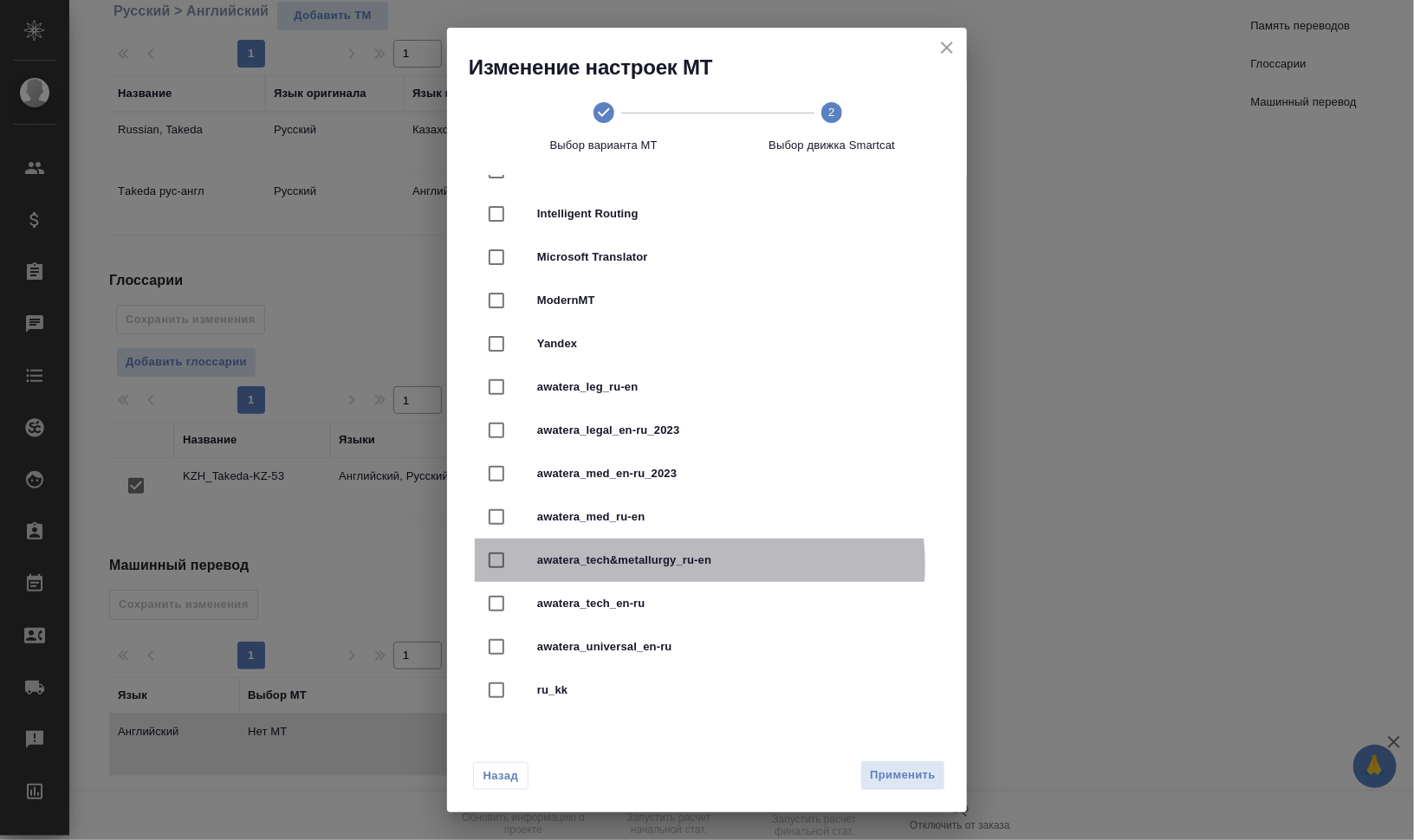
click at [684, 564] on span "awatera_tech&metallurgy_ru-en" at bounding box center [732, 560] width 388 height 18
checkbox input "true"
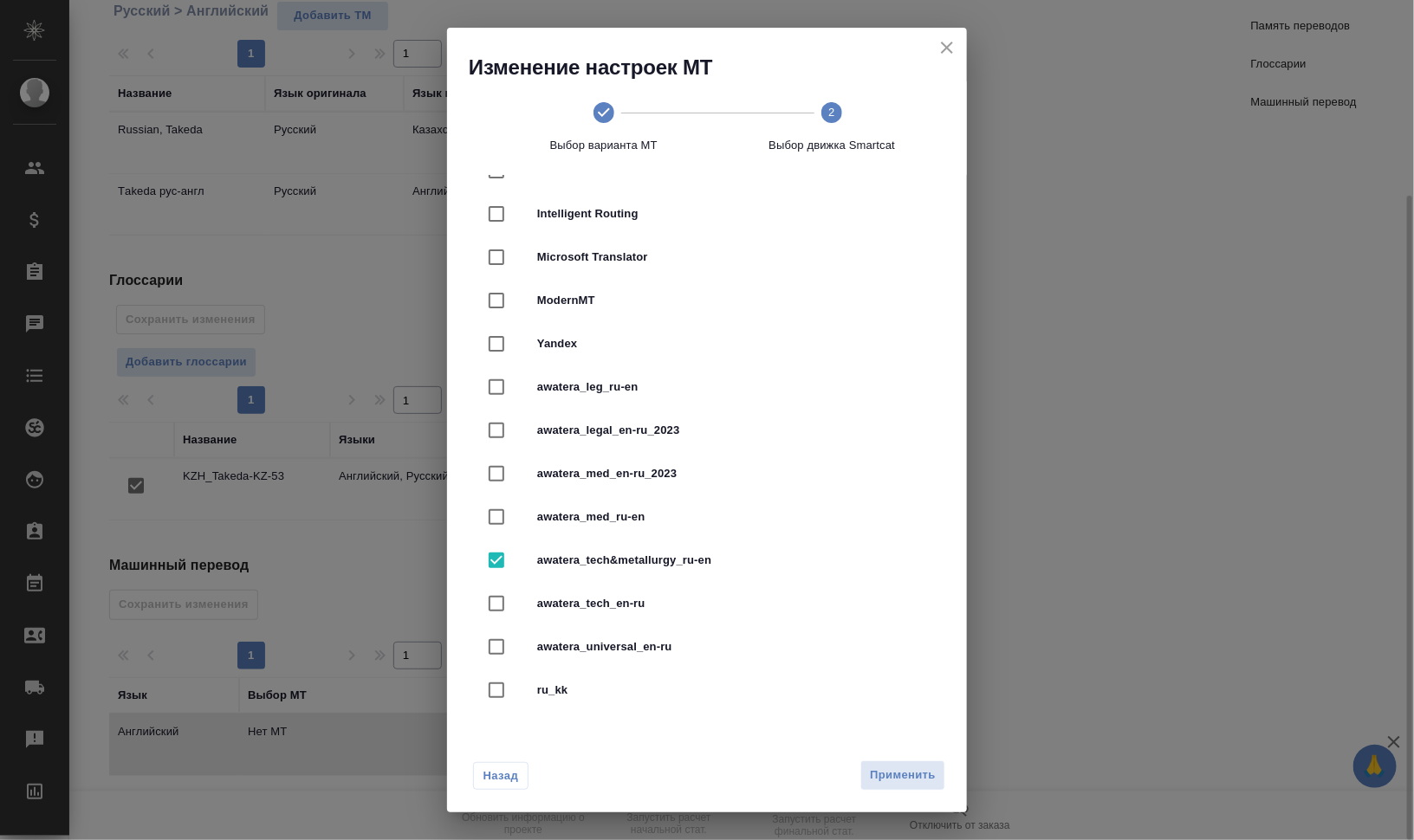
click at [899, 764] on button "Применить" at bounding box center [903, 776] width 85 height 30
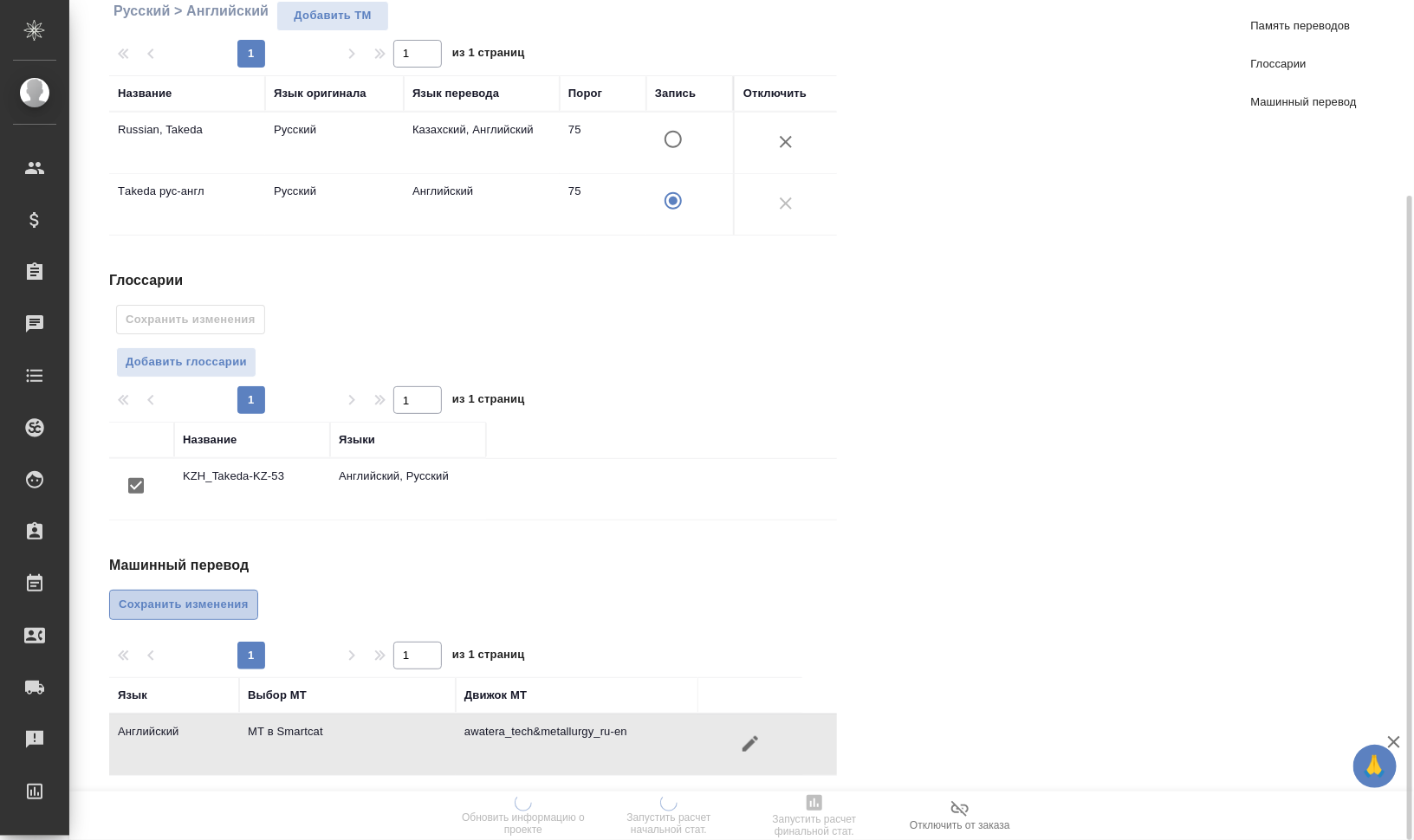
click at [199, 595] on span "Сохранить изменения" at bounding box center [184, 604] width 130 height 20
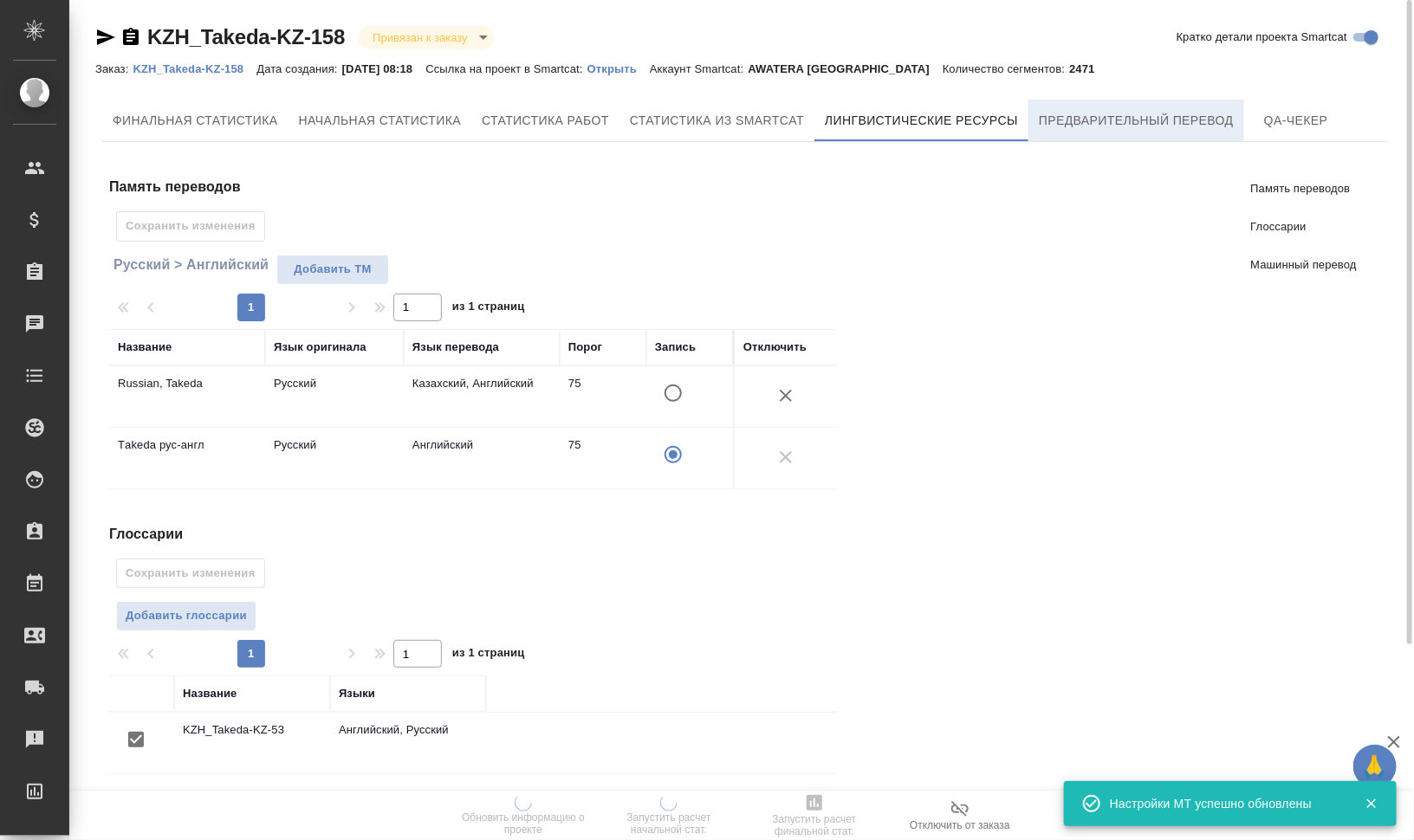
click at [1109, 124] on span "Предварительный перевод" at bounding box center [1136, 121] width 195 height 22
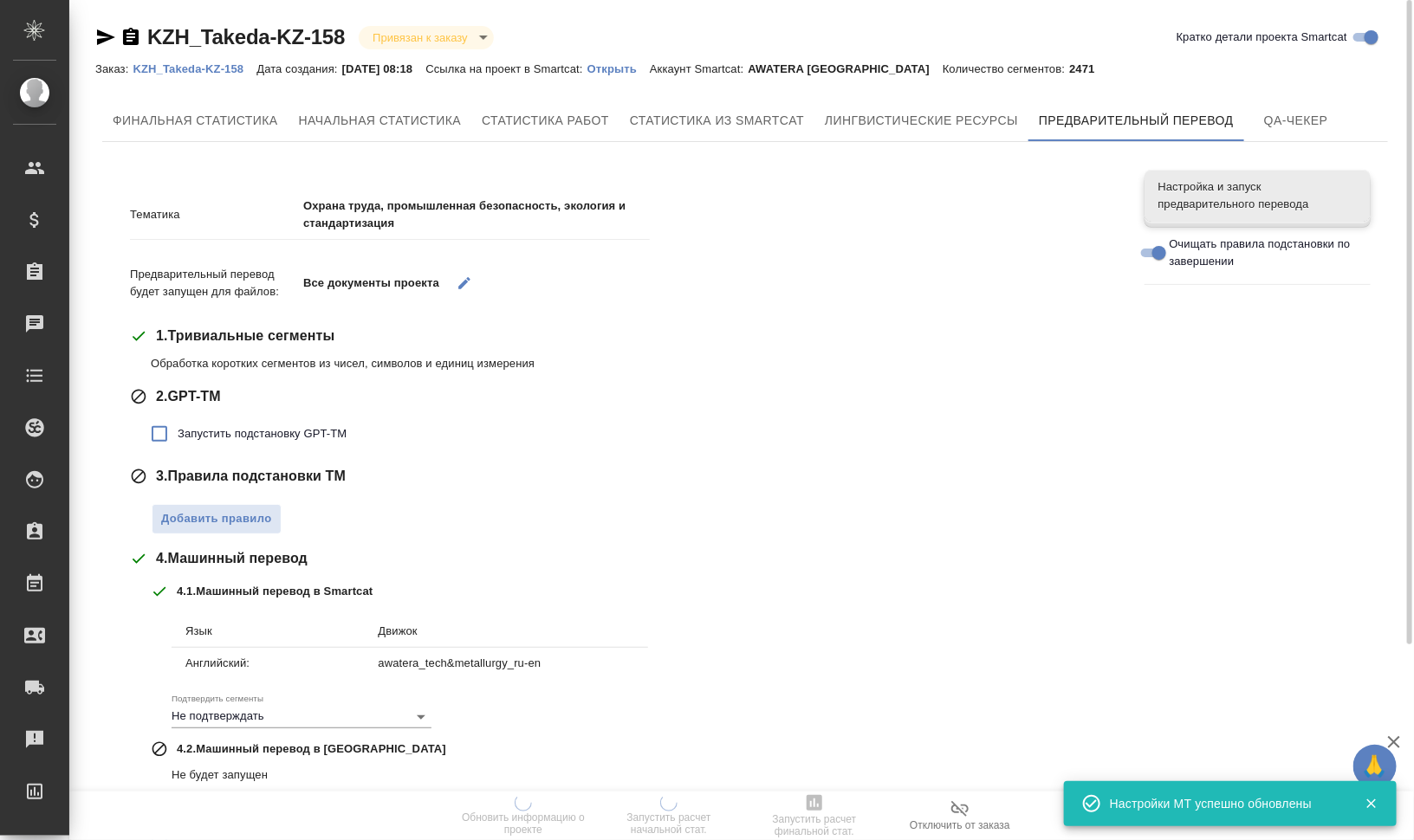
click at [300, 434] on span "Запустить подстановку GPT-TM" at bounding box center [261, 434] width 169 height 18
click at [177, 434] on input "Запустить подстановку GPT-TM" at bounding box center [159, 433] width 36 height 36
checkbox input "true"
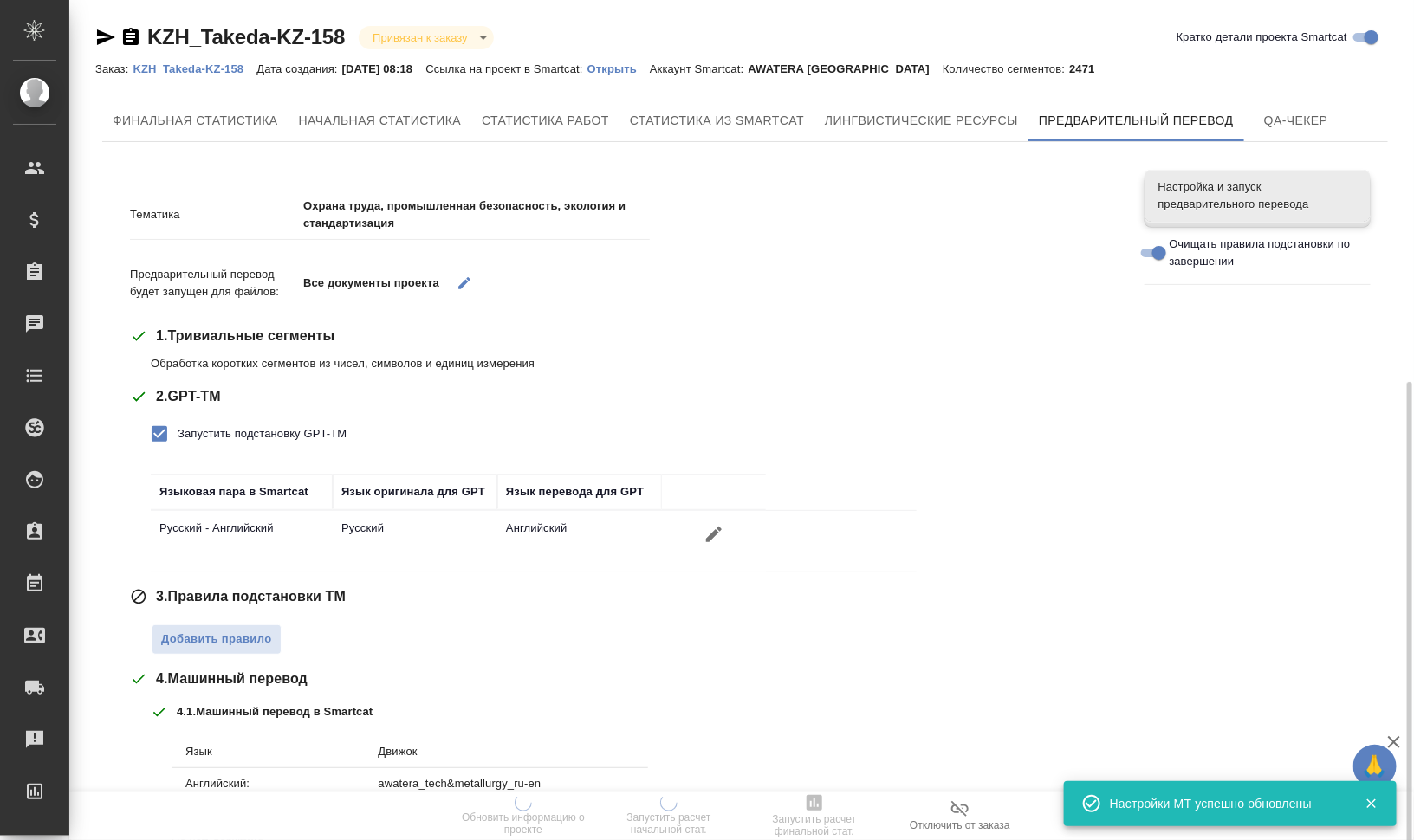
scroll to position [216, 0]
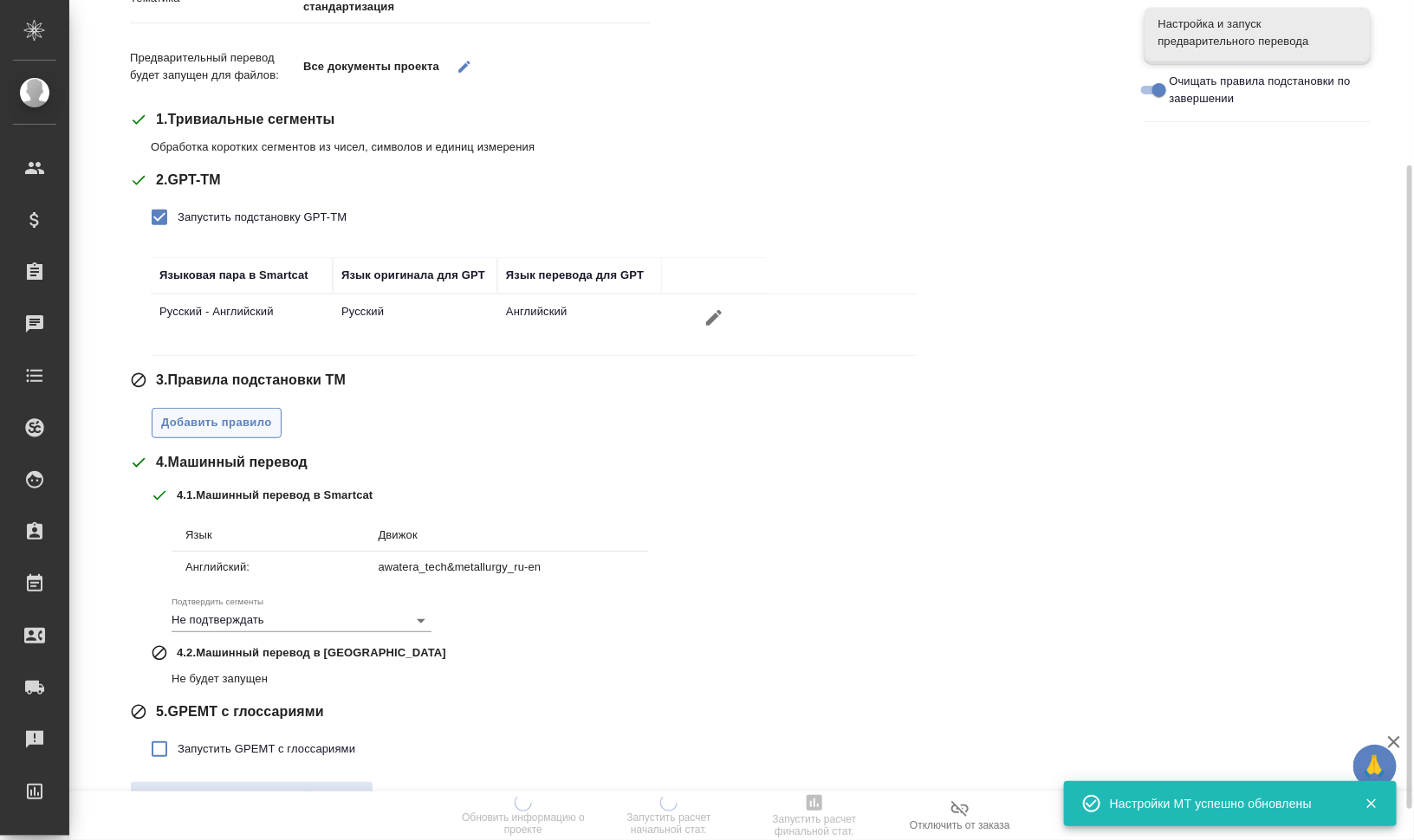
click at [241, 425] on span "Добавить правило" at bounding box center [217, 423] width 111 height 20
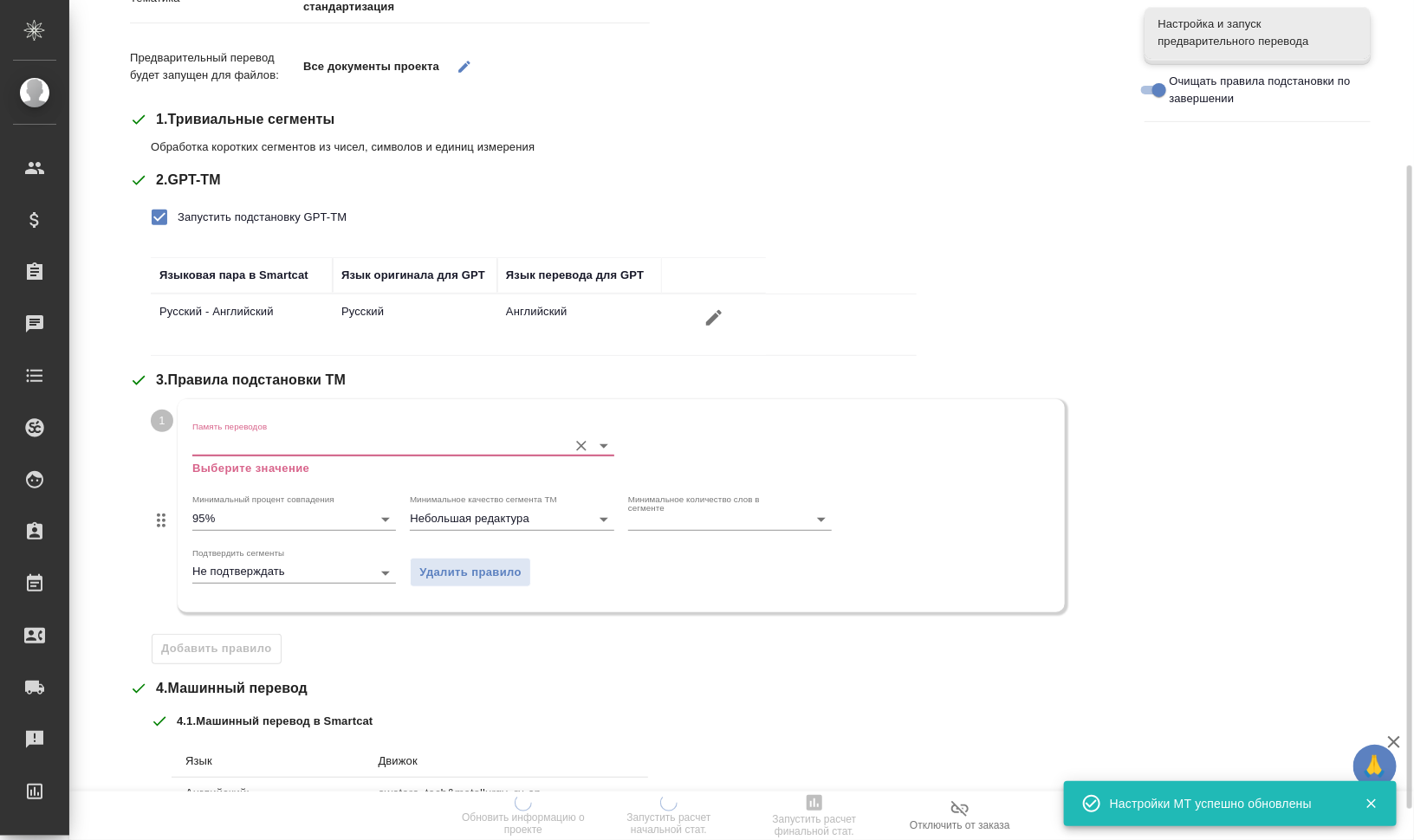
click at [261, 441] on input "Память переводов" at bounding box center [375, 446] width 366 height 21
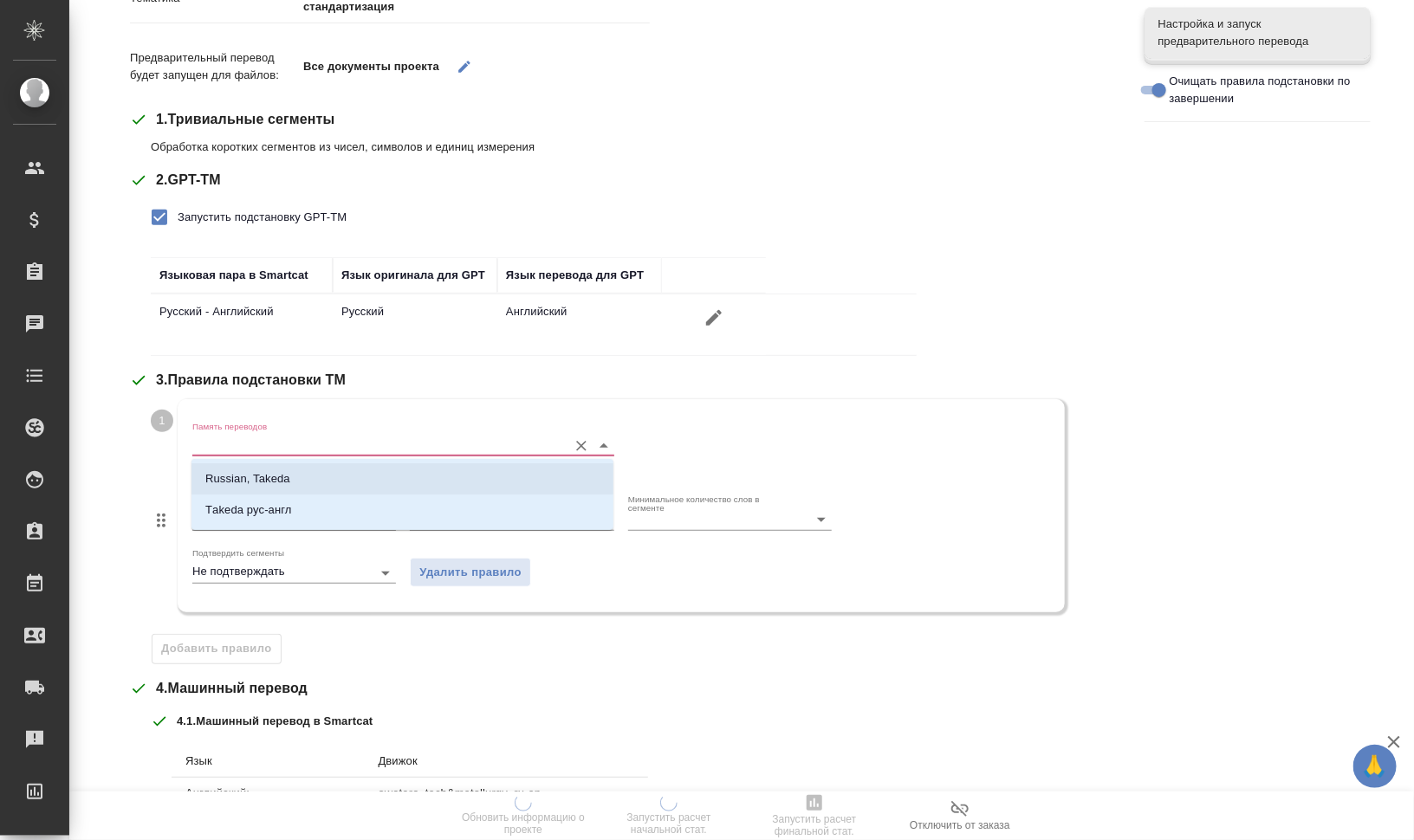
click at [273, 472] on p "Russian, Takeda" at bounding box center [248, 479] width 85 height 18
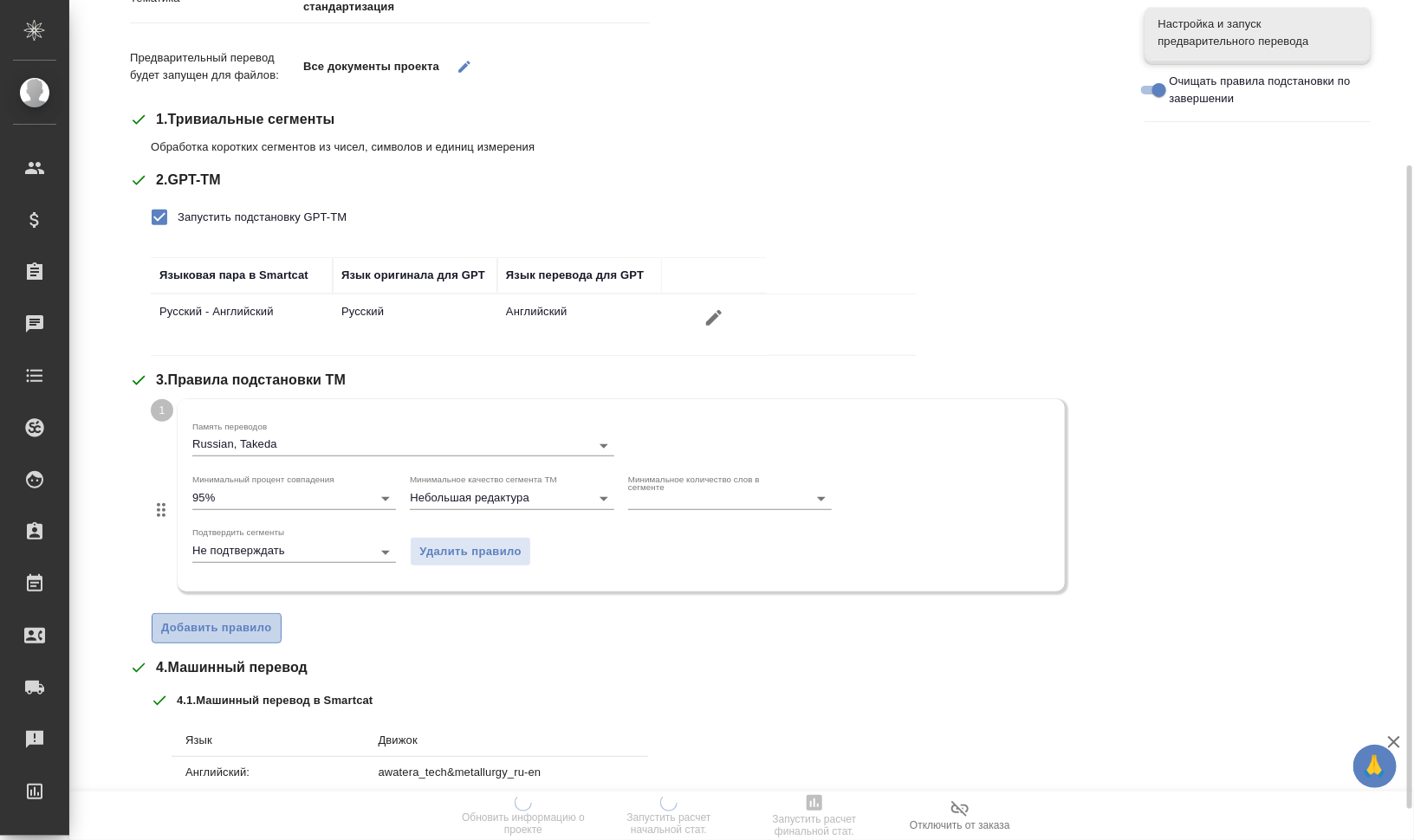
click at [255, 631] on span "Добавить правило" at bounding box center [217, 628] width 111 height 20
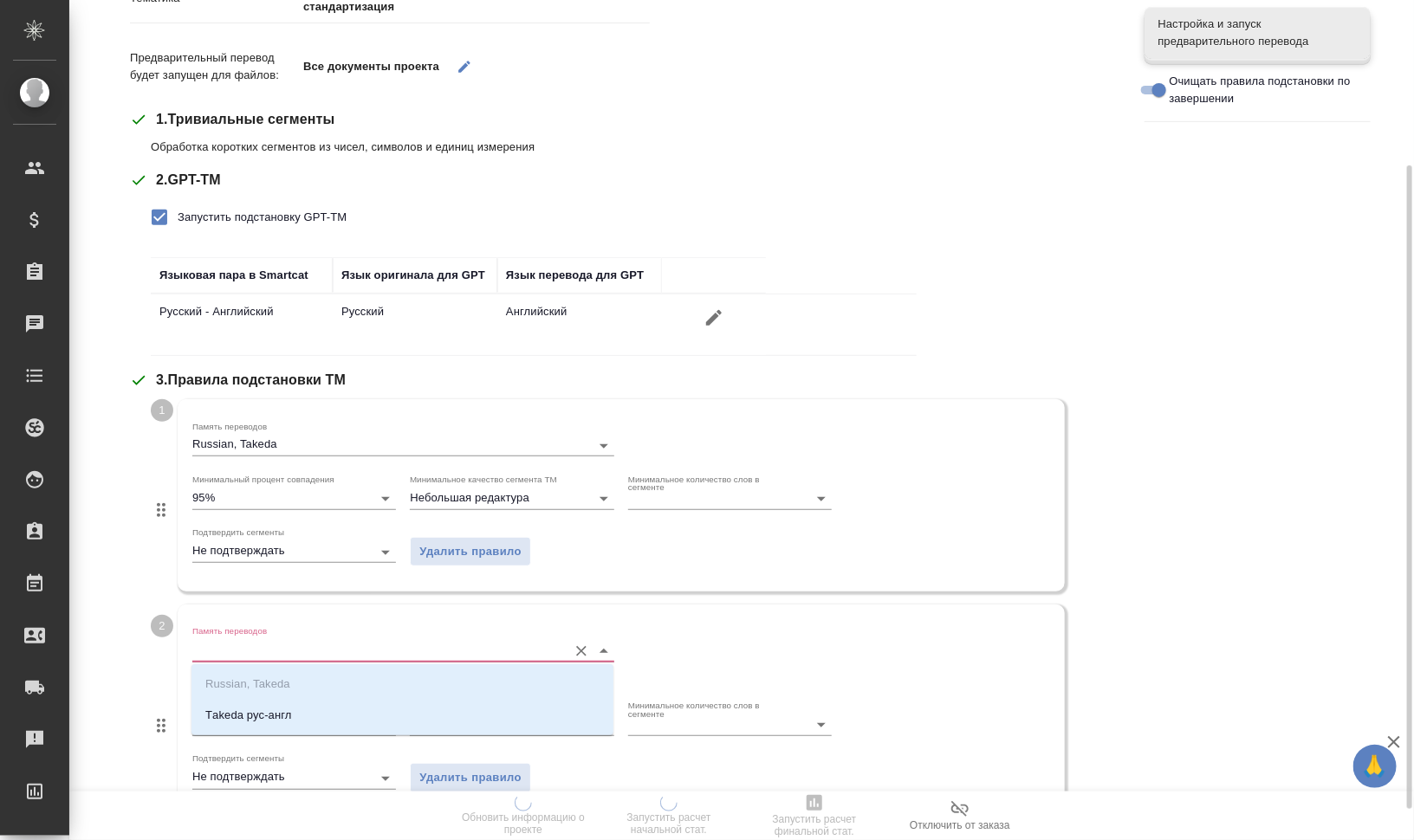
click at [305, 658] on input "Память переводов" at bounding box center [375, 651] width 366 height 21
click at [375, 716] on li "Тakeda рус-англ" at bounding box center [402, 715] width 422 height 31
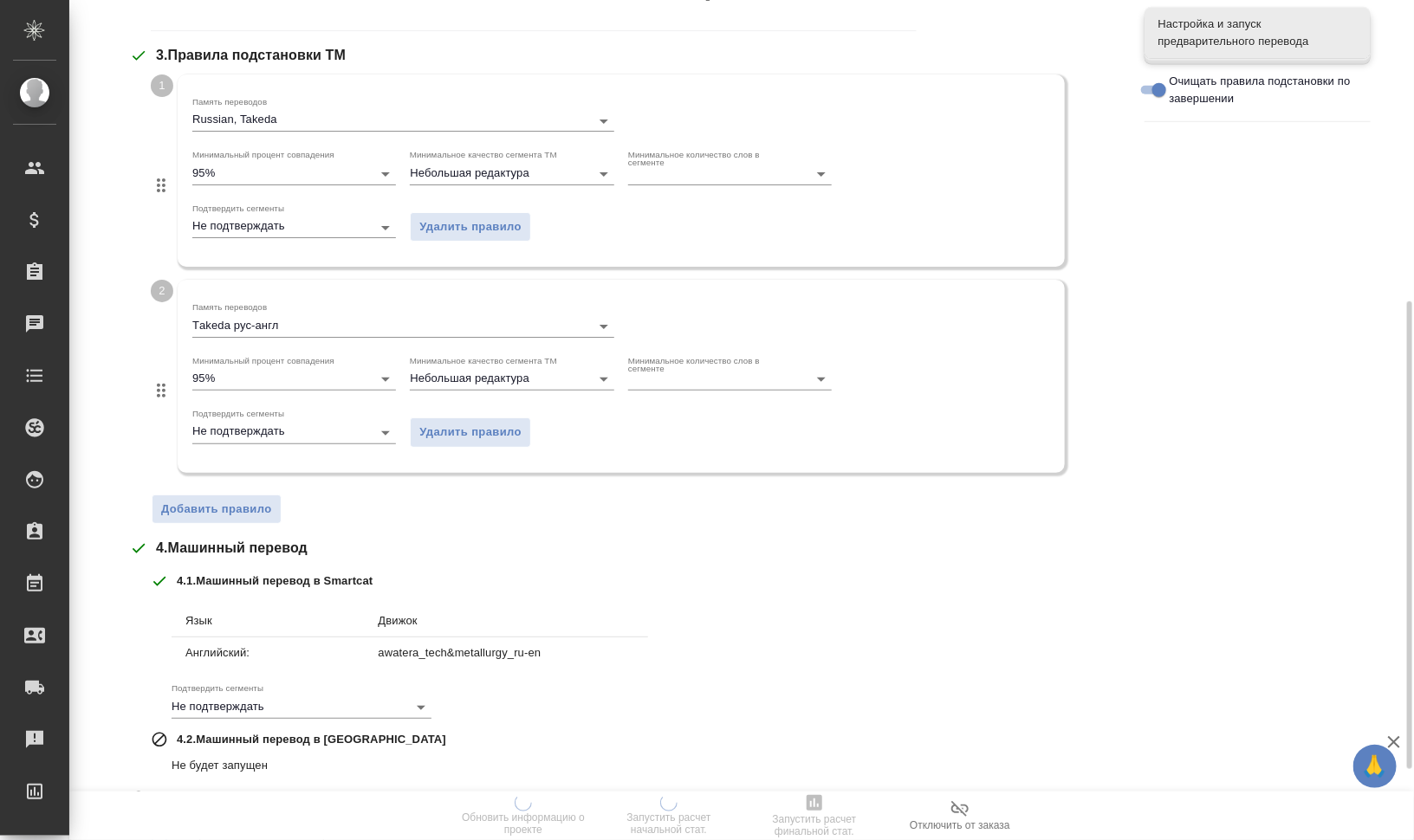
scroll to position [649, 0]
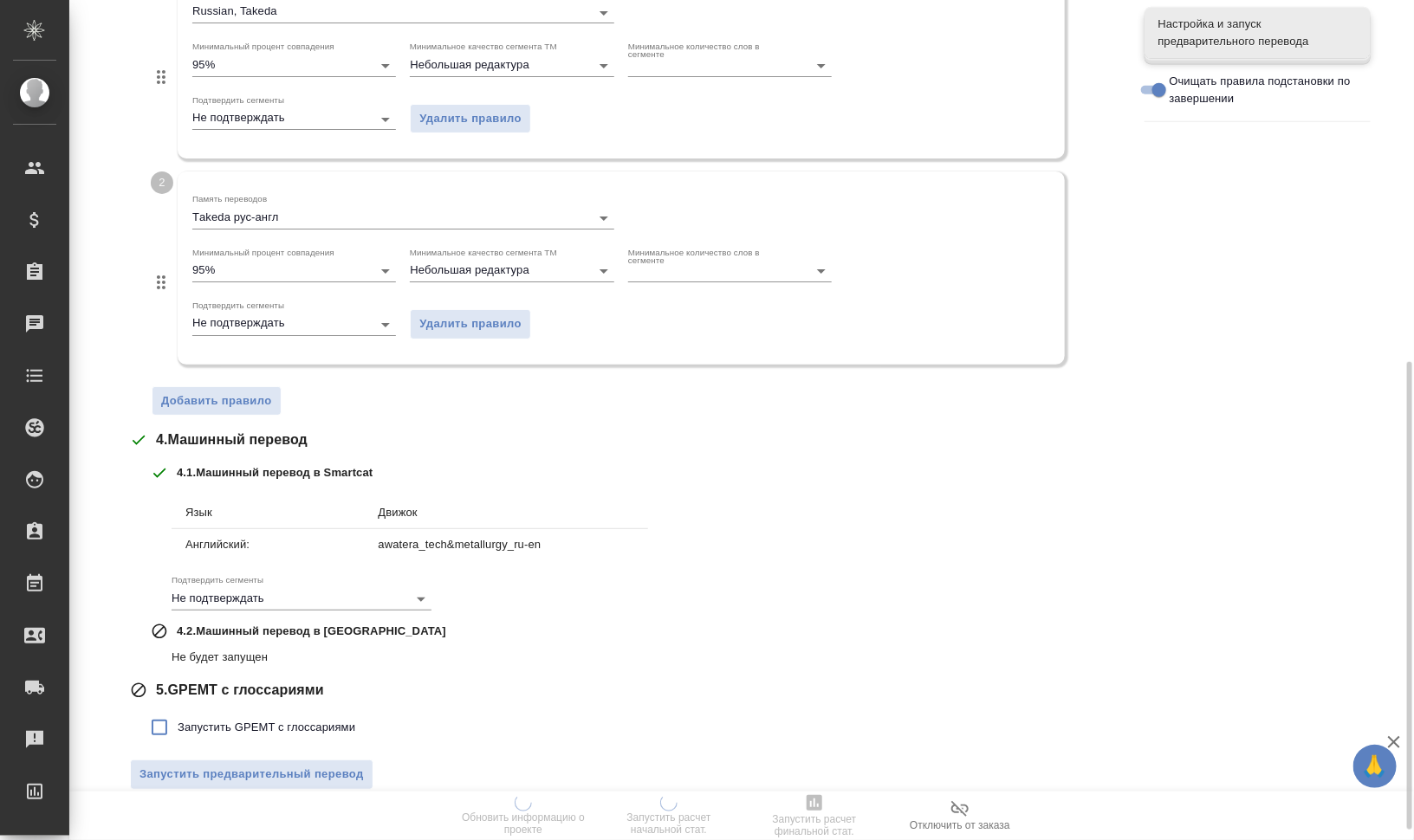
click at [312, 724] on span "Запустить GPEMT с глоссариями" at bounding box center [266, 728] width 177 height 18
click at [177, 724] on input "Запустить GPEMT с глоссариями" at bounding box center [159, 727] width 36 height 36
checkbox input "true"
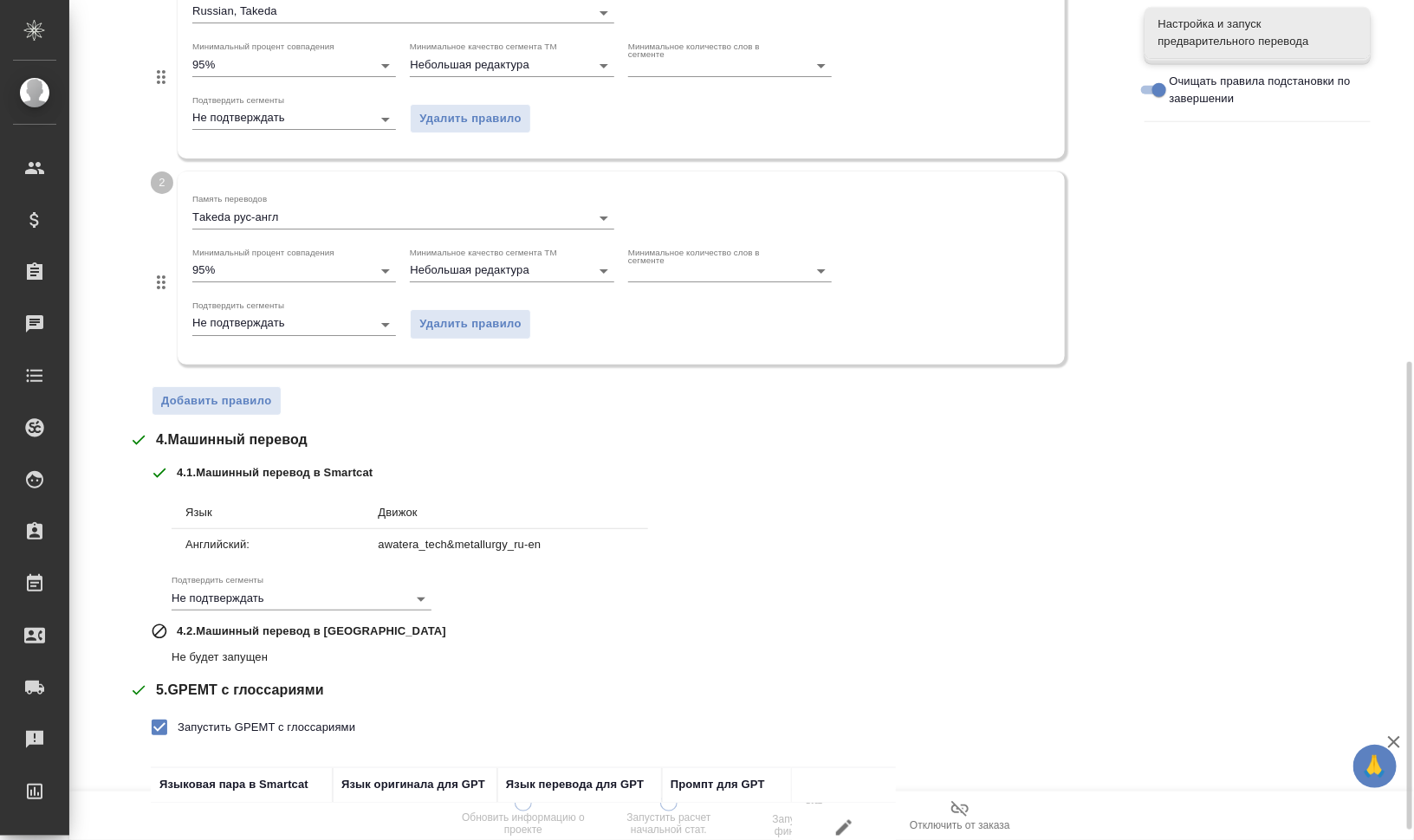
scroll to position [786, 0]
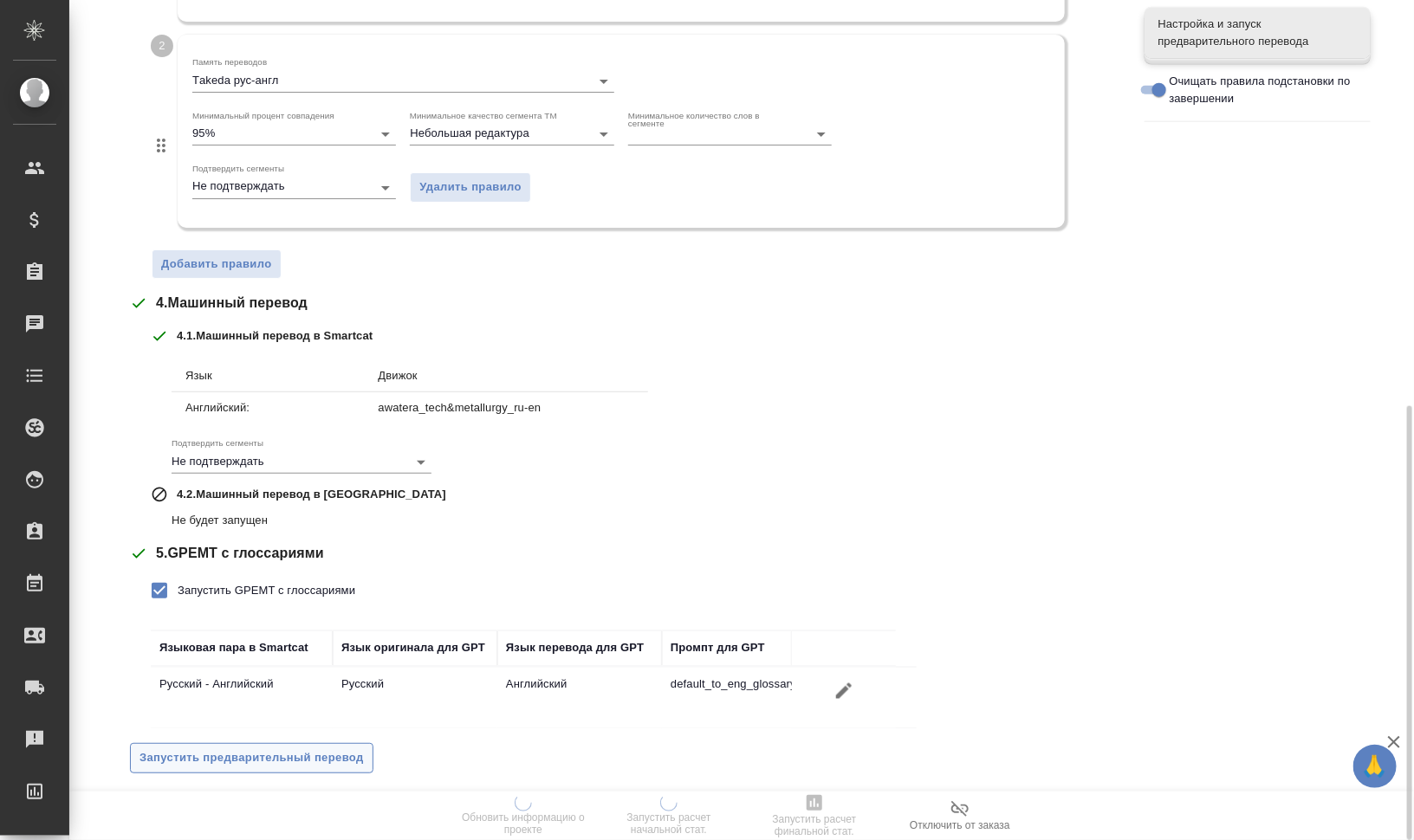
click at [323, 751] on span "Запустить предварительный перевод" at bounding box center [252, 758] width 224 height 20
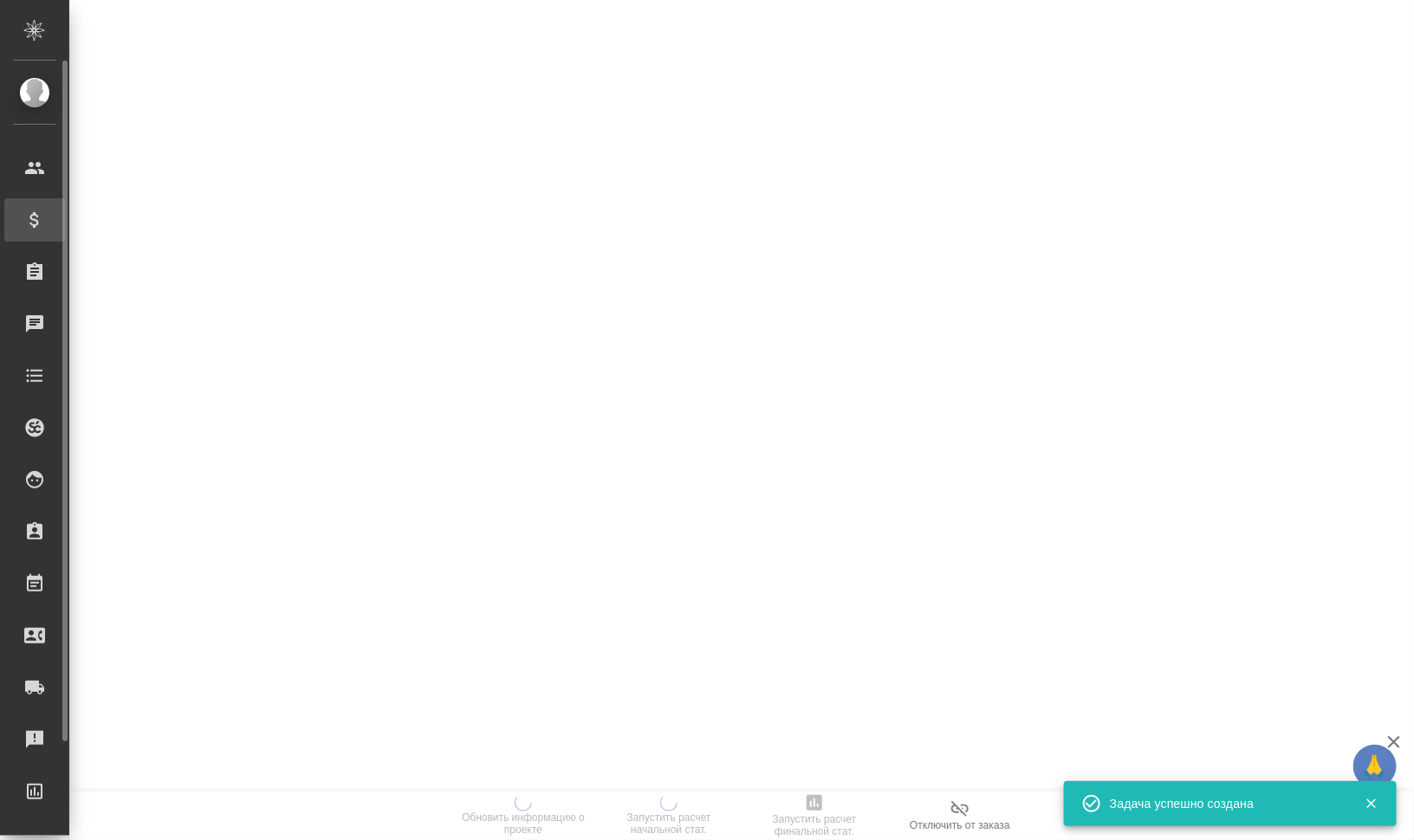
scroll to position [0, 0]
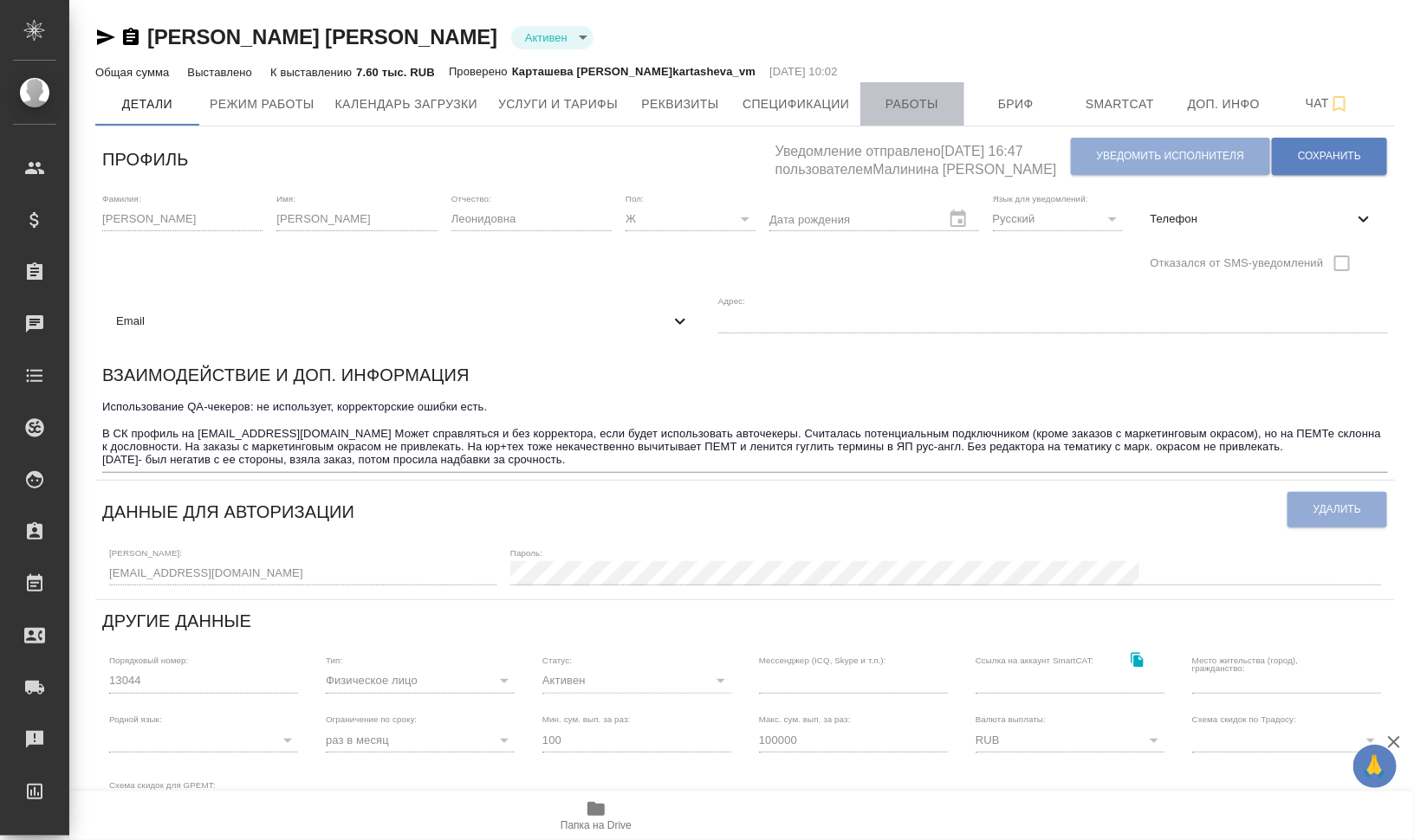
click at [892, 87] on button "Работы" at bounding box center [913, 103] width 104 height 43
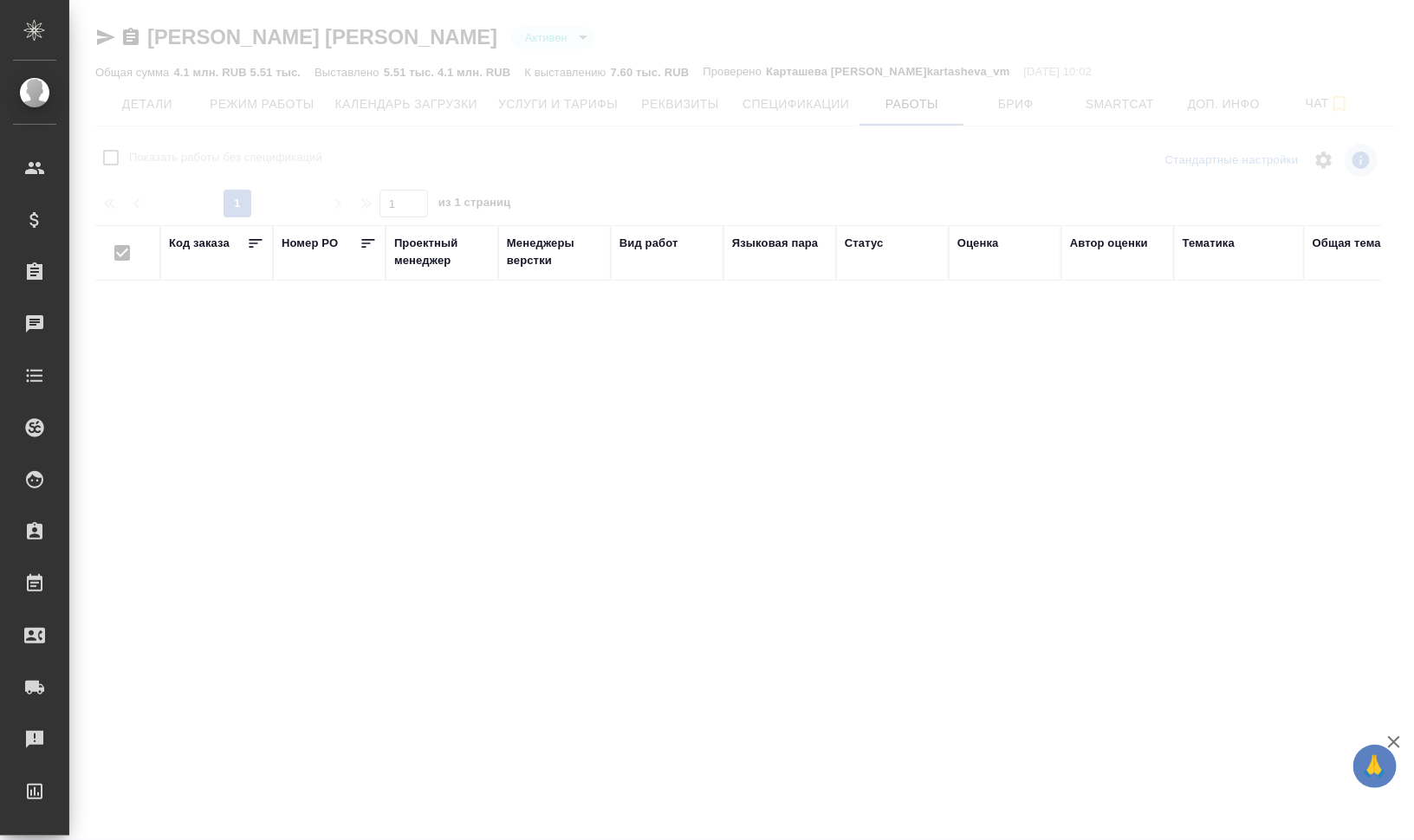
checkbox input "false"
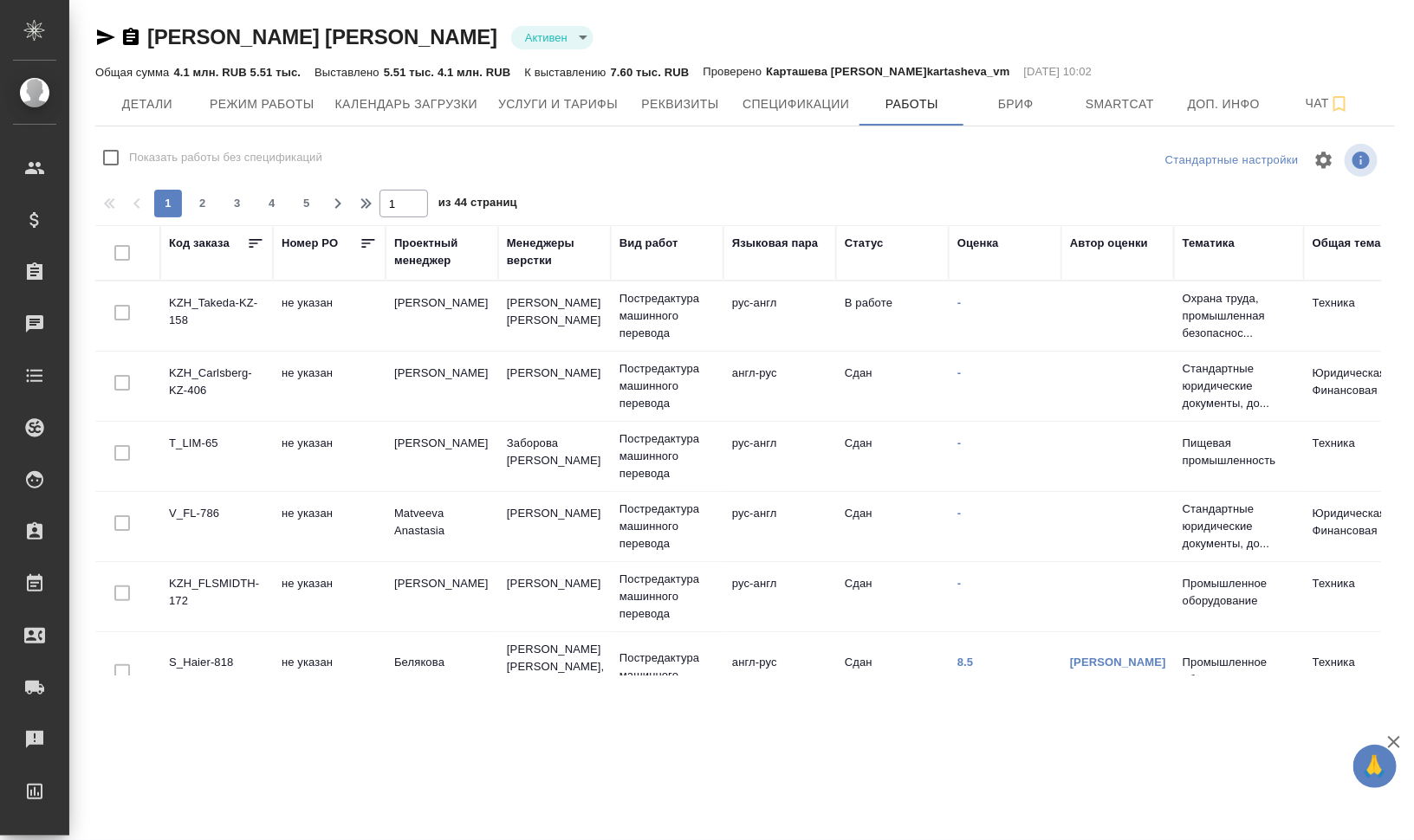
click at [278, 394] on td "не указан" at bounding box center [329, 386] width 113 height 61
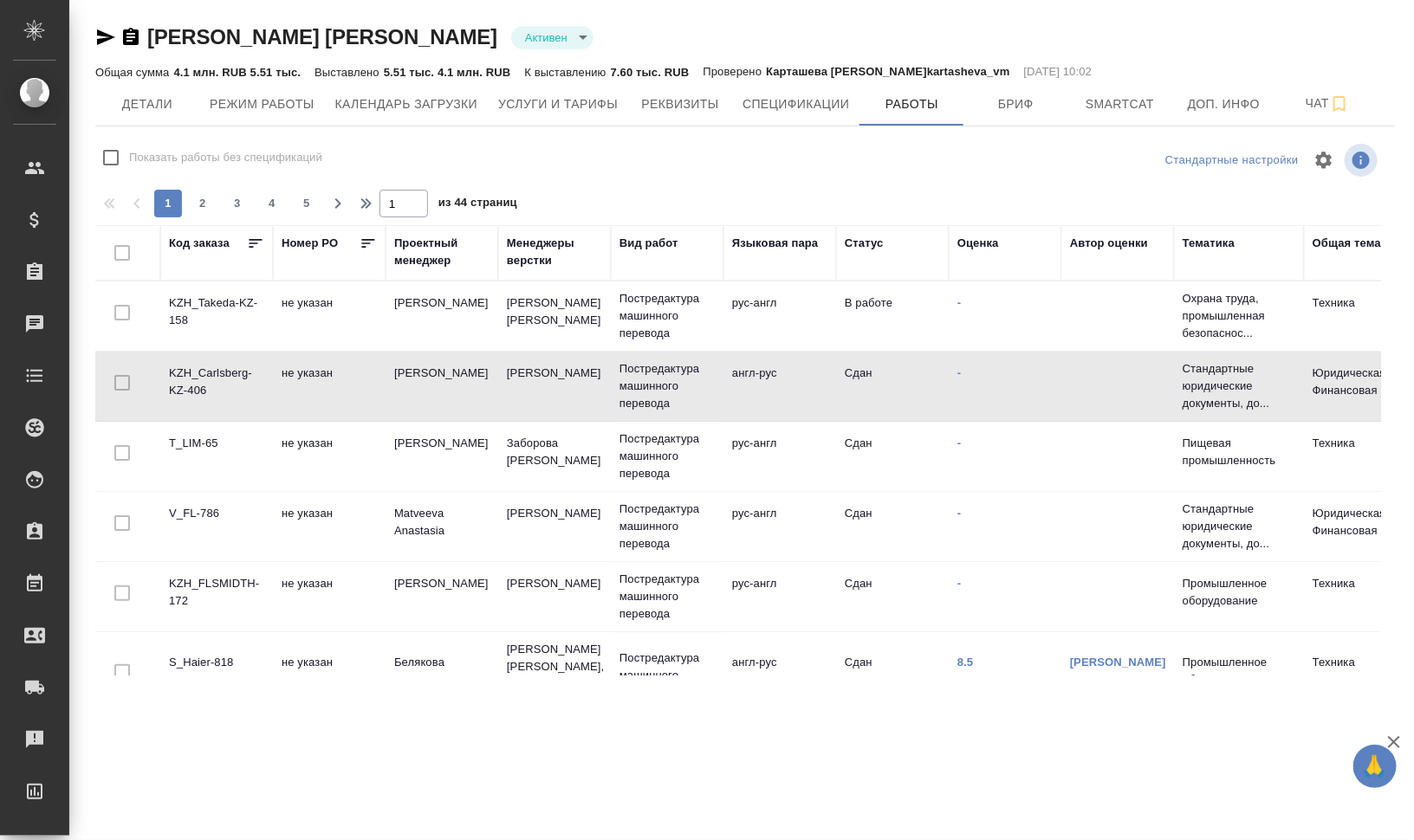
click at [278, 394] on td "не указан" at bounding box center [329, 386] width 113 height 61
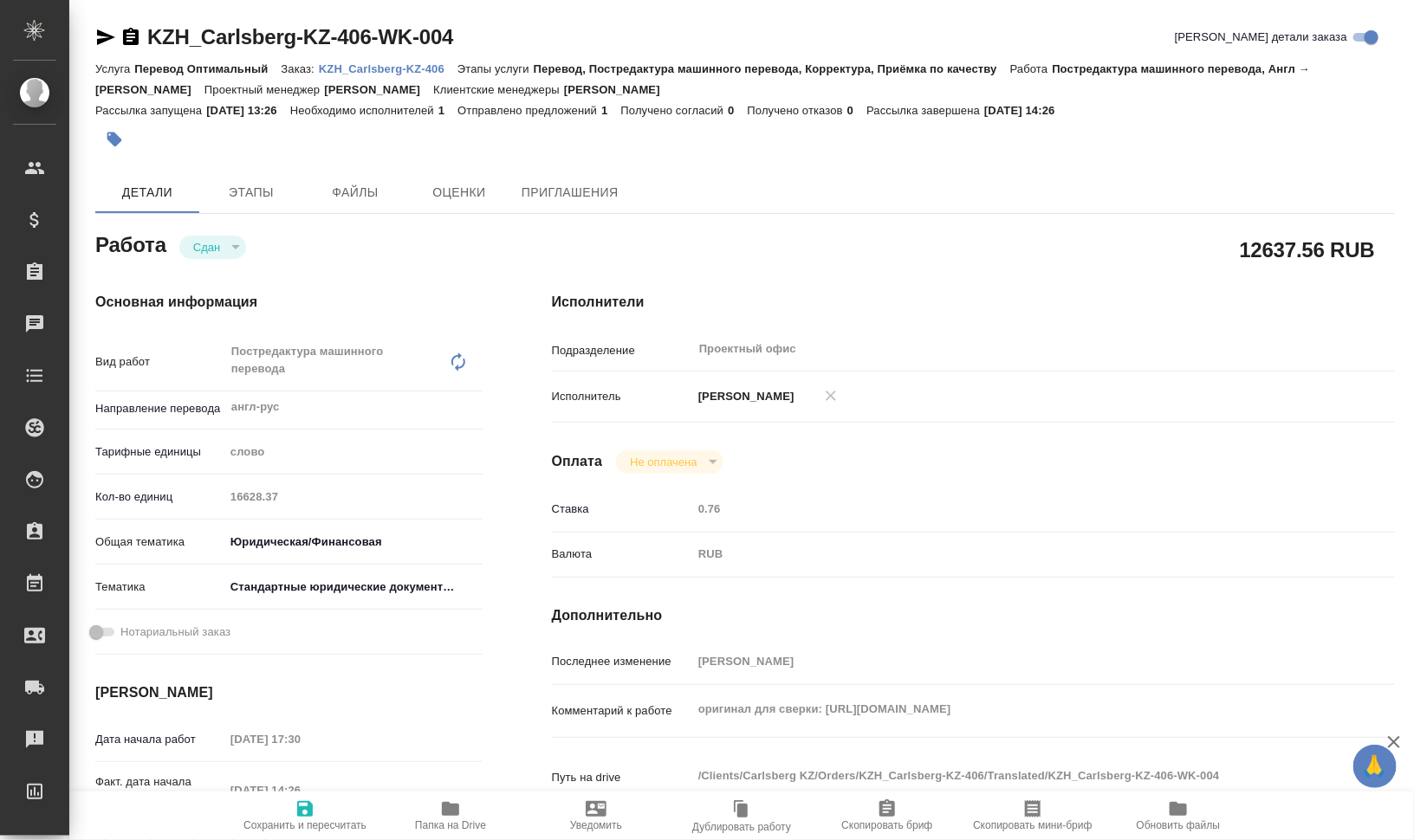
type textarea "x"
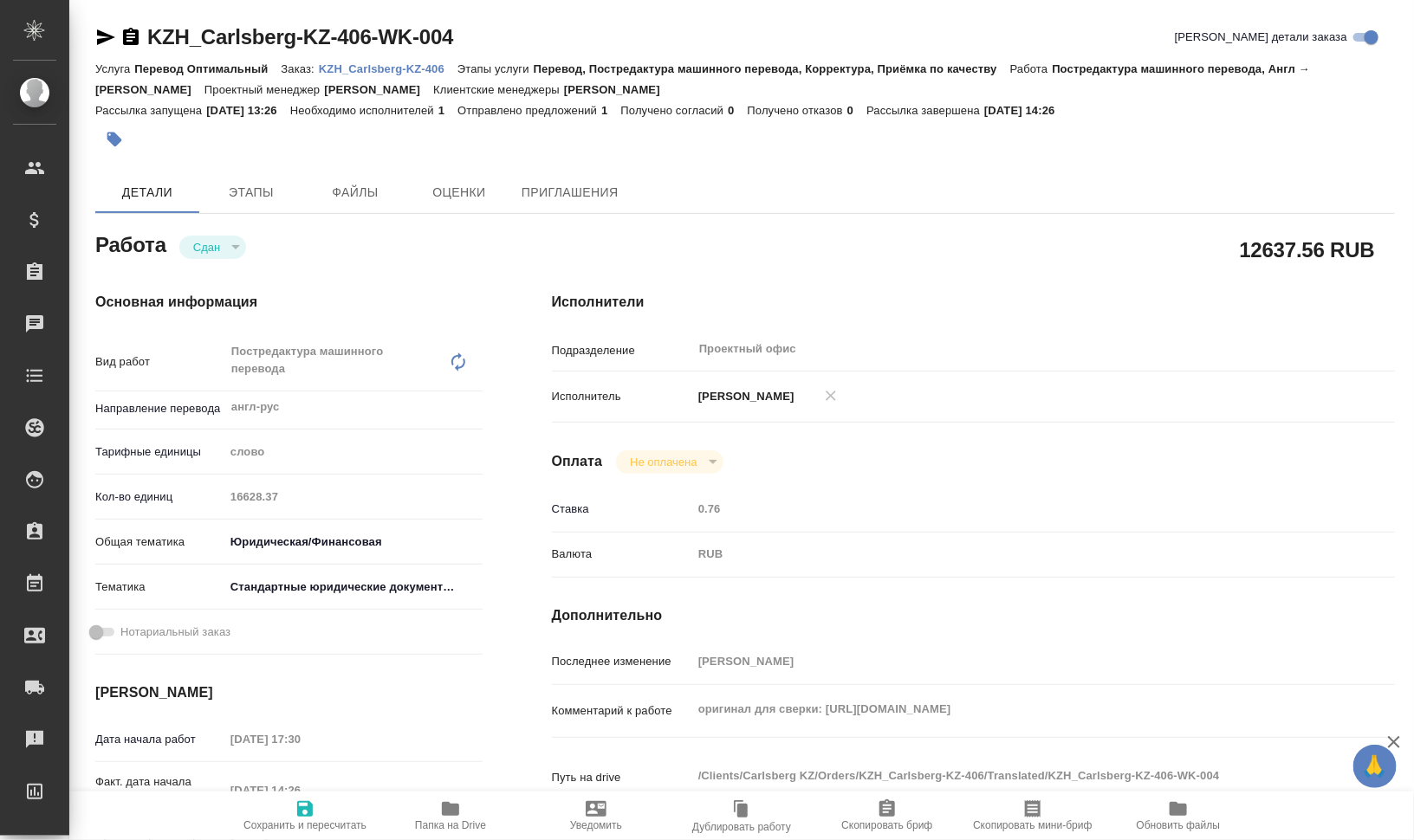
type textarea "x"
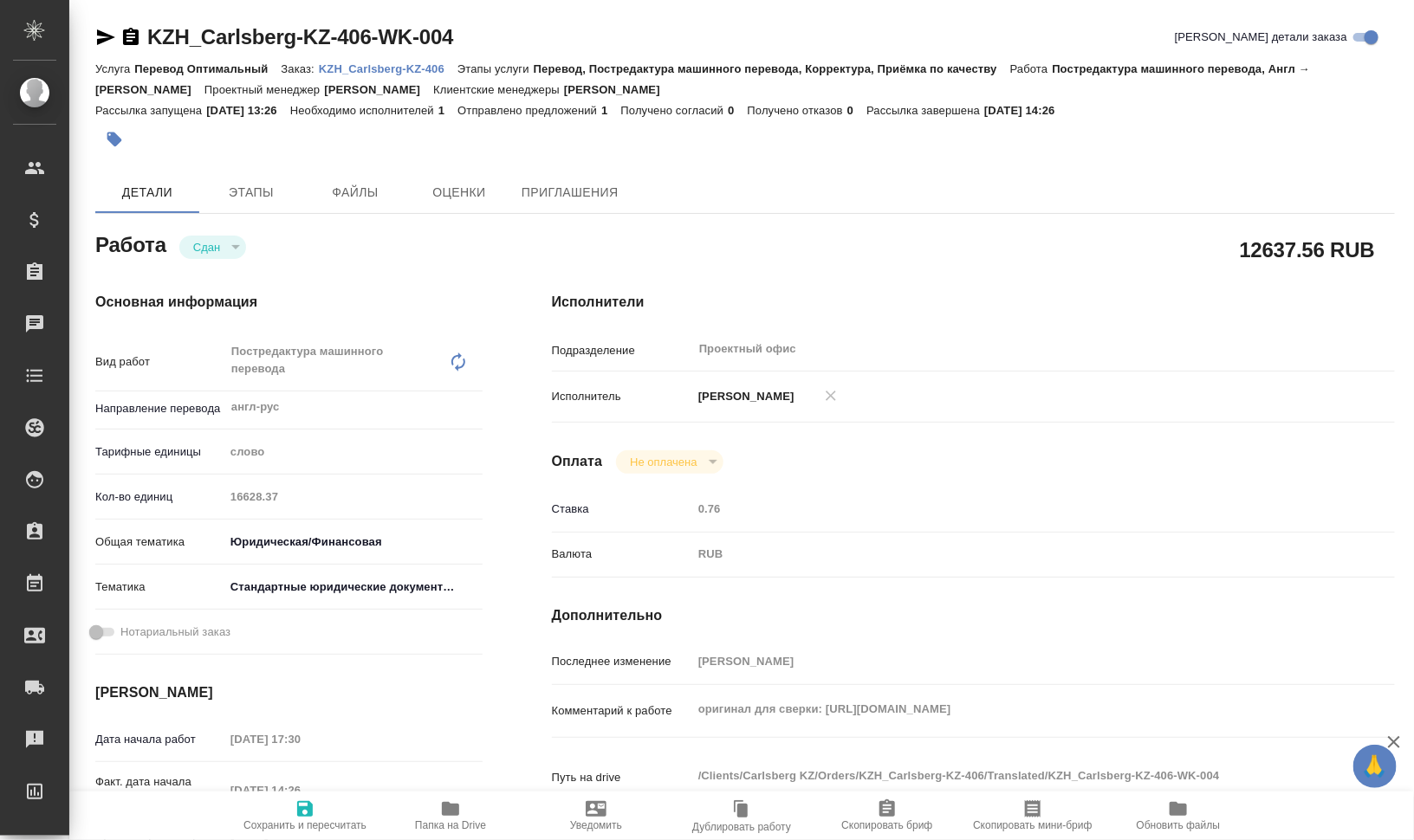
click at [411, 70] on p "KZH_Carlsberg-KZ-406" at bounding box center [387, 69] width 139 height 13
type textarea "x"
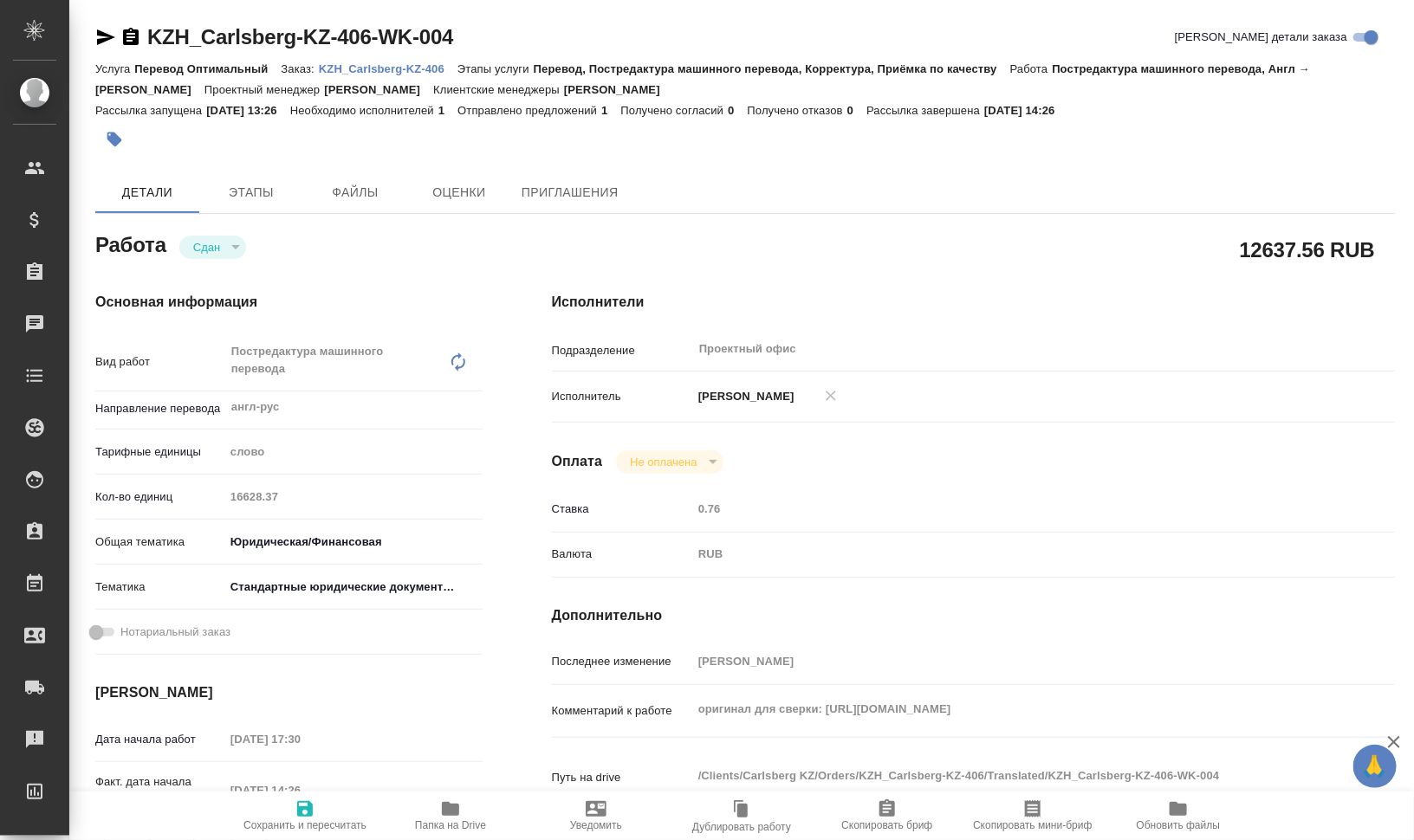
type textarea "x"
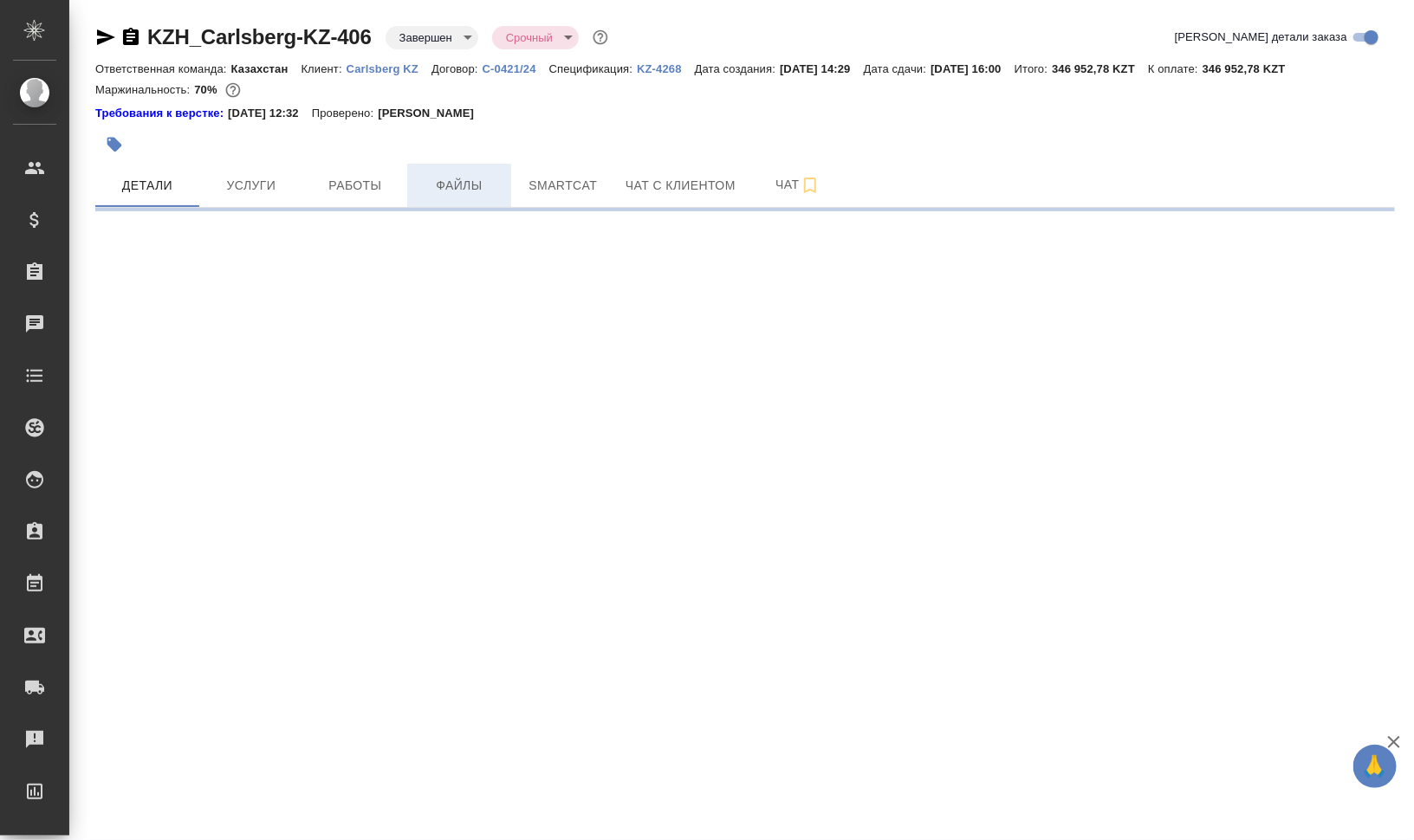
select select "RU"
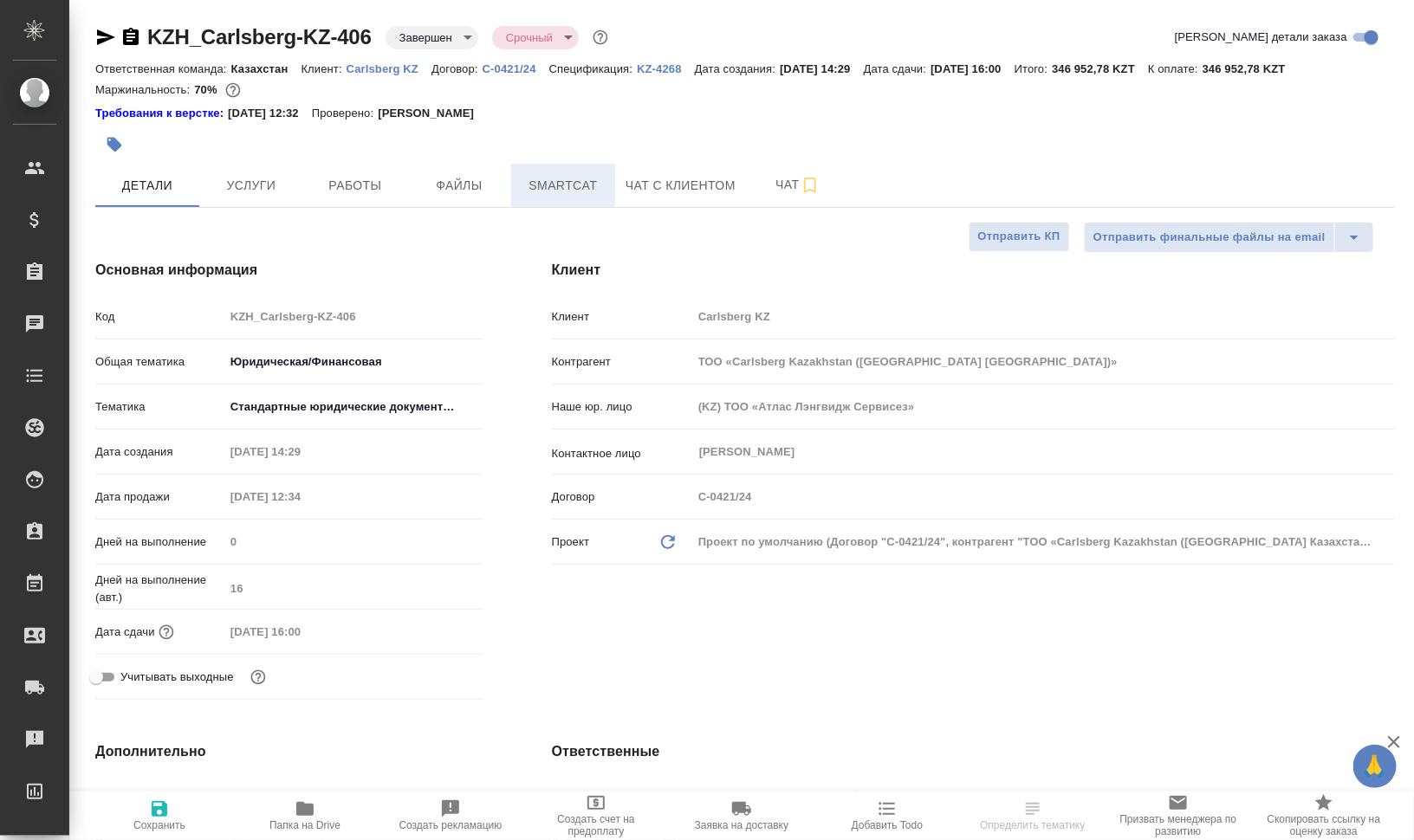
type textarea "x"
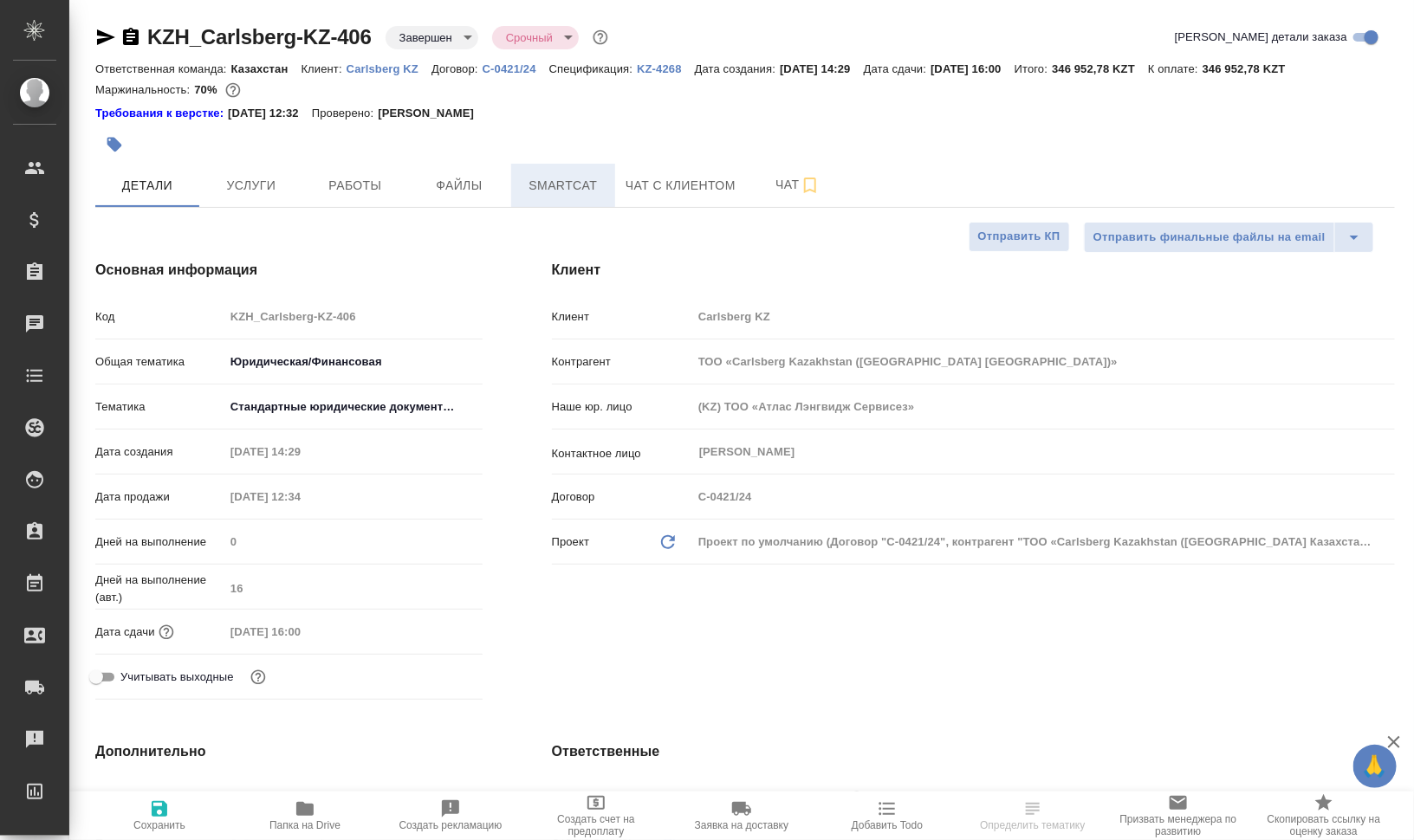
type textarea "x"
click at [561, 184] on span "Smartcat" at bounding box center [563, 185] width 83 height 22
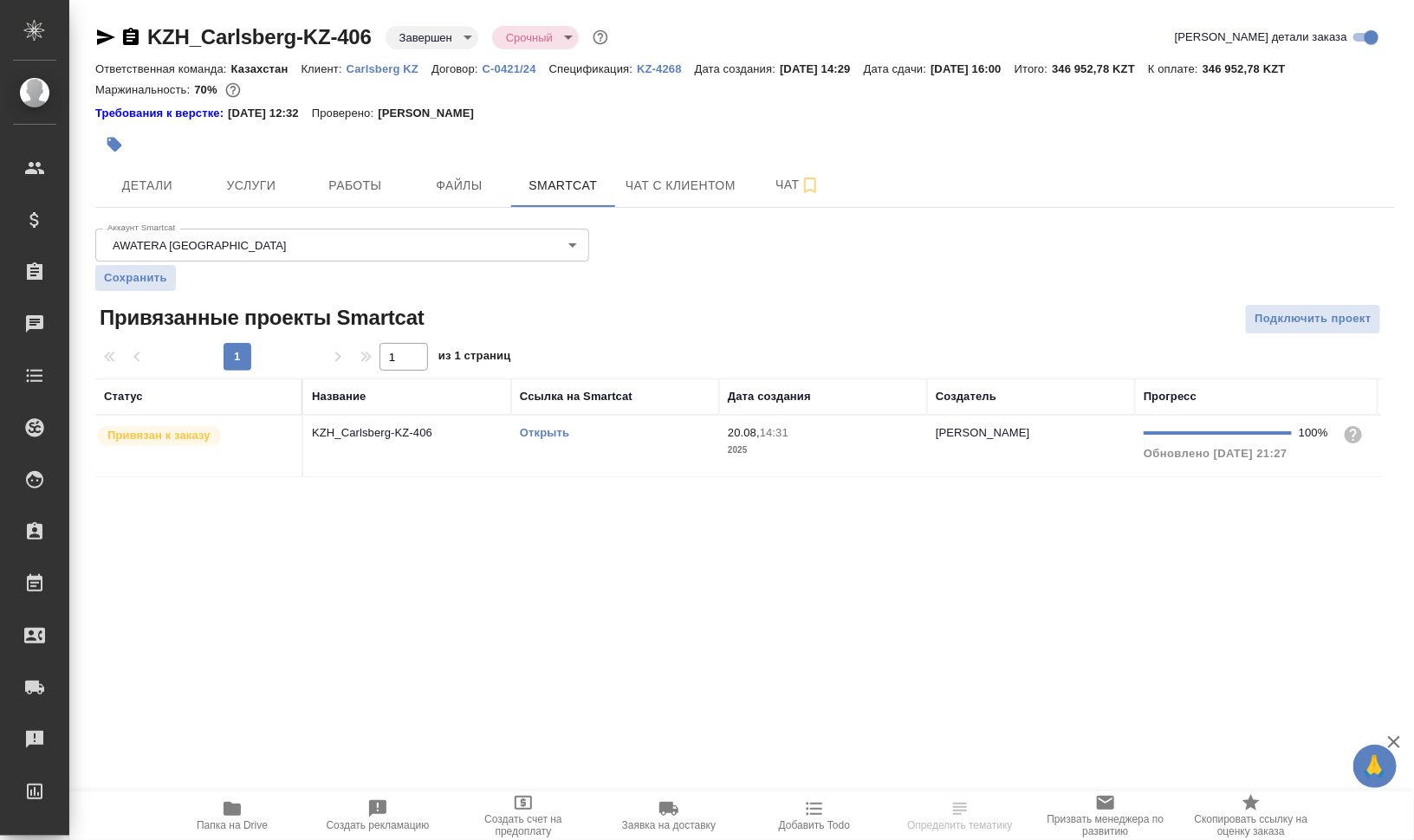
click at [534, 429] on link "Открыть" at bounding box center [545, 432] width 49 height 13
